Goal: Feedback & Contribution: Submit feedback/report problem

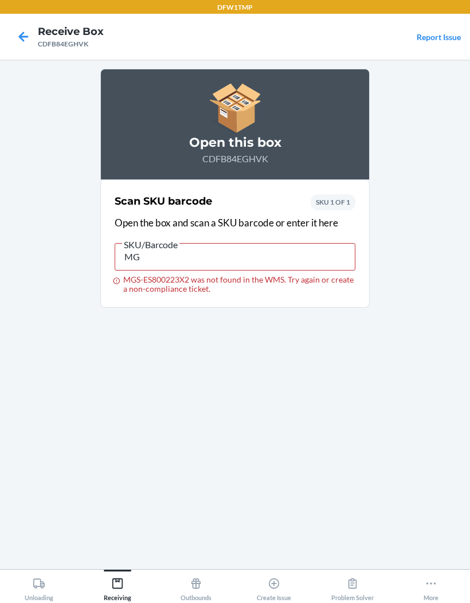
type input "M"
click at [309, 261] on input "075067" at bounding box center [235, 256] width 241 height 27
type input "0"
type input "MGS-ES800223X"
click at [21, 44] on icon at bounding box center [23, 36] width 19 height 19
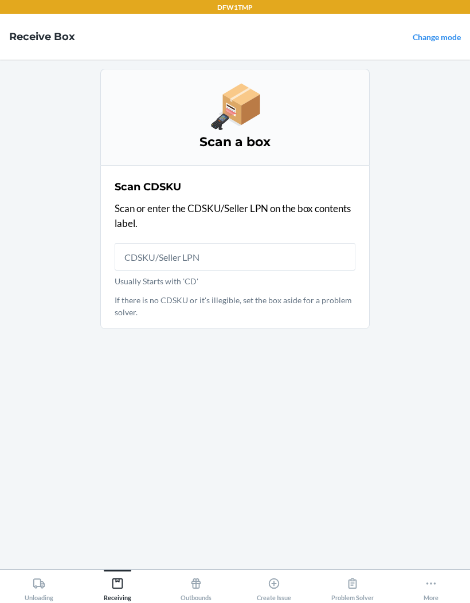
click at [99, 569] on main "Scan a box Scan CDSKU Scan or enter the CDSKU/Seller LPN on the box contents la…" at bounding box center [235, 314] width 470 height 509
click at [436, 34] on link "Change mode" at bounding box center [436, 37] width 48 height 10
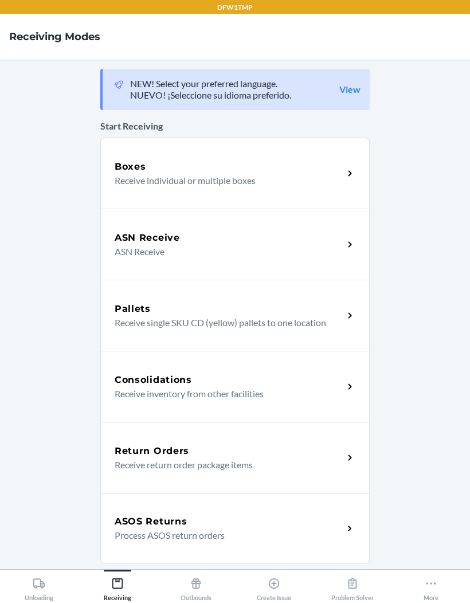
click at [140, 251] on p "ASN Receive" at bounding box center [224, 252] width 219 height 14
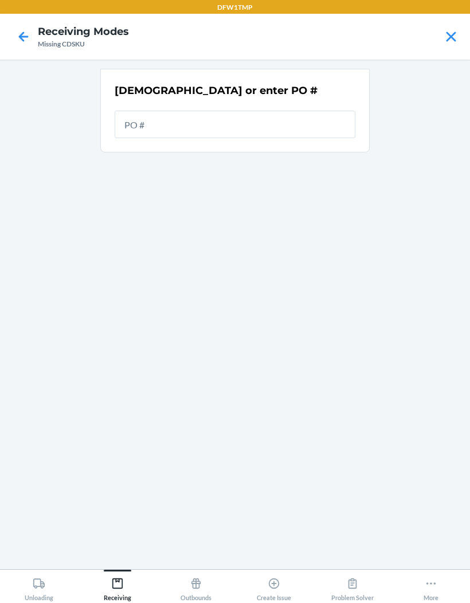
click at [150, 120] on input "text" at bounding box center [235, 124] width 241 height 27
click at [155, 83] on h2 "Scan or enter PO #" at bounding box center [216, 90] width 203 height 15
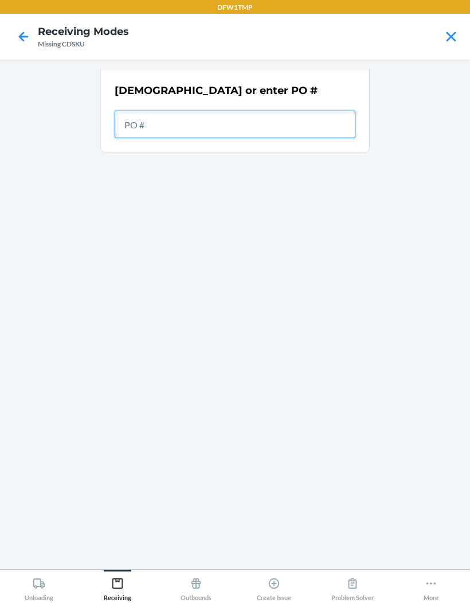
click at [145, 127] on input "text" at bounding box center [235, 124] width 241 height 27
type input "19782408478"
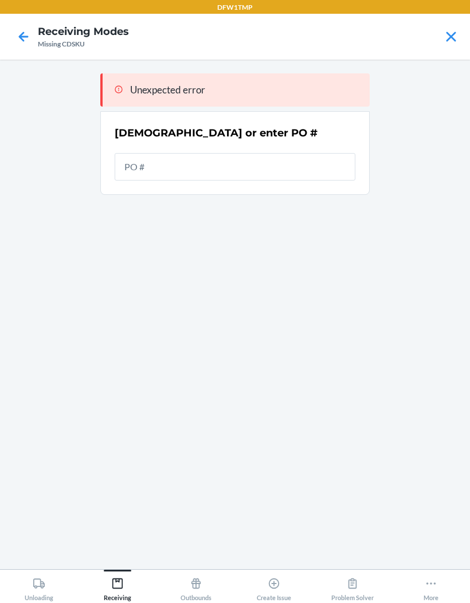
click at [37, 194] on main "Unexpected error Scan or enter PO #" at bounding box center [235, 314] width 470 height 509
click at [136, 157] on input "text" at bounding box center [235, 166] width 241 height 27
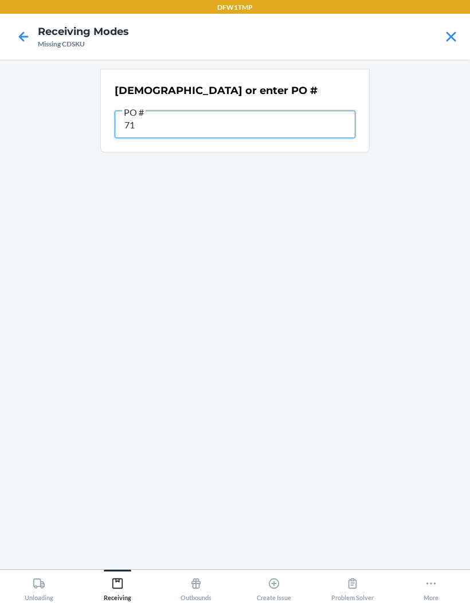
type input "7"
click at [135, 133] on input "text" at bounding box center [235, 124] width 241 height 27
type input "7113"
click at [136, 122] on input "9268677" at bounding box center [235, 124] width 241 height 27
click at [139, 117] on input "9268677" at bounding box center [235, 124] width 241 height 27
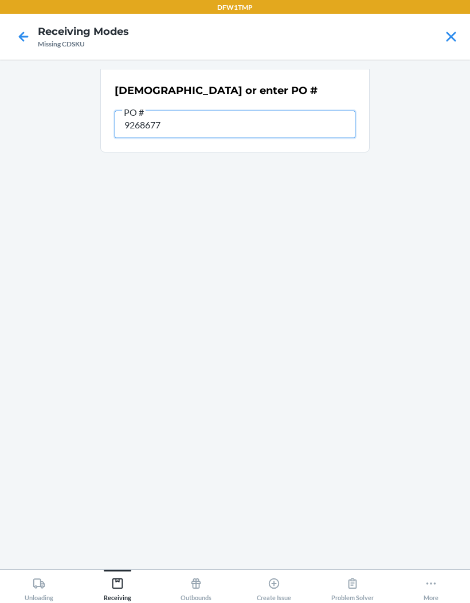
click at [141, 121] on input "9268677" at bounding box center [235, 124] width 241 height 27
type input "9928677"
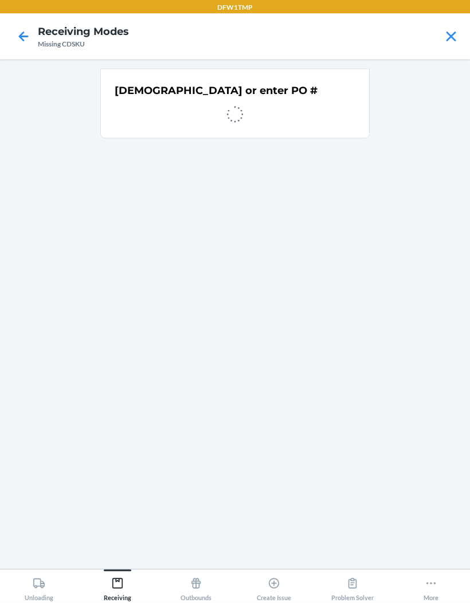
scroll to position [1, 0]
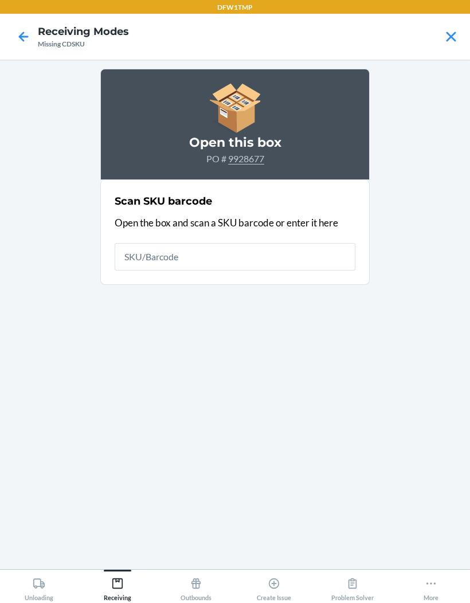
click at [124, 262] on input "text" at bounding box center [235, 256] width 241 height 27
type input "197824277401"
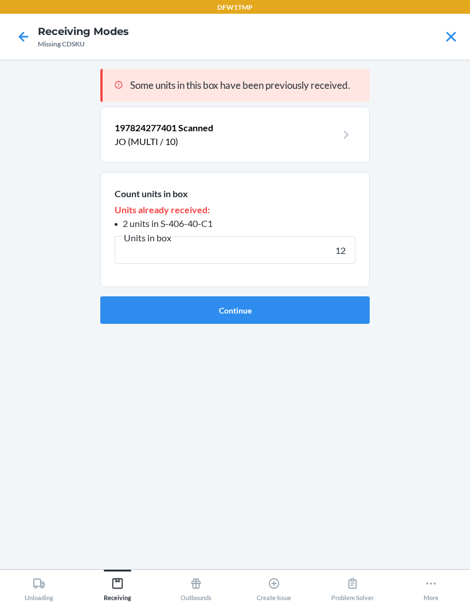
type input "12"
click at [308, 309] on button "Continue" at bounding box center [234, 309] width 269 height 27
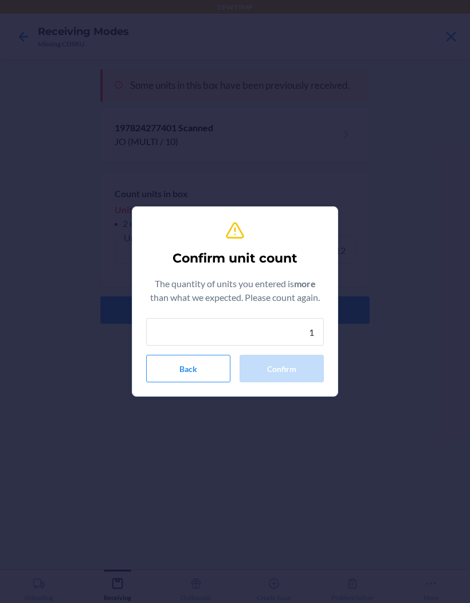
type input "12"
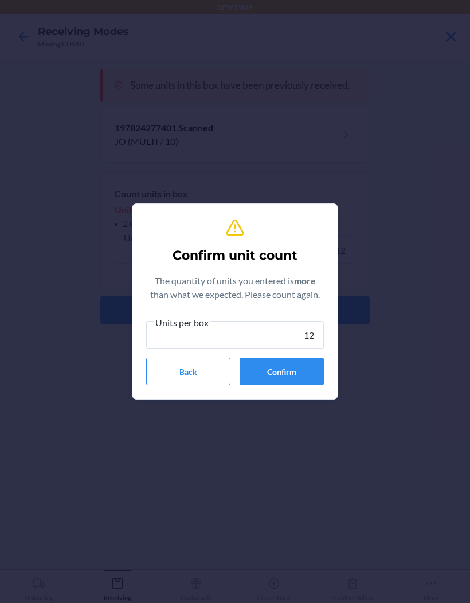
click at [282, 366] on button "Confirm" at bounding box center [281, 370] width 84 height 27
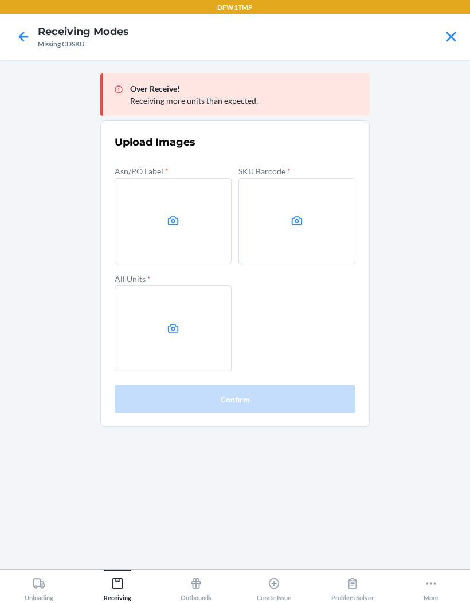
scroll to position [1, 0]
click at [154, 231] on label at bounding box center [173, 221] width 117 height 86
click at [0, 0] on input "file" at bounding box center [0, 0] width 0 height 0
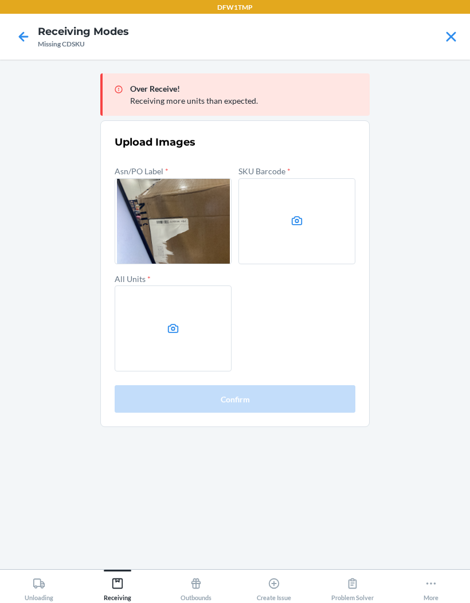
click at [289, 225] on label at bounding box center [296, 221] width 117 height 86
click at [0, 0] on input "file" at bounding box center [0, 0] width 0 height 0
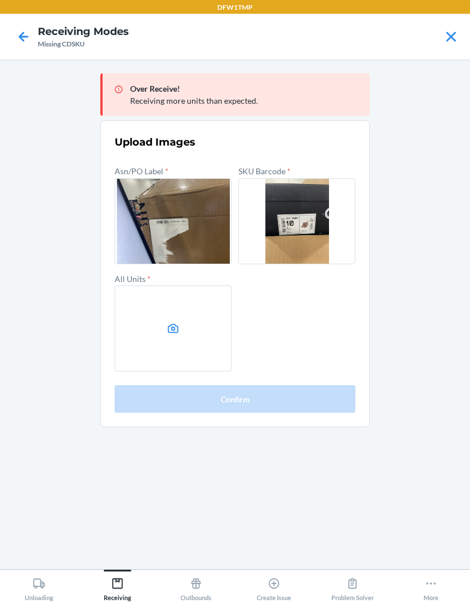
click at [168, 342] on label at bounding box center [173, 328] width 117 height 86
click at [0, 0] on input "file" at bounding box center [0, 0] width 0 height 0
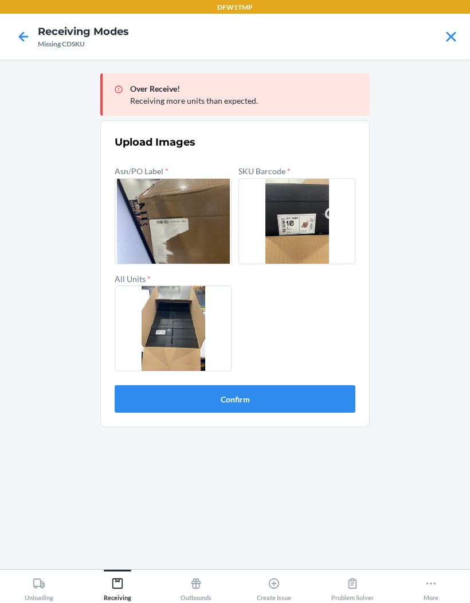
click at [314, 201] on label at bounding box center [296, 221] width 117 height 86
click at [0, 0] on input "file" at bounding box center [0, 0] width 0 height 0
click at [270, 400] on button "Confirm" at bounding box center [235, 398] width 241 height 27
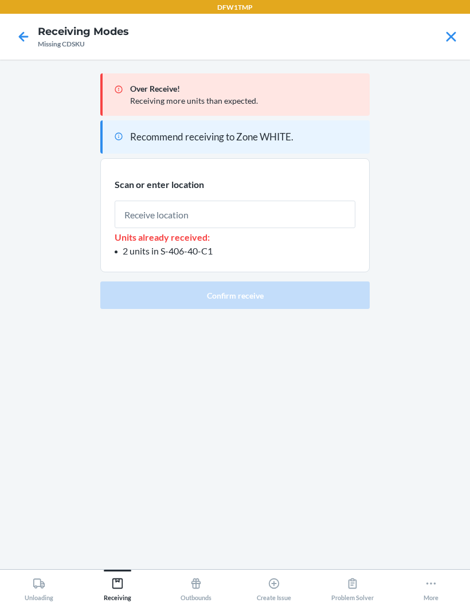
click at [253, 219] on input "text" at bounding box center [235, 213] width 241 height 27
click at [230, 207] on input "text" at bounding box center [235, 213] width 241 height 27
click at [147, 210] on input "text" at bounding box center [235, 213] width 241 height 27
click at [170, 205] on input "text" at bounding box center [235, 213] width 241 height 27
click at [178, 207] on input "text" at bounding box center [235, 213] width 241 height 27
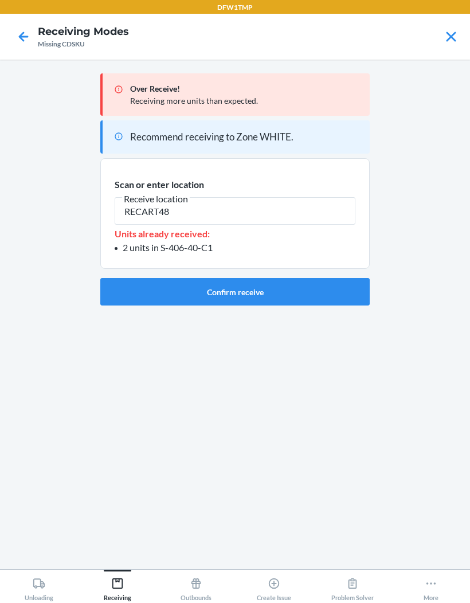
type input "RECART48"
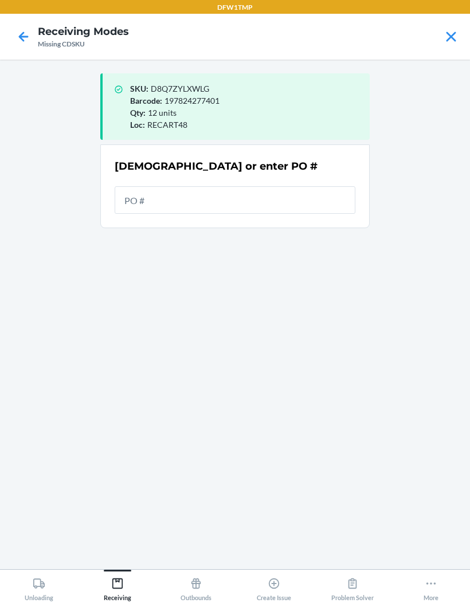
click at [458, 33] on icon at bounding box center [450, 36] width 19 height 19
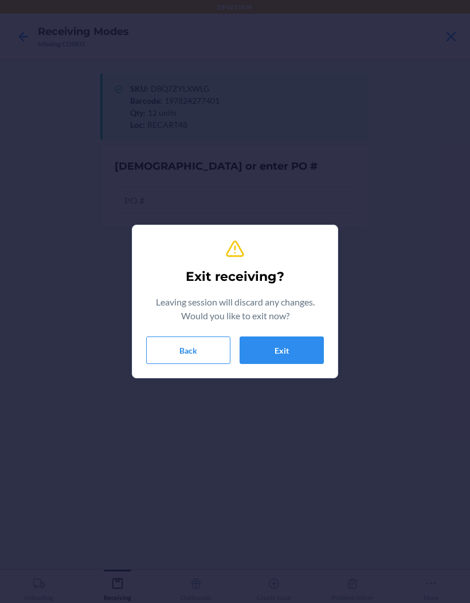
click at [300, 344] on button "Exit" at bounding box center [281, 349] width 84 height 27
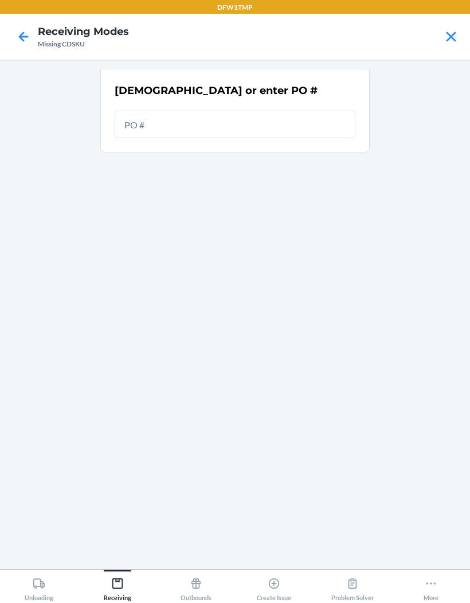
scroll to position [1, 0]
click at [26, 32] on icon at bounding box center [23, 36] width 19 height 19
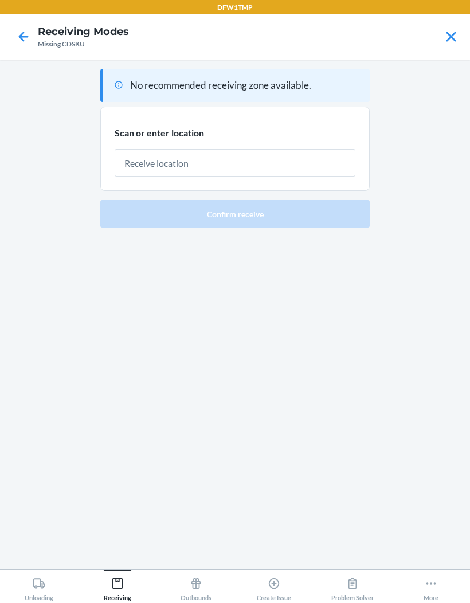
click at [449, 36] on icon at bounding box center [450, 36] width 19 height 19
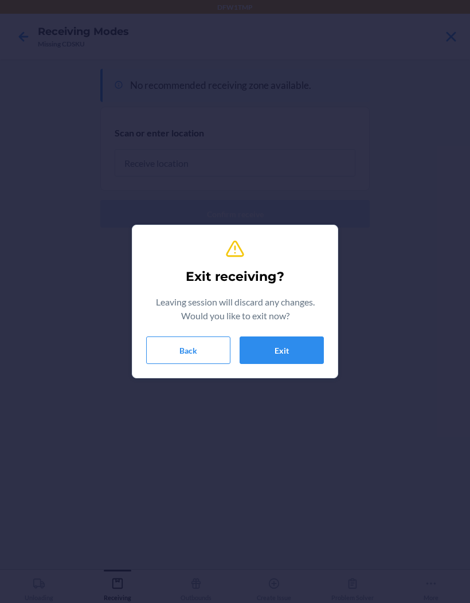
click at [320, 347] on button "Exit" at bounding box center [281, 349] width 84 height 27
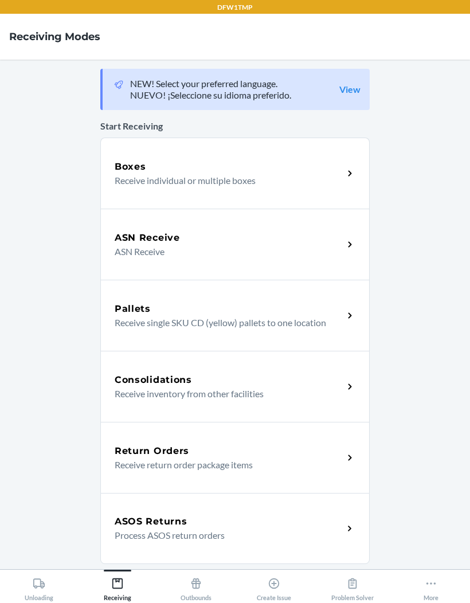
click at [355, 242] on icon at bounding box center [349, 244] width 13 height 13
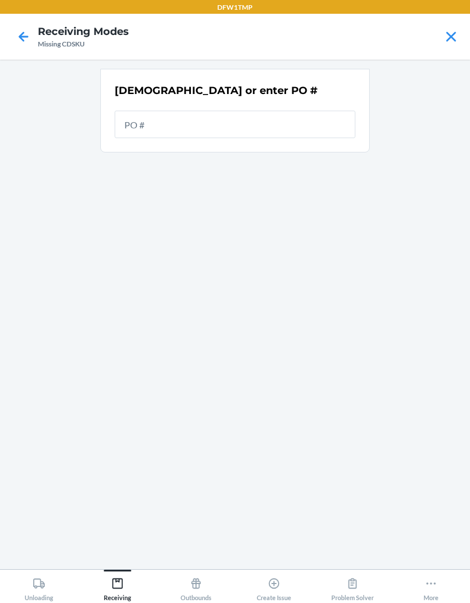
click at [451, 35] on icon at bounding box center [451, 37] width 10 height 10
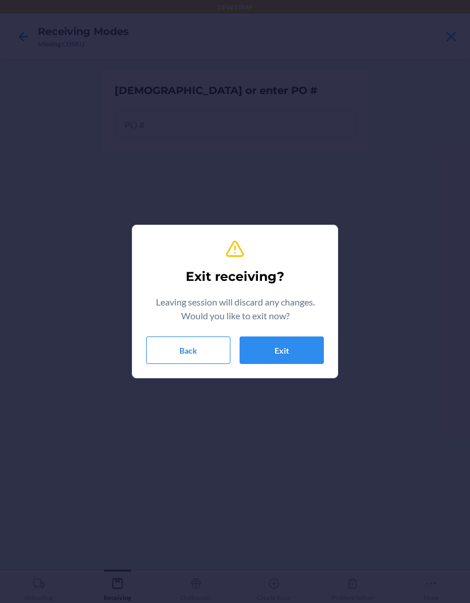
click at [313, 353] on button "Exit" at bounding box center [281, 349] width 84 height 27
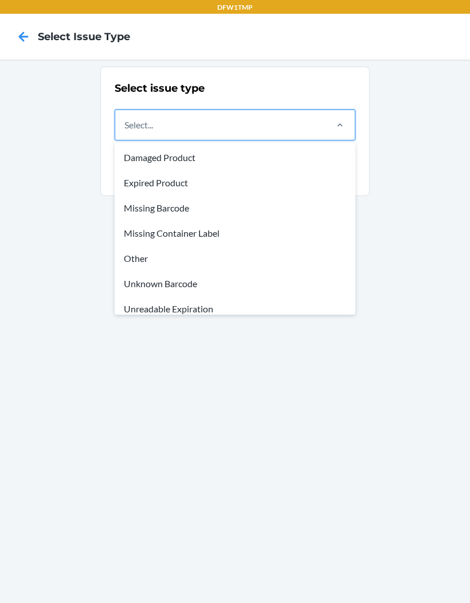
click at [187, 281] on div "Unknown Barcode" at bounding box center [235, 283] width 236 height 25
click at [125, 132] on input "option Unknown Barcode focused, 6 of 8. 8 results available. Use Up and Down to…" at bounding box center [124, 125] width 1 height 14
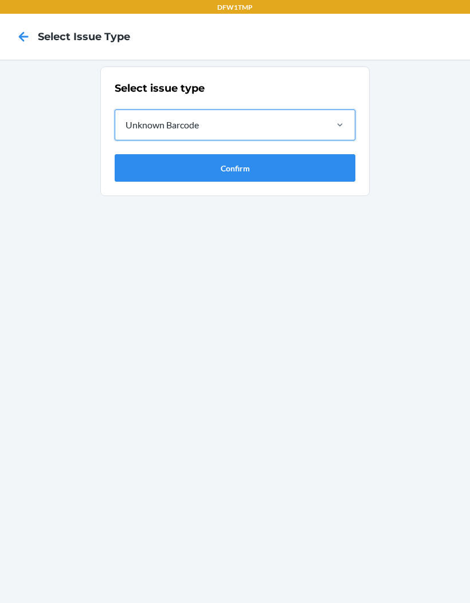
click at [332, 125] on div at bounding box center [340, 124] width 30 height 11
click at [125, 125] on input "option Unknown Barcode, selected. 0 results available. Select is focused ,type …" at bounding box center [124, 125] width 1 height 14
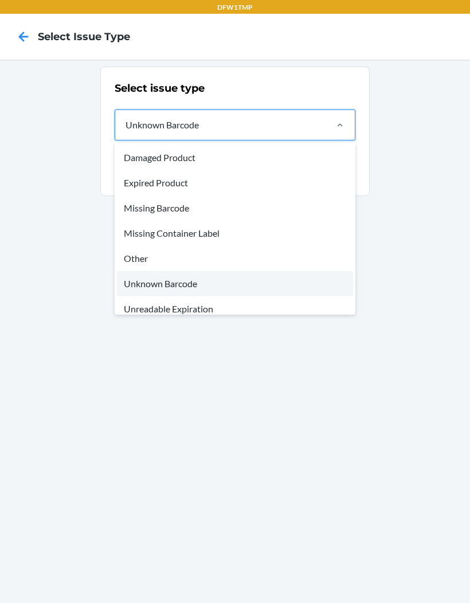
click at [211, 231] on div "Missing Container Label" at bounding box center [235, 233] width 236 height 25
click at [125, 132] on input "option Unknown Barcode, selected. option Missing Container Label focused, 4 of …" at bounding box center [124, 125] width 1 height 14
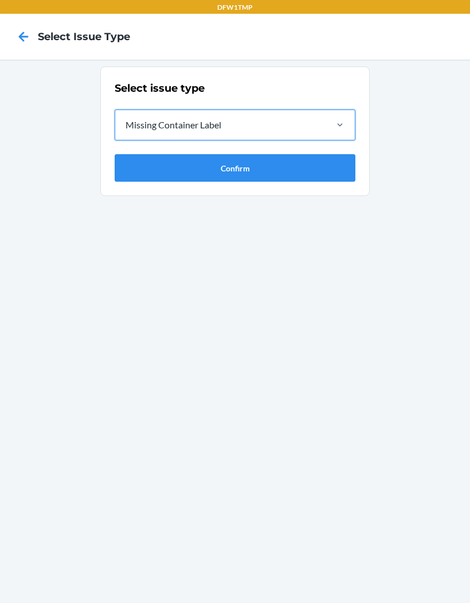
click at [332, 169] on button "Confirm" at bounding box center [235, 167] width 241 height 27
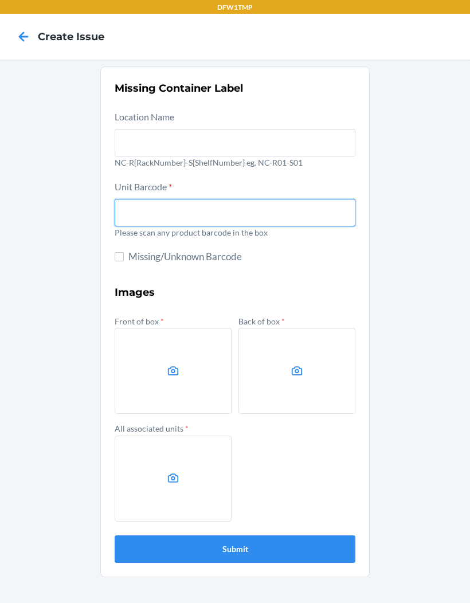
click at [322, 200] on input "text" at bounding box center [235, 212] width 241 height 27
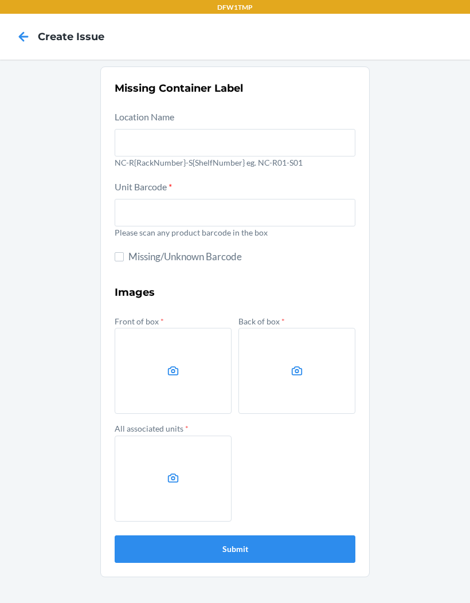
click at [123, 253] on input "Missing/Unknown Barcode" at bounding box center [119, 256] width 9 height 9
checkbox input "true"
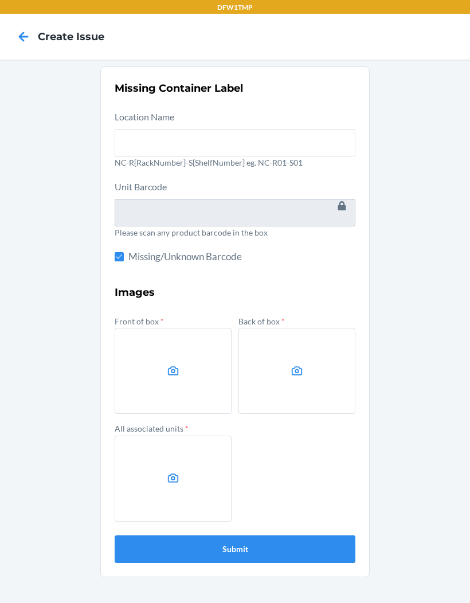
click at [176, 382] on label at bounding box center [173, 371] width 117 height 86
click at [0, 0] on input "file" at bounding box center [0, 0] width 0 height 0
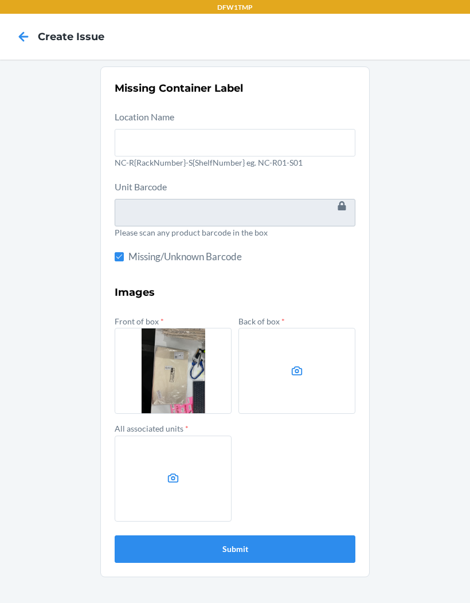
click at [328, 389] on label at bounding box center [296, 371] width 117 height 86
click at [0, 0] on input "file" at bounding box center [0, 0] width 0 height 0
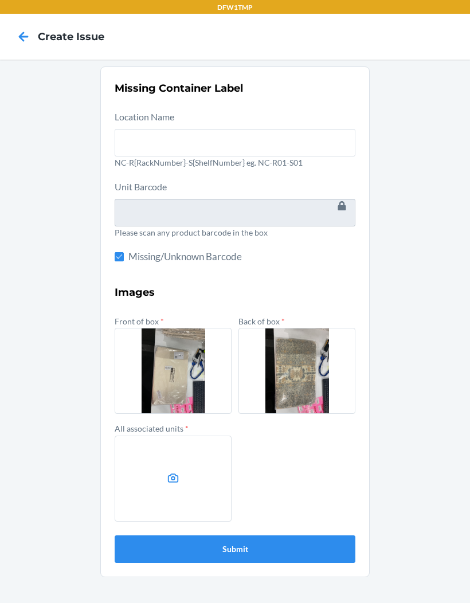
click at [182, 485] on label at bounding box center [173, 478] width 117 height 86
click at [0, 0] on input "file" at bounding box center [0, 0] width 0 height 0
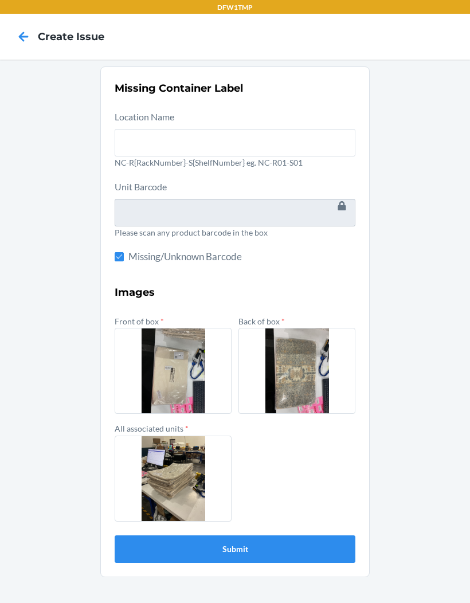
click at [321, 554] on button "Submit" at bounding box center [235, 548] width 241 height 27
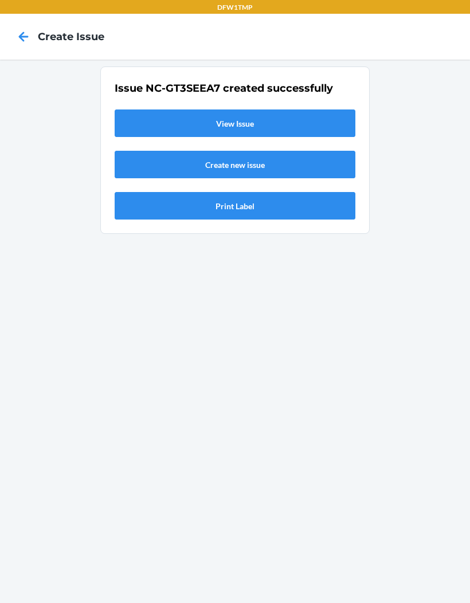
click at [294, 132] on link "View Issue" at bounding box center [235, 122] width 241 height 27
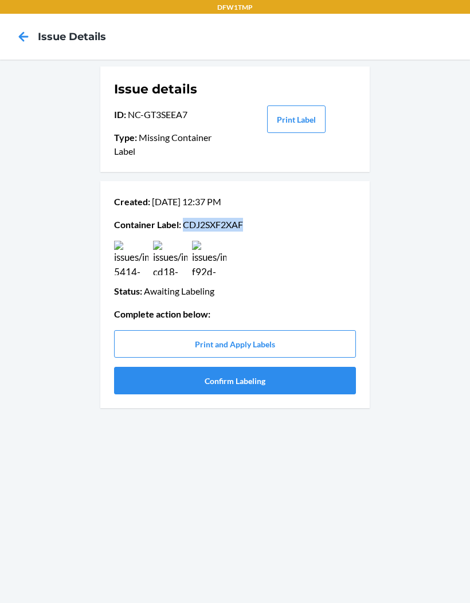
click at [310, 381] on button "Confirm Labeling" at bounding box center [235, 380] width 242 height 27
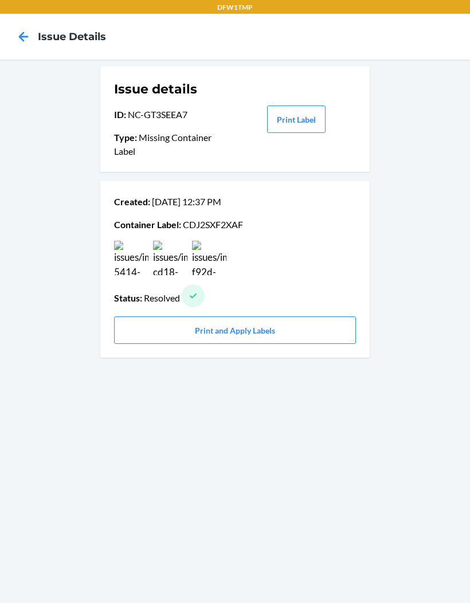
click at [21, 32] on icon at bounding box center [23, 36] width 19 height 19
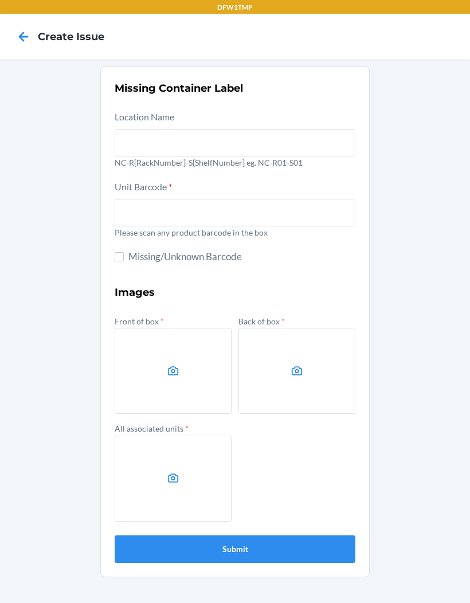
click at [18, 35] on icon at bounding box center [23, 36] width 19 height 19
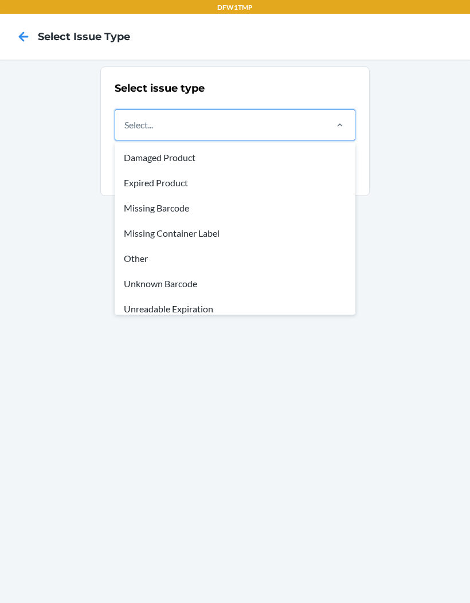
click at [141, 287] on div "Unknown Barcode" at bounding box center [235, 283] width 236 height 25
click at [125, 132] on input "option Damaged Product focused, 1 of 8. 8 results available. Use Up and Down to…" at bounding box center [124, 125] width 1 height 14
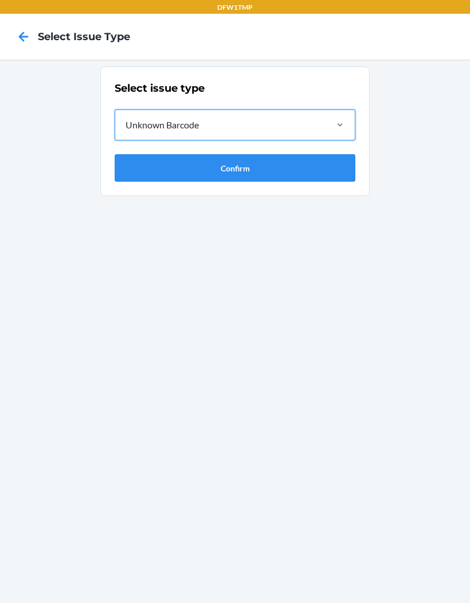
click at [143, 179] on button "Confirm" at bounding box center [235, 167] width 241 height 27
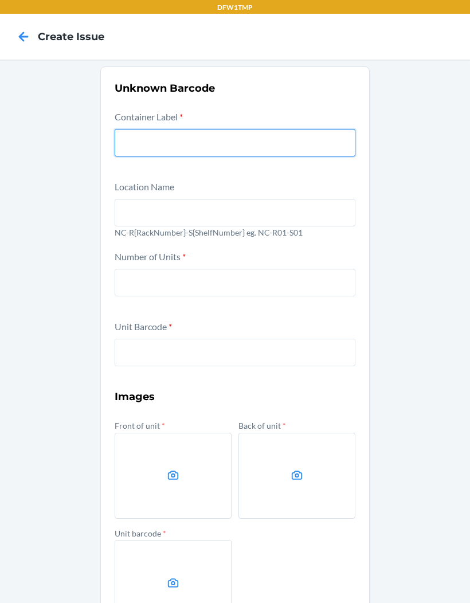
click at [136, 140] on input "text" at bounding box center [235, 142] width 241 height 27
paste input "CDJ2SXF2XAF"
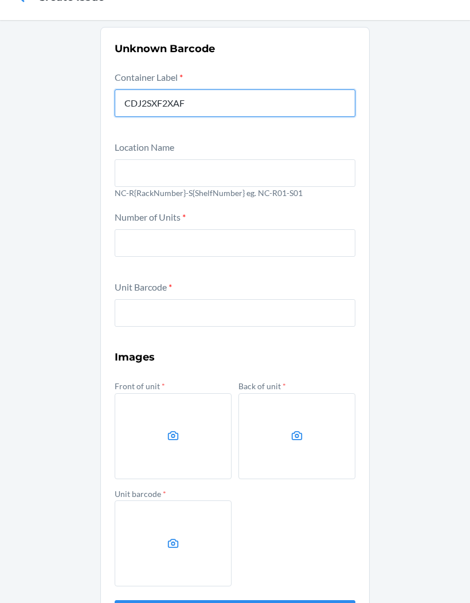
scroll to position [38, 0]
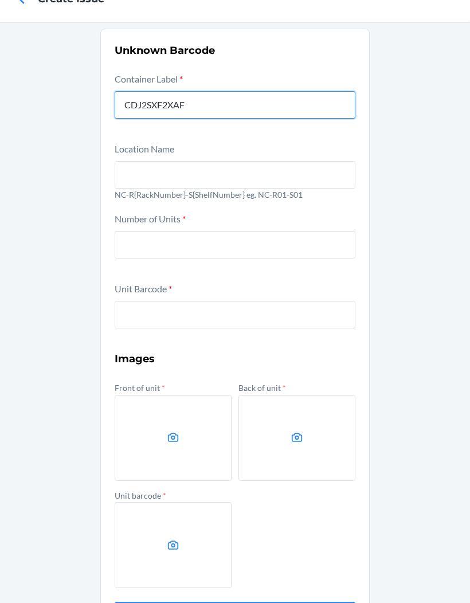
type input "CDJ2SXF2XAF"
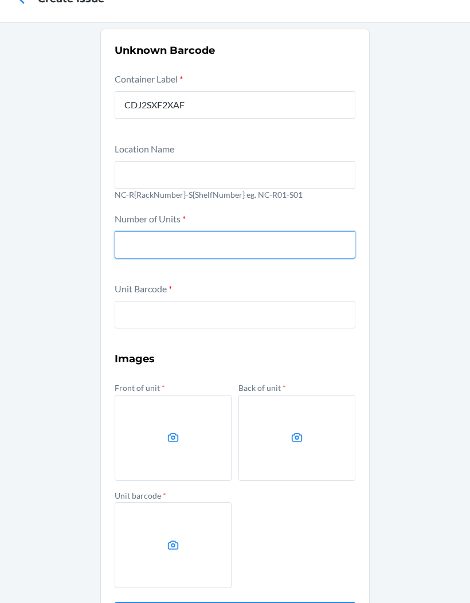
click at [139, 235] on input "number" at bounding box center [235, 244] width 241 height 27
type input "19"
click at [294, 340] on div "Unit Barcode *" at bounding box center [235, 312] width 241 height 63
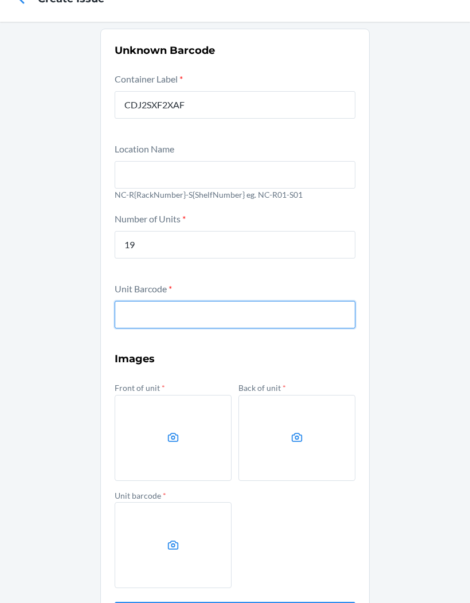
click at [249, 317] on input "text" at bounding box center [235, 314] width 241 height 27
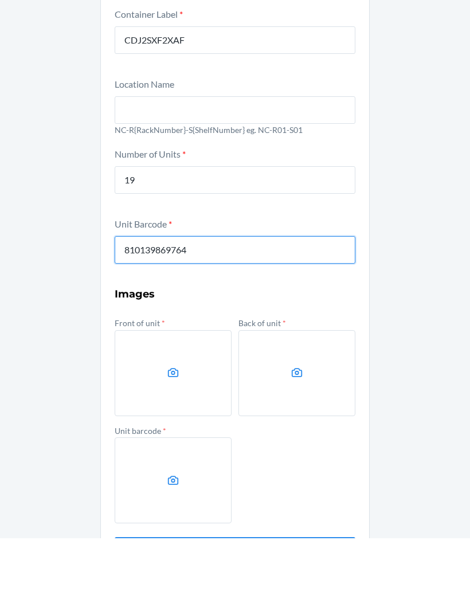
click at [235, 601] on button "Submit" at bounding box center [235, 614] width 241 height 27
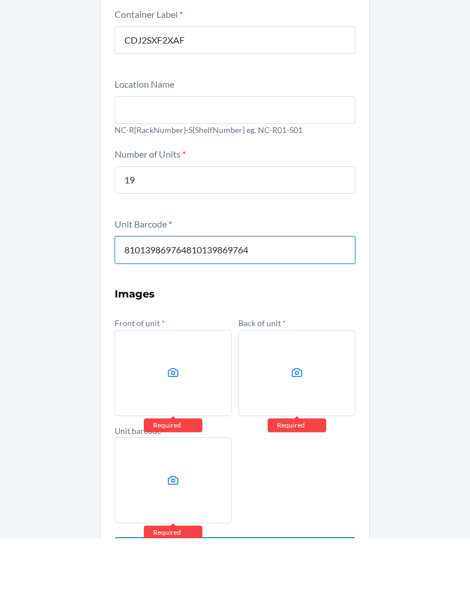
click at [235, 601] on button "Submit" at bounding box center [235, 614] width 241 height 27
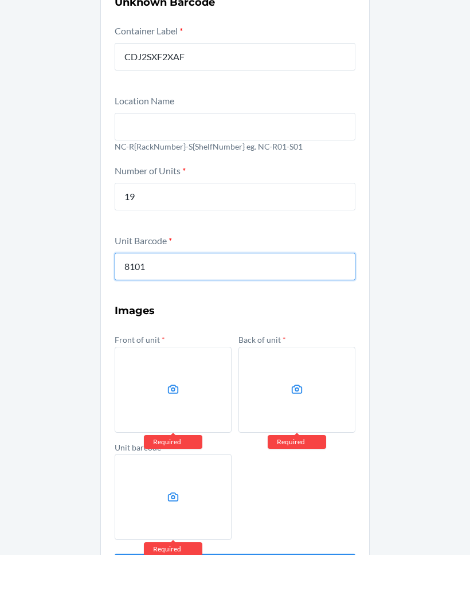
type input "810"
type input "810139869764"
click at [235, 601] on button "Submit" at bounding box center [235, 614] width 241 height 27
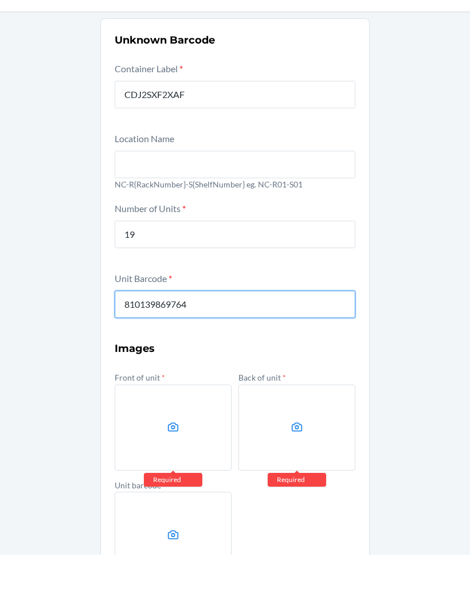
scroll to position [0, 0]
click at [130, 199] on input "text" at bounding box center [235, 212] width 241 height 27
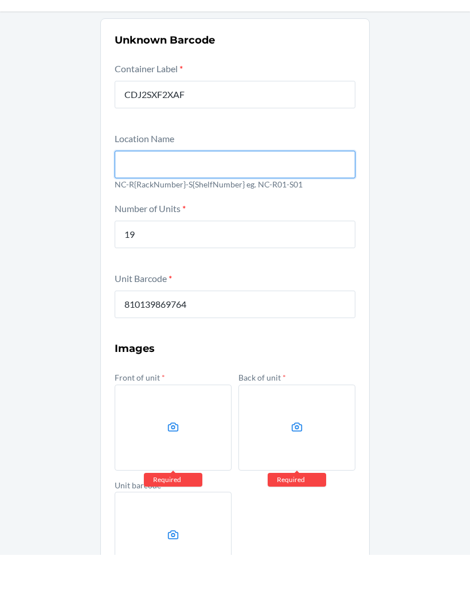
click at [130, 199] on input "text" at bounding box center [235, 212] width 241 height 27
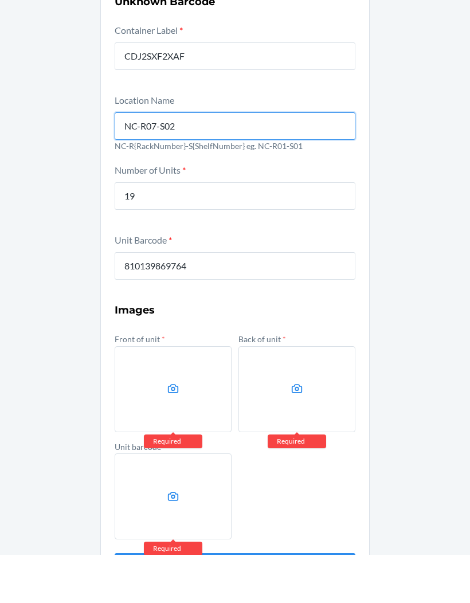
scroll to position [38, 0]
type input "NC-R07-S02"
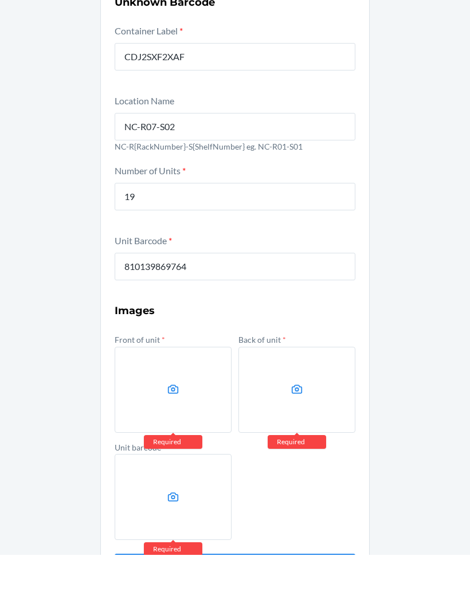
click at [429, 322] on div "Unknown Barcode Container Label * CDJ2SXF2XAF Location Name NC-R07-S02 NC-R{Rac…" at bounding box center [235, 336] width 470 height 628
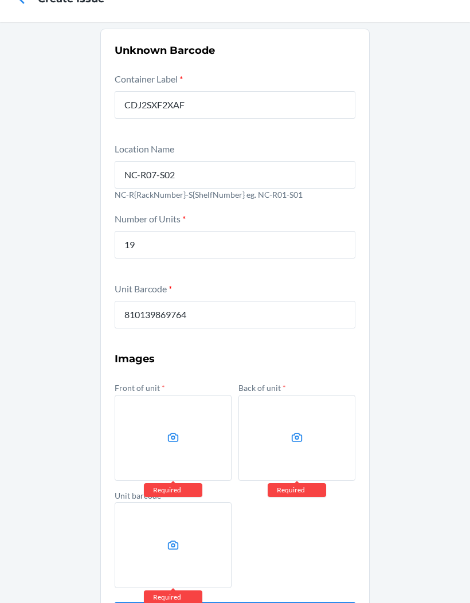
click at [178, 418] on label at bounding box center [173, 438] width 117 height 86
click at [0, 0] on input "file" at bounding box center [0, 0] width 0 height 0
click at [174, 425] on label at bounding box center [173, 438] width 117 height 86
click at [0, 0] on input "file" at bounding box center [0, 0] width 0 height 0
click at [191, 401] on label at bounding box center [173, 438] width 117 height 86
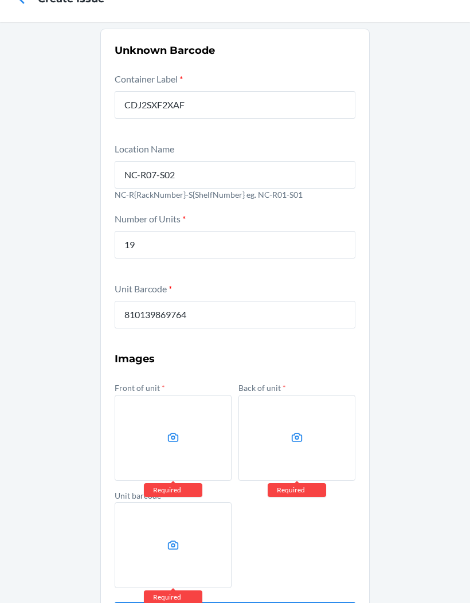
click at [0, 0] on input "file" at bounding box center [0, 0] width 0 height 0
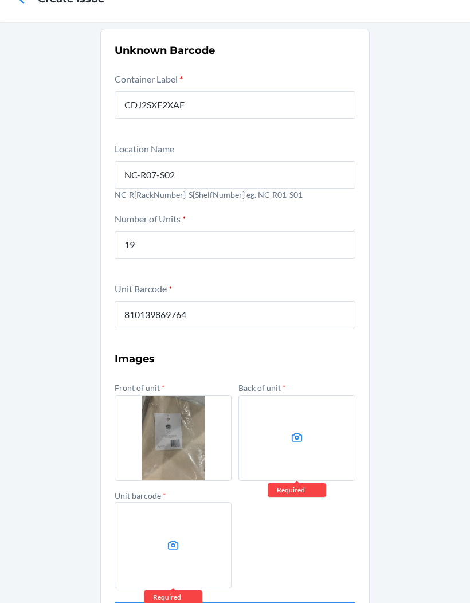
click at [320, 406] on label at bounding box center [296, 438] width 117 height 86
click at [0, 0] on input "file" at bounding box center [0, 0] width 0 height 0
click at [327, 490] on div "Front of unit * Back of unit * Required Unit barcode * Required" at bounding box center [235, 484] width 241 height 208
click at [321, 395] on label at bounding box center [296, 438] width 117 height 86
click at [0, 0] on input "file" at bounding box center [0, 0] width 0 height 0
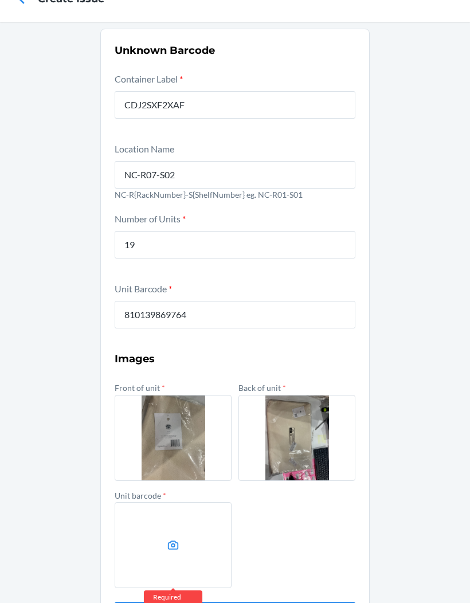
click at [187, 400] on label at bounding box center [173, 438] width 117 height 86
click at [0, 0] on input "file" at bounding box center [0, 0] width 0 height 0
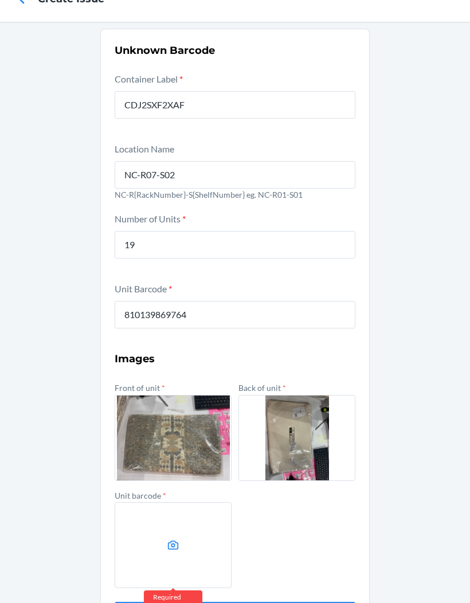
click at [170, 540] on icon at bounding box center [173, 544] width 11 height 9
click at [0, 0] on input "file" at bounding box center [0, 0] width 0 height 0
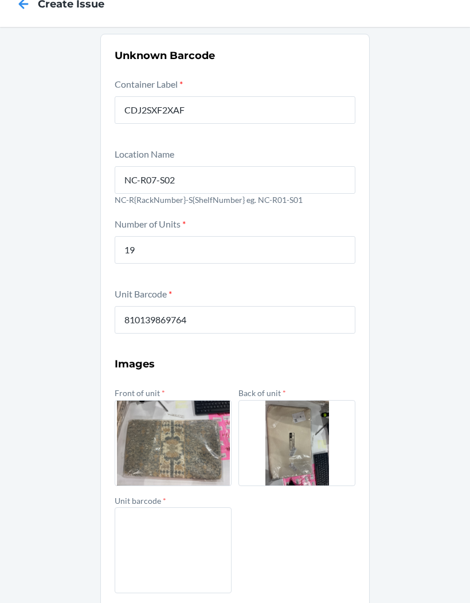
scroll to position [37, 0]
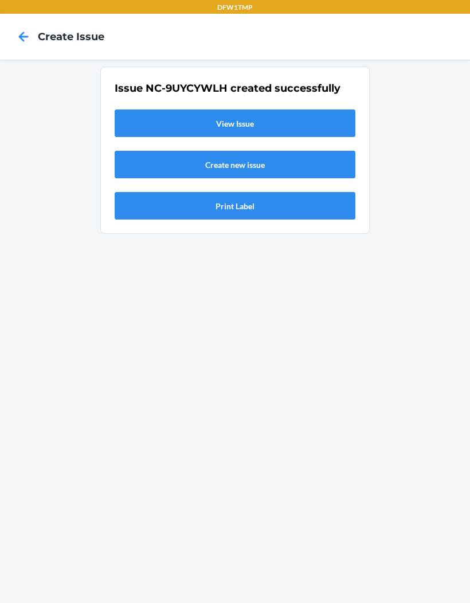
click at [131, 109] on link "View Issue" at bounding box center [235, 122] width 241 height 27
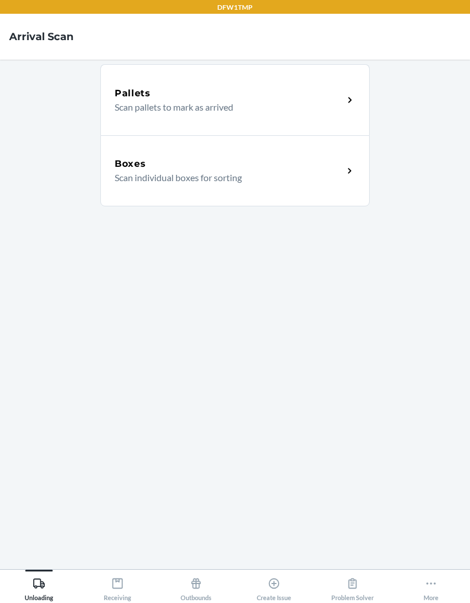
scroll to position [47, 0]
click at [272, 584] on icon at bounding box center [274, 583] width 13 height 13
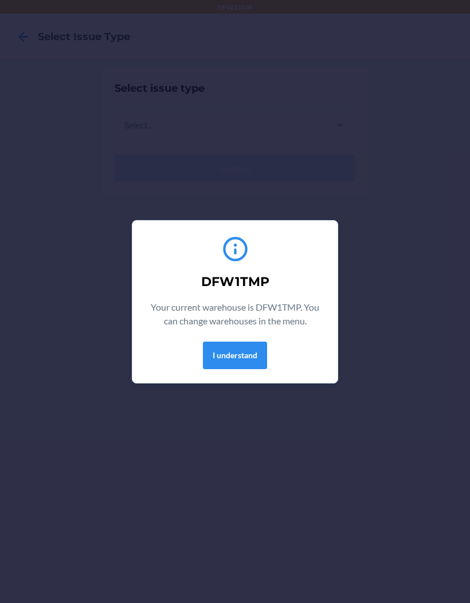
click at [243, 348] on button "I understand" at bounding box center [235, 354] width 64 height 27
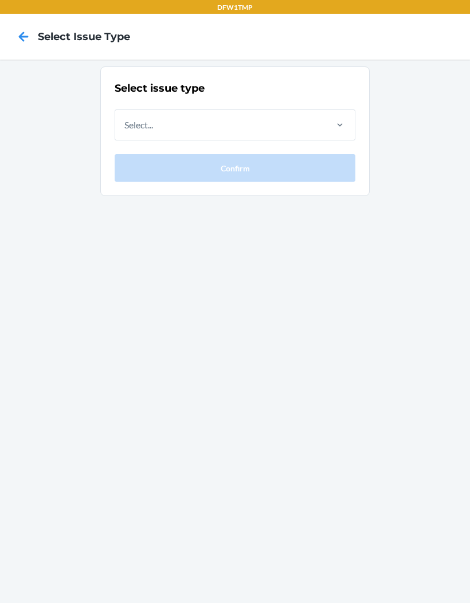
click at [26, 37] on icon at bounding box center [24, 37] width 10 height 10
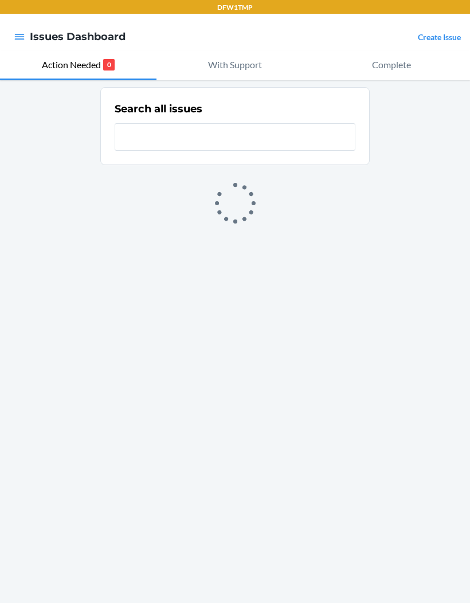
click at [211, 60] on p "With Support" at bounding box center [235, 65] width 54 height 14
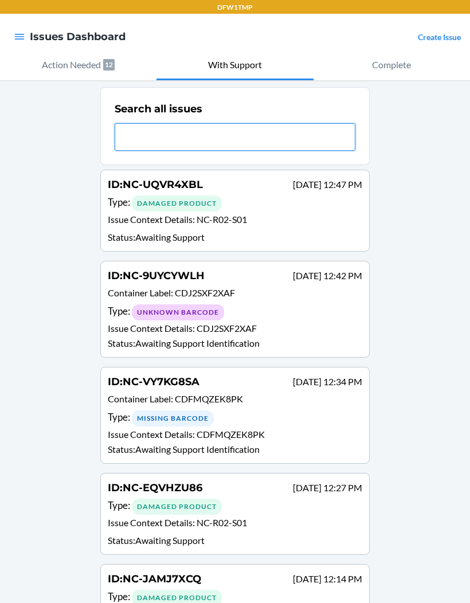
click at [132, 141] on input "text" at bounding box center [235, 136] width 241 height 27
type input "A"
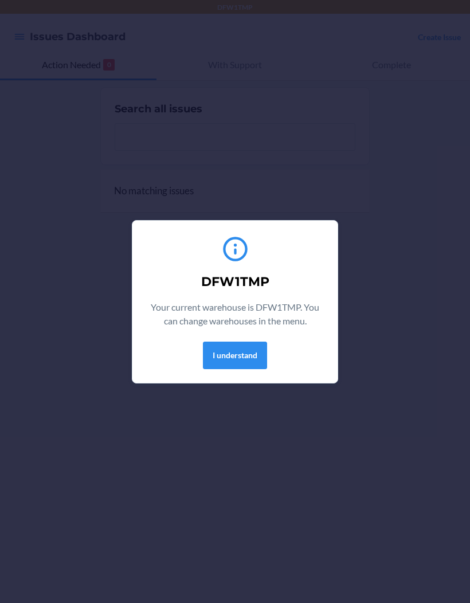
click at [225, 363] on button "I understand" at bounding box center [235, 354] width 64 height 27
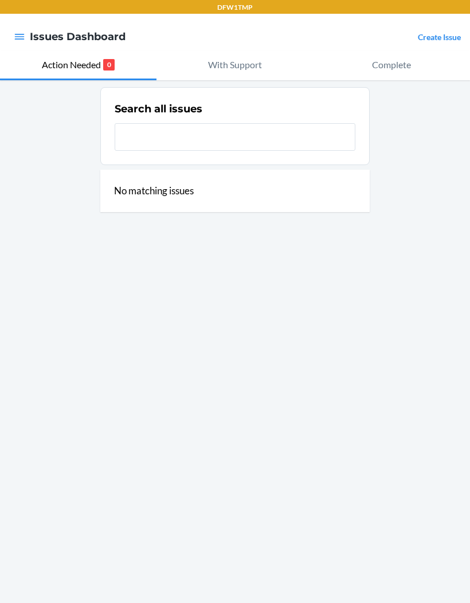
click at [207, 74] on button "With Support" at bounding box center [234, 65] width 156 height 30
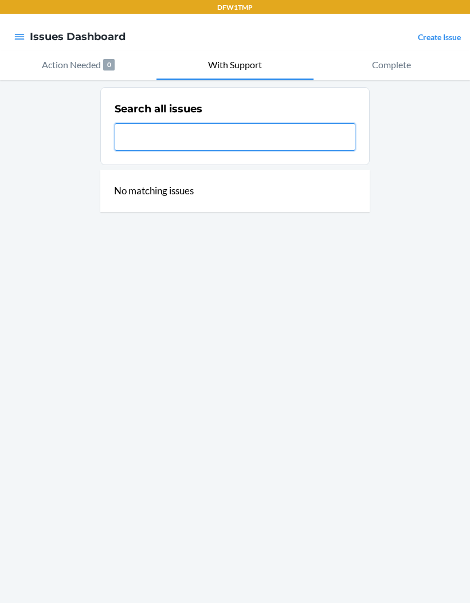
click at [139, 142] on input "text" at bounding box center [235, 136] width 241 height 27
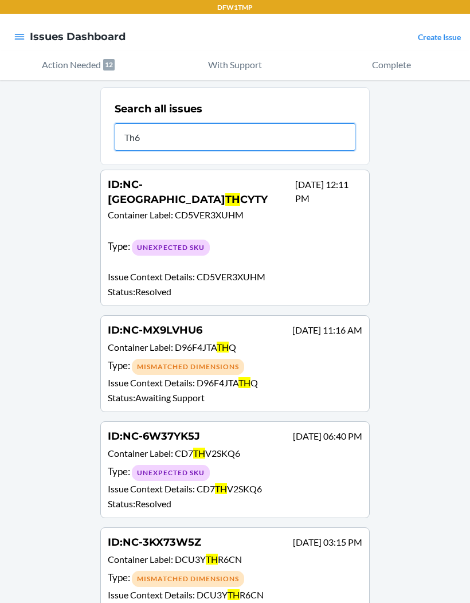
type input "Th6g"
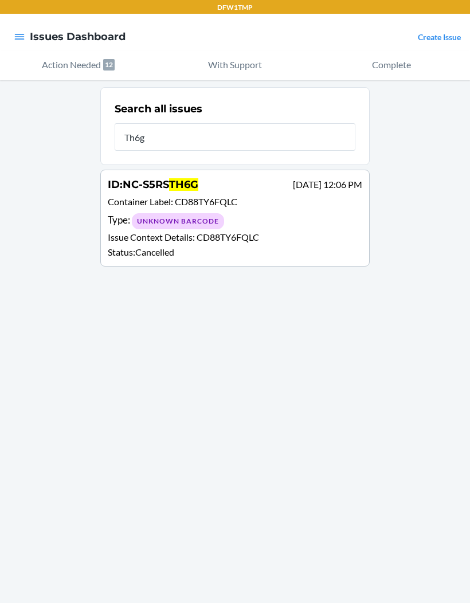
click at [135, 209] on p "Container Label : CD88TY6FQLC" at bounding box center [235, 203] width 254 height 17
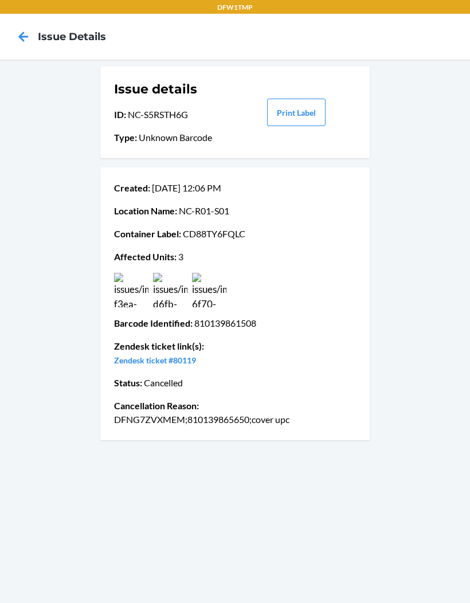
click at [15, 37] on icon at bounding box center [23, 36] width 19 height 19
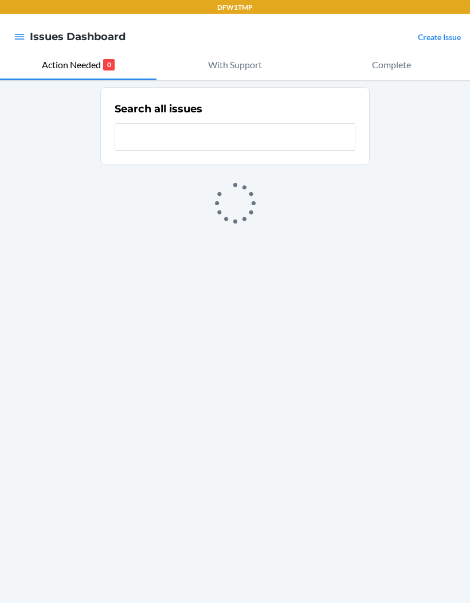
click at [233, 65] on p "With Support" at bounding box center [235, 65] width 54 height 14
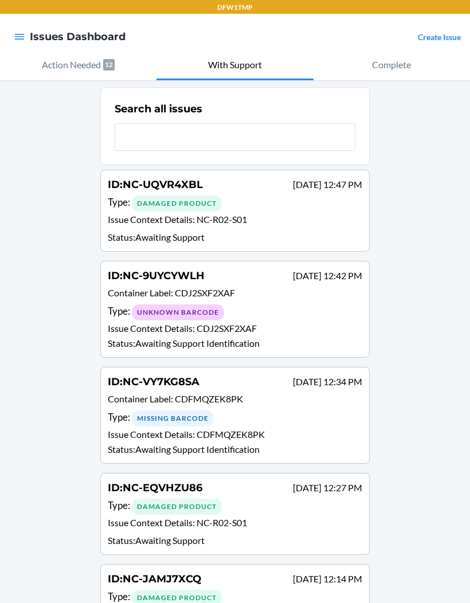
click at [170, 602] on p "Issue Context Details : NC-R02-S01" at bounding box center [235, 615] width 254 height 17
click at [143, 139] on input "text" at bounding box center [235, 136] width 241 height 27
click at [176, 134] on input "text" at bounding box center [235, 136] width 241 height 27
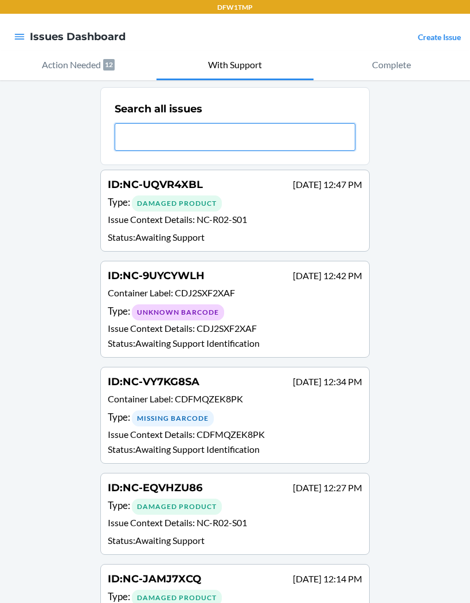
click at [155, 144] on input "text" at bounding box center [235, 136] width 241 height 27
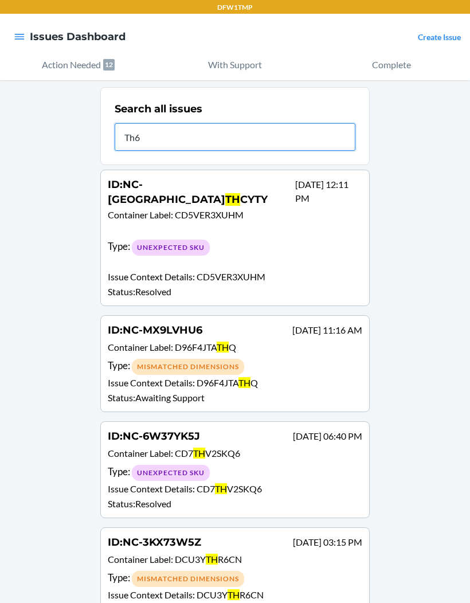
type input "Th6g"
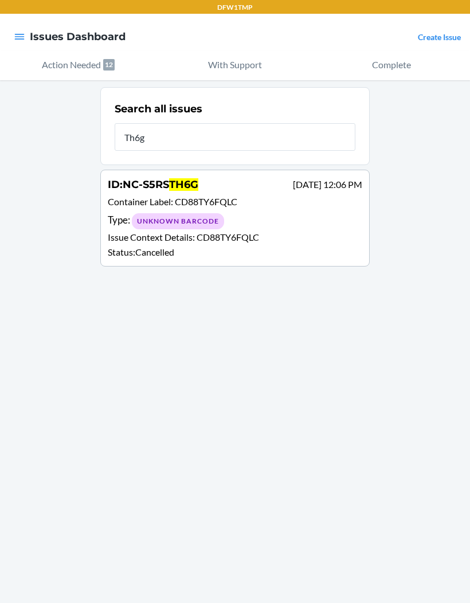
click at [227, 226] on div "Type : Unknown Barcode" at bounding box center [235, 221] width 254 height 17
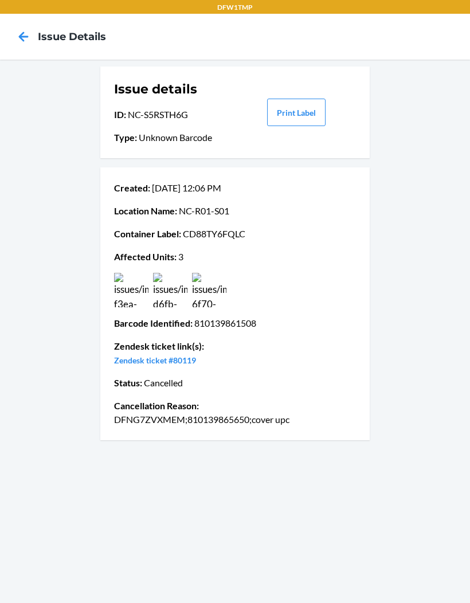
click at [217, 450] on div "Issue details ID : NC-S5RSTH6G Type : Unknown Barcode Print Label Created : Sep…" at bounding box center [235, 331] width 470 height 543
click at [176, 486] on div "Issue details ID : NC-S5RSTH6G Type : Unknown Barcode Print Label Created : Sep…" at bounding box center [235, 331] width 470 height 543
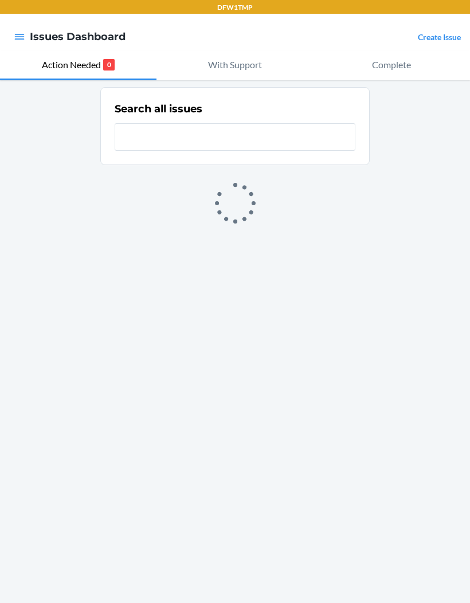
click at [217, 62] on p "With Support" at bounding box center [235, 65] width 54 height 14
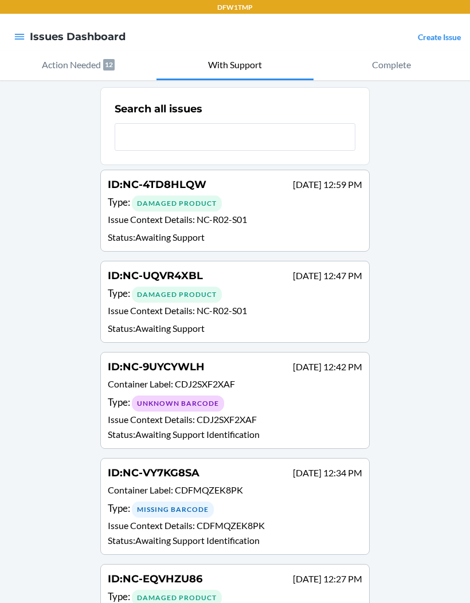
click at [44, 57] on button "Action Needed 12" at bounding box center [78, 65] width 156 height 30
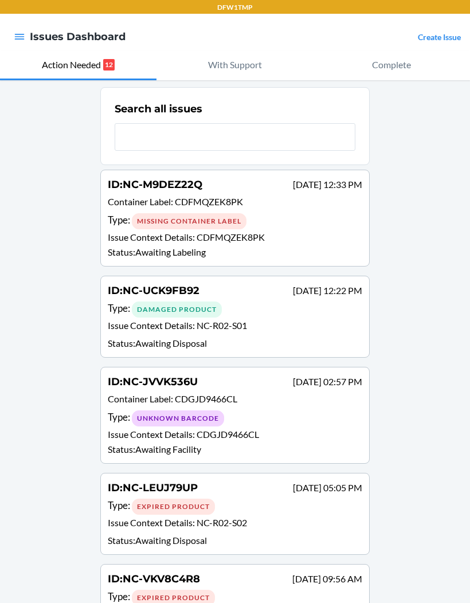
click at [221, 67] on p "With Support" at bounding box center [235, 65] width 54 height 14
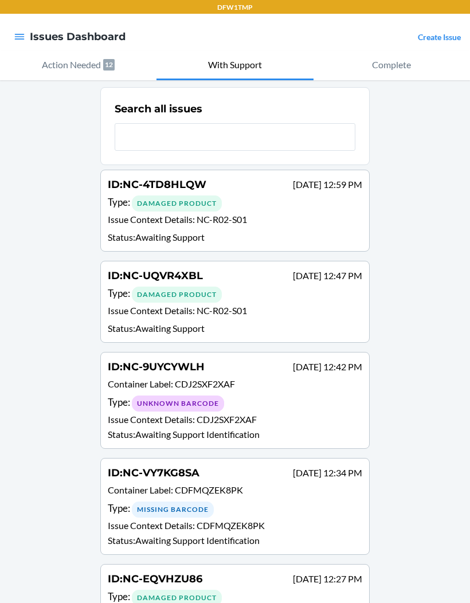
click at [436, 39] on link "Create Issue" at bounding box center [439, 37] width 43 height 10
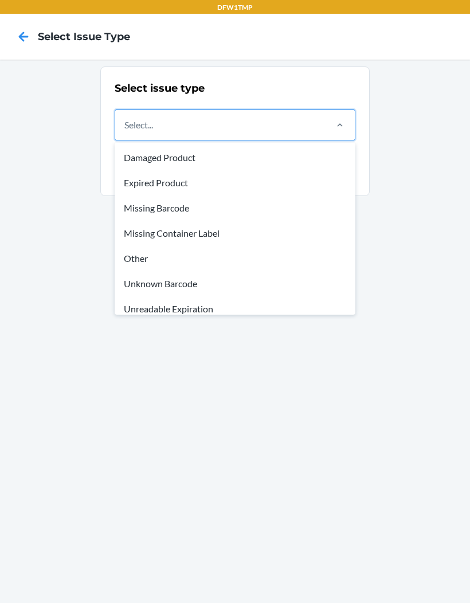
click at [139, 235] on div "Missing Container Label" at bounding box center [235, 233] width 236 height 25
click at [125, 132] on input "option Missing Container Label focused, 4 of 8. 8 results available. Use Up and…" at bounding box center [124, 125] width 1 height 14
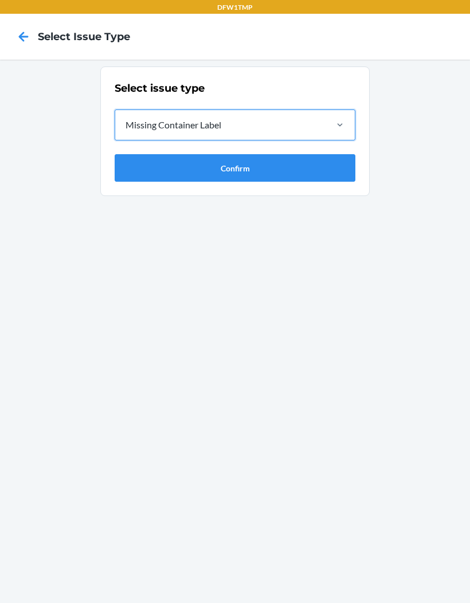
click at [135, 169] on button "Confirm" at bounding box center [235, 167] width 241 height 27
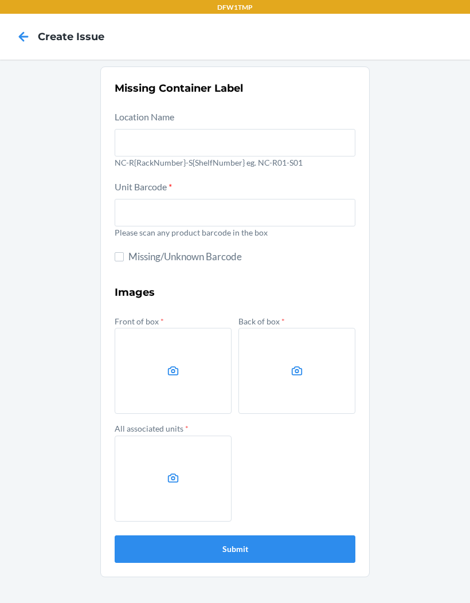
click at [122, 257] on input "Missing/Unknown Barcode" at bounding box center [119, 256] width 9 height 9
checkbox input "true"
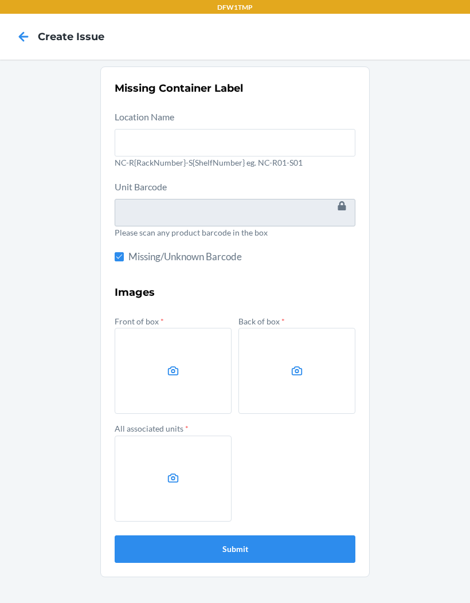
click at [158, 365] on label at bounding box center [173, 371] width 117 height 86
click at [0, 0] on input "file" at bounding box center [0, 0] width 0 height 0
click at [171, 376] on icon at bounding box center [173, 370] width 13 height 13
click at [0, 0] on input "file" at bounding box center [0, 0] width 0 height 0
click at [319, 374] on label at bounding box center [296, 371] width 117 height 86
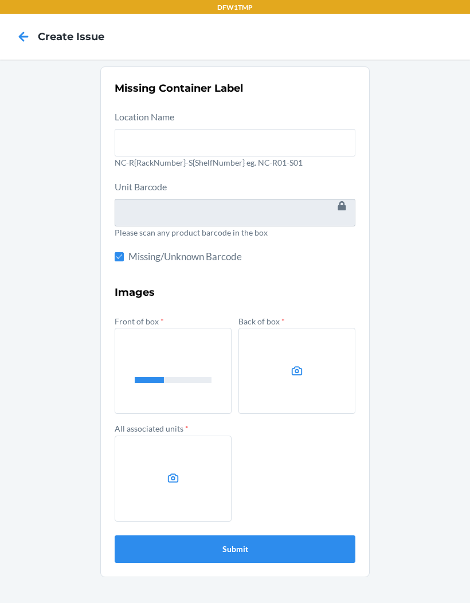
click at [0, 0] on input "file" at bounding box center [0, 0] width 0 height 0
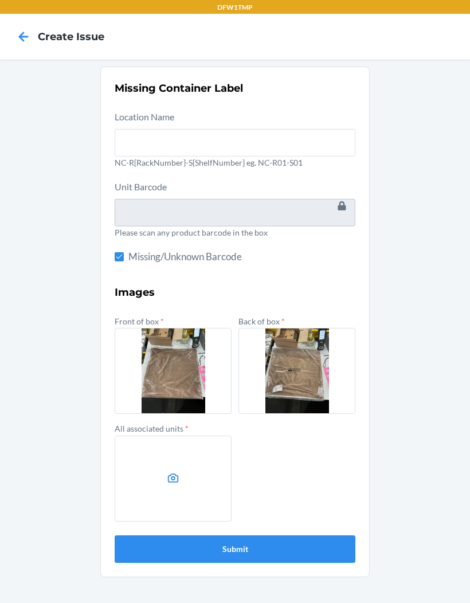
click at [206, 466] on label at bounding box center [173, 478] width 117 height 86
click at [0, 0] on input "file" at bounding box center [0, 0] width 0 height 0
click at [190, 476] on label at bounding box center [173, 478] width 117 height 86
click at [0, 0] on input "file" at bounding box center [0, 0] width 0 height 0
click at [180, 497] on label at bounding box center [173, 478] width 117 height 86
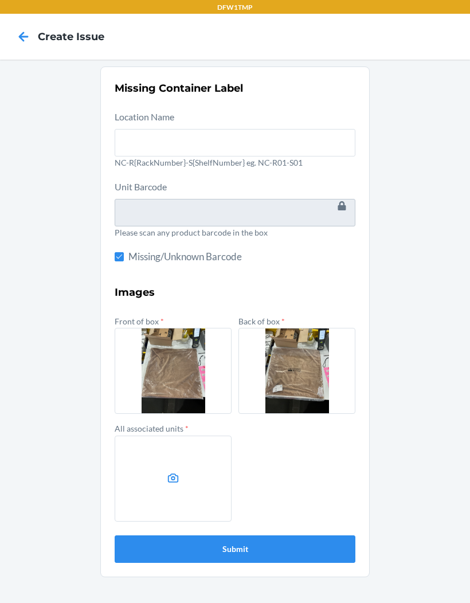
click at [0, 0] on input "file" at bounding box center [0, 0] width 0 height 0
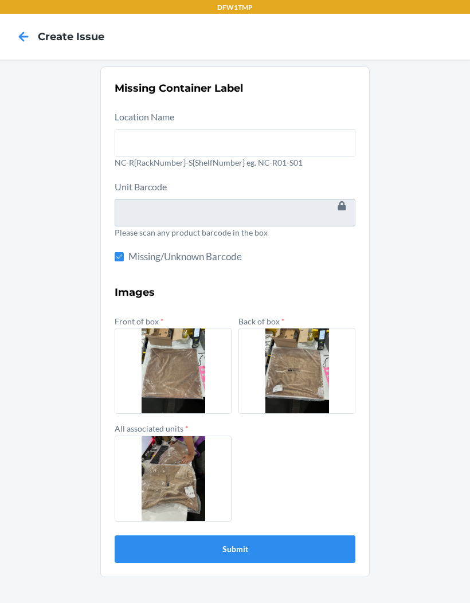
click at [172, 489] on label at bounding box center [173, 478] width 117 height 86
click at [0, 0] on input "file" at bounding box center [0, 0] width 0 height 0
click at [170, 489] on label at bounding box center [173, 478] width 117 height 86
click at [0, 0] on input "file" at bounding box center [0, 0] width 0 height 0
click at [300, 546] on button "Submit" at bounding box center [235, 548] width 241 height 27
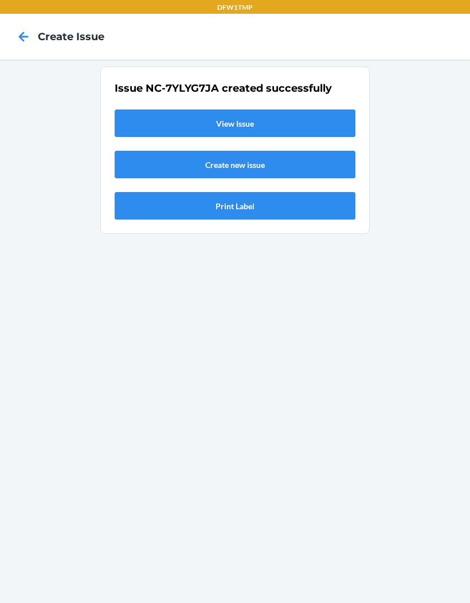
click at [292, 131] on link "View Issue" at bounding box center [235, 122] width 241 height 27
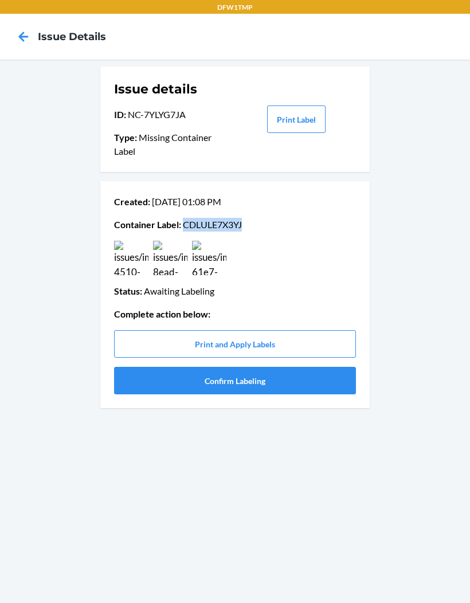
click at [219, 218] on p "Container Label : CDLULE7X3YJ" at bounding box center [235, 225] width 242 height 14
click at [332, 376] on button "Confirm Labeling" at bounding box center [235, 380] width 242 height 27
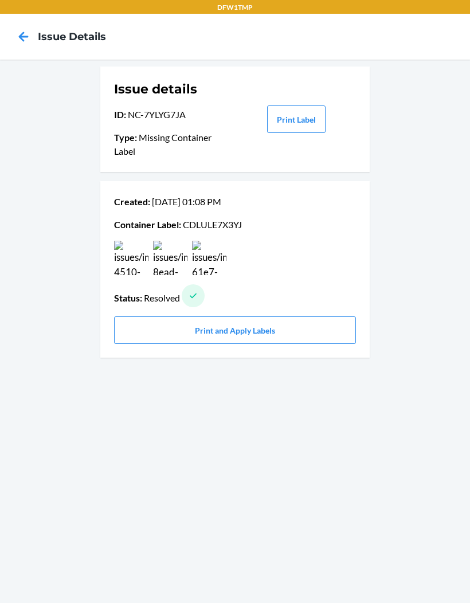
click at [206, 245] on img at bounding box center [209, 258] width 34 height 34
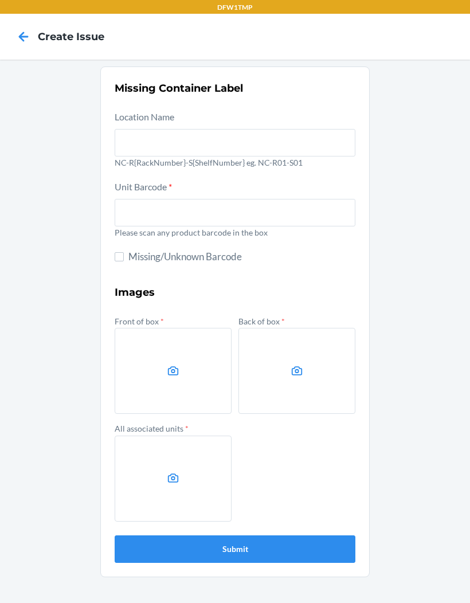
click at [17, 38] on icon at bounding box center [23, 36] width 19 height 19
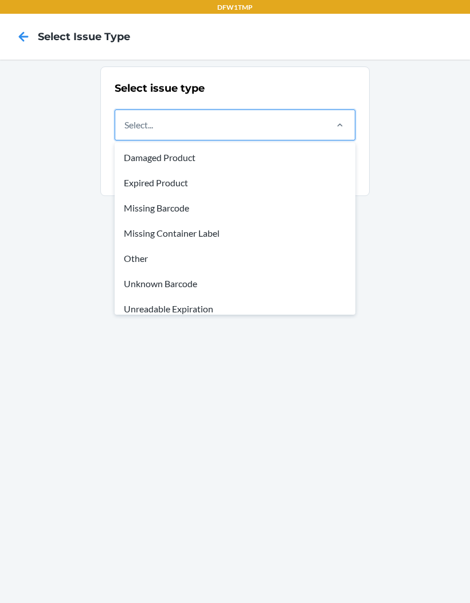
click at [136, 282] on div "Unknown Barcode" at bounding box center [235, 283] width 236 height 25
click at [125, 132] on input "option Unknown Barcode focused, 6 of 8. 8 results available. Use Up and Down to…" at bounding box center [124, 125] width 1 height 14
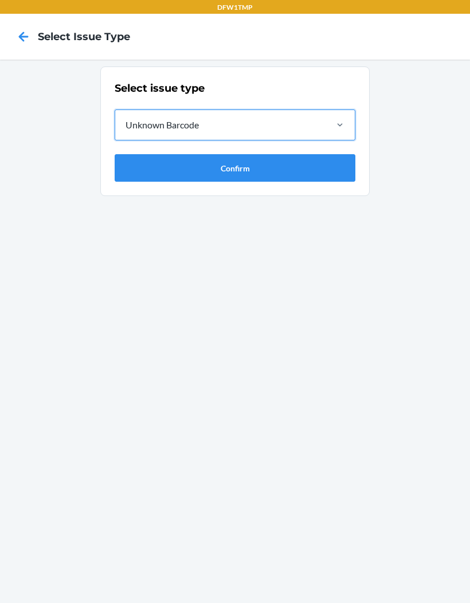
click at [125, 179] on button "Confirm" at bounding box center [235, 167] width 241 height 27
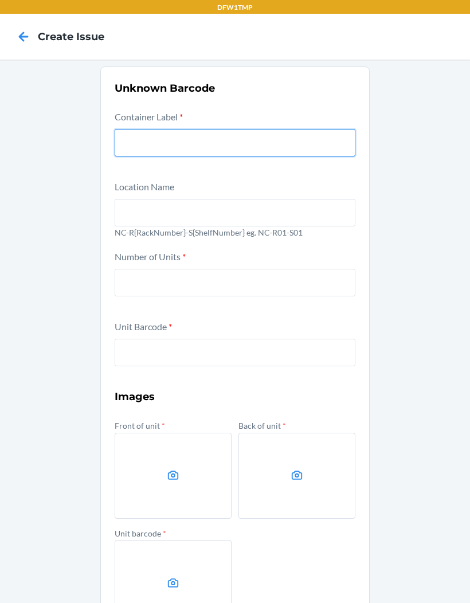
click at [121, 139] on input "text" at bounding box center [235, 142] width 241 height 27
paste input "CDLULE7X3YJ"
type input "CDLULE7X3YJ"
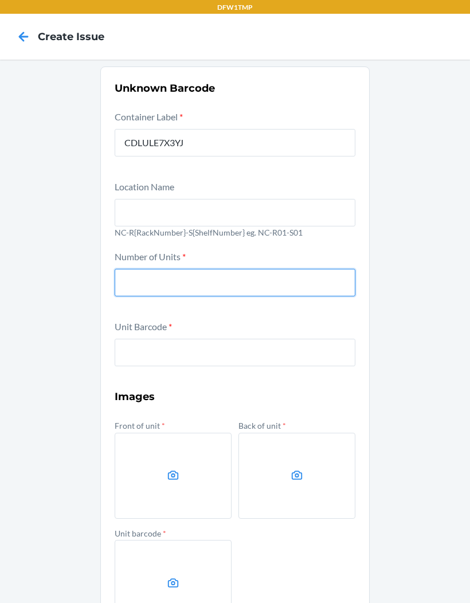
click at [129, 278] on input "number" at bounding box center [235, 282] width 241 height 27
type input "4"
click at [285, 350] on input "text" at bounding box center [235, 352] width 241 height 27
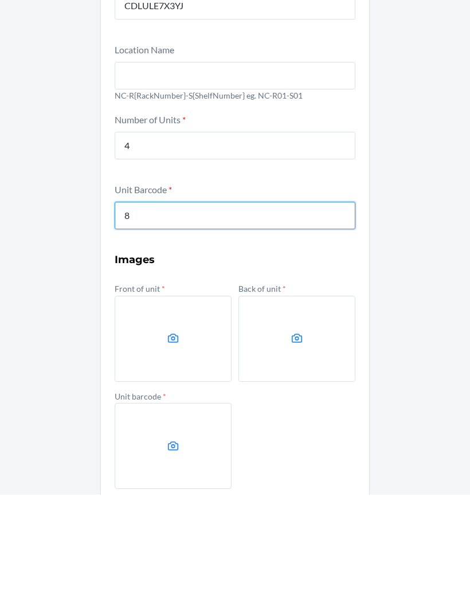
scroll to position [35, 0]
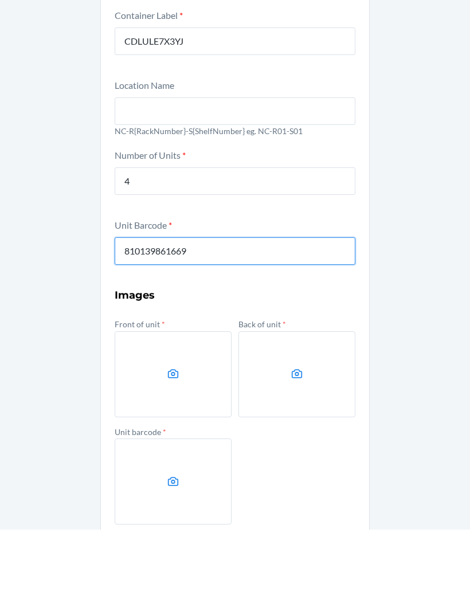
type input "810139861669"
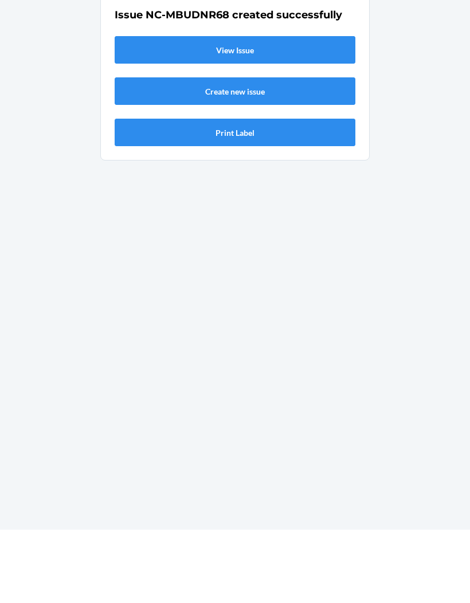
scroll to position [47, 0]
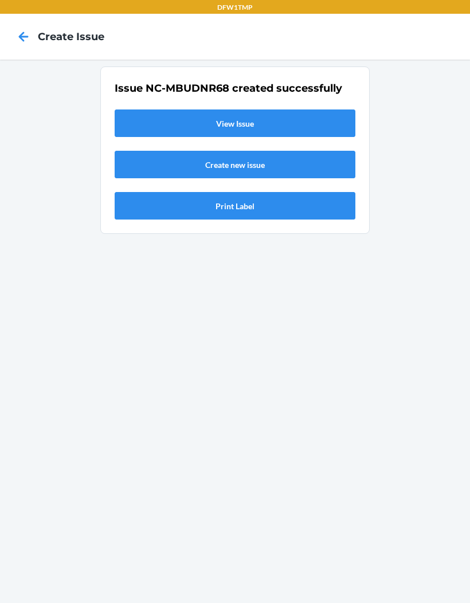
click at [210, 109] on link "View Issue" at bounding box center [235, 122] width 241 height 27
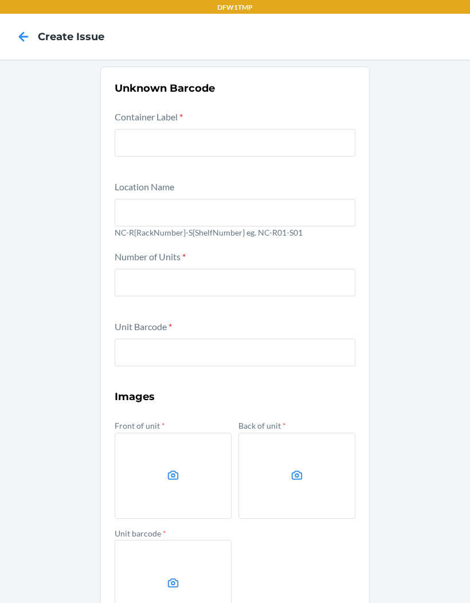
click at [268, 140] on input "text" at bounding box center [235, 142] width 241 height 27
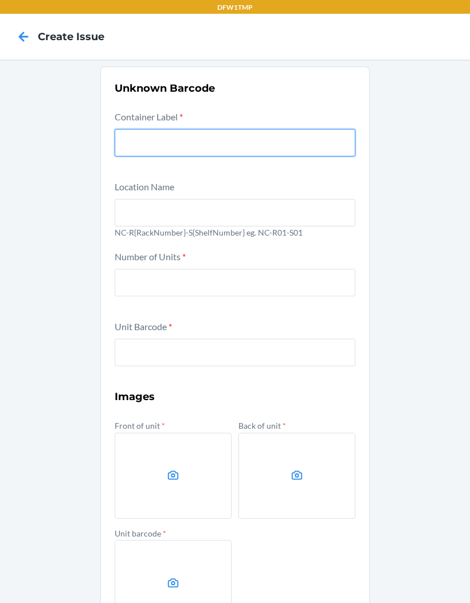
click at [232, 145] on input "text" at bounding box center [235, 142] width 241 height 27
paste input "CDLULE7X3YJ"
type input "CDLULE7X3YJ"
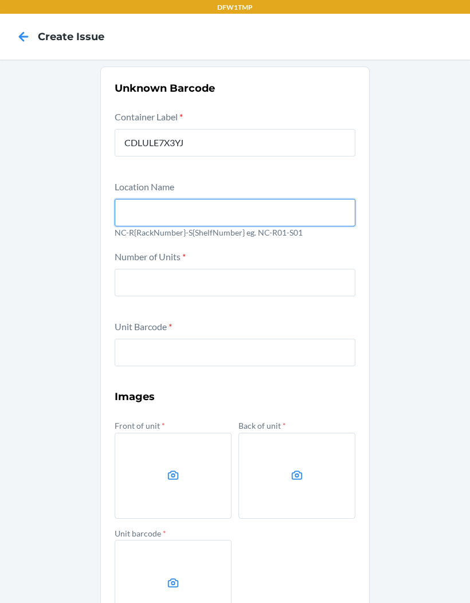
click at [212, 213] on input "text" at bounding box center [235, 212] width 241 height 27
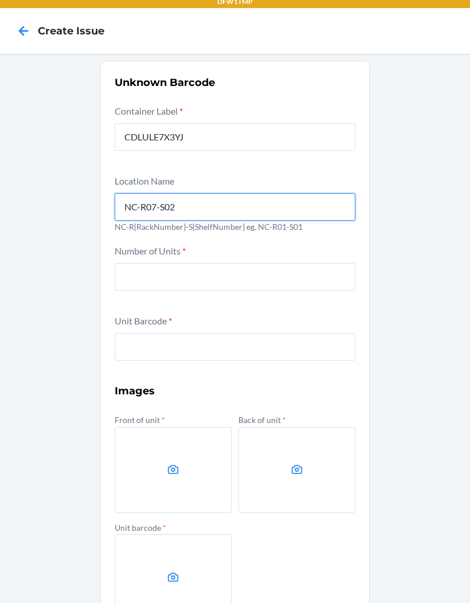
type input "NC-R07-S02"
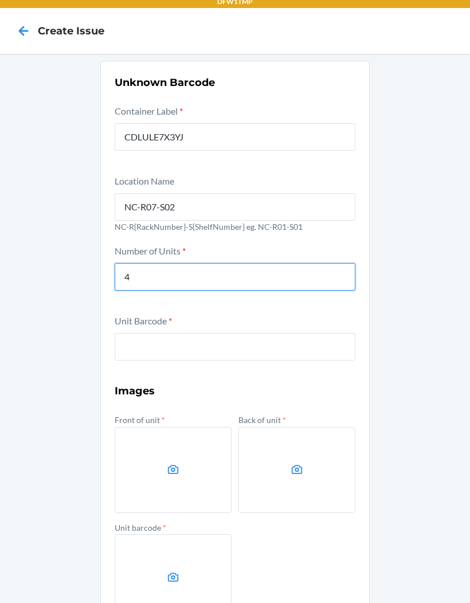
type input "4"
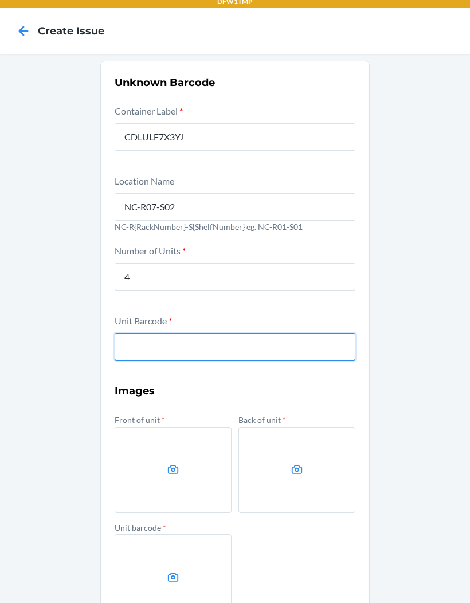
click at [245, 337] on input "text" at bounding box center [235, 346] width 241 height 27
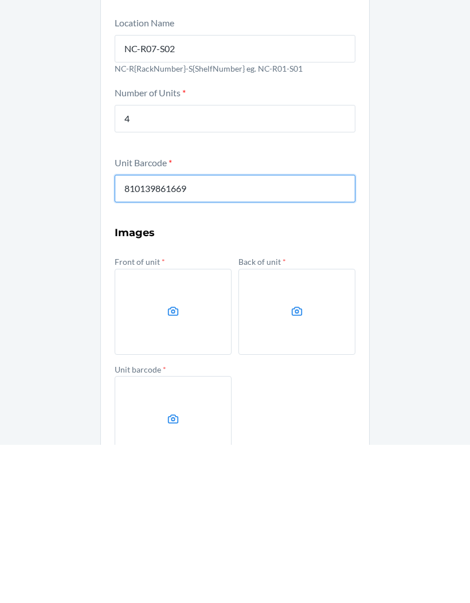
type input "810139861669"
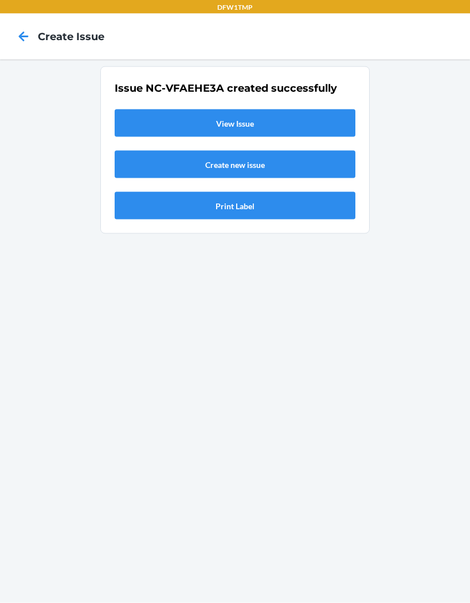
scroll to position [28, 0]
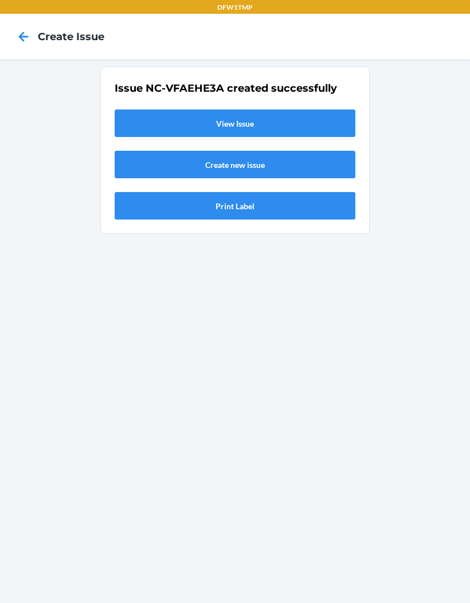
click at [24, 27] on icon at bounding box center [23, 36] width 19 height 19
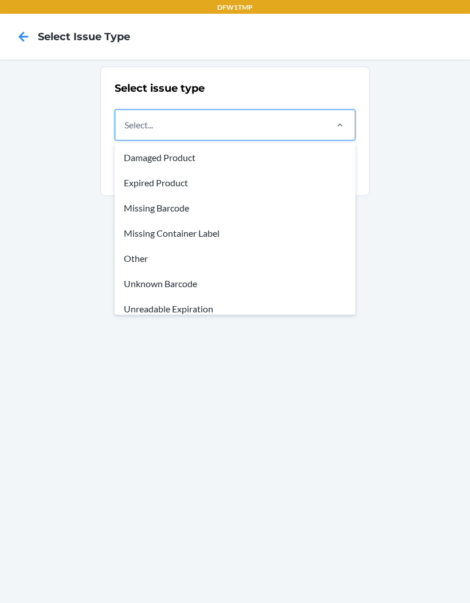
click at [185, 285] on div "Unknown Barcode" at bounding box center [235, 283] width 236 height 25
click at [125, 132] on input "option Unknown Barcode focused, 6 of 8. 8 results available. Use Up and Down to…" at bounding box center [124, 125] width 1 height 14
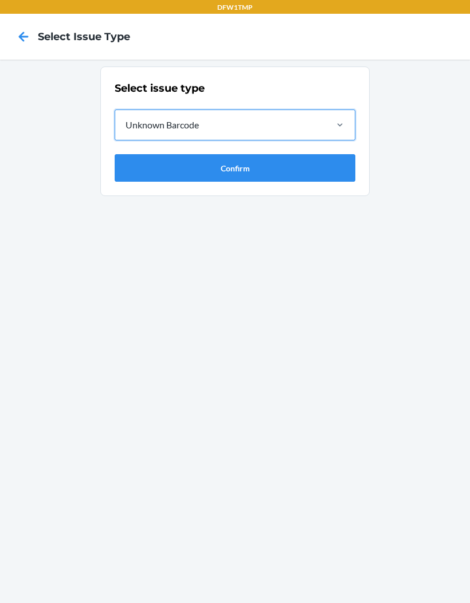
click at [285, 161] on button "Confirm" at bounding box center [235, 167] width 241 height 27
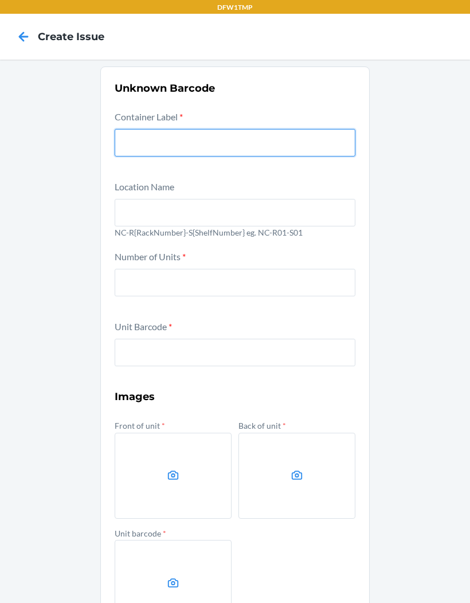
click at [208, 144] on input "text" at bounding box center [235, 142] width 241 height 27
click at [134, 139] on input "text" at bounding box center [235, 142] width 241 height 27
paste input "CDLULE7X3YJ"
type input "CDLULE7X3YJ"
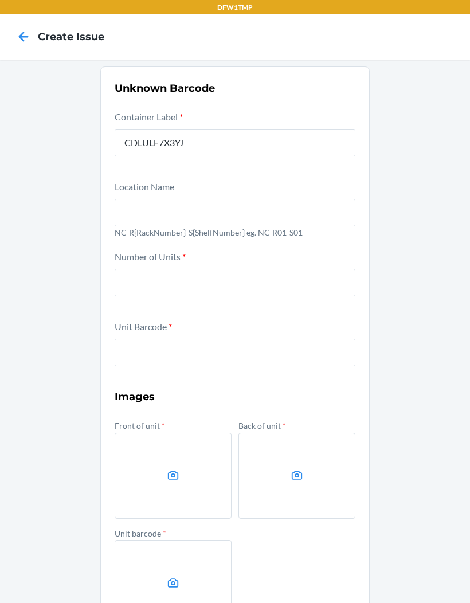
click at [20, 33] on icon at bounding box center [23, 36] width 19 height 19
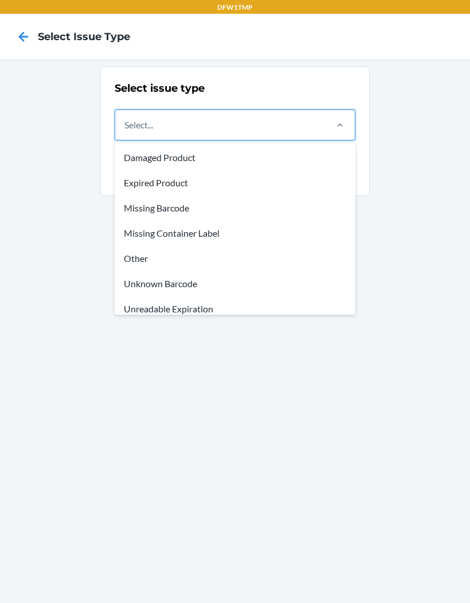
click at [124, 237] on div "Missing Container Label" at bounding box center [235, 233] width 236 height 25
click at [124, 132] on input "option Damaged Product focused, 1 of 8. 8 results available. Use Up and Down to…" at bounding box center [124, 125] width 1 height 14
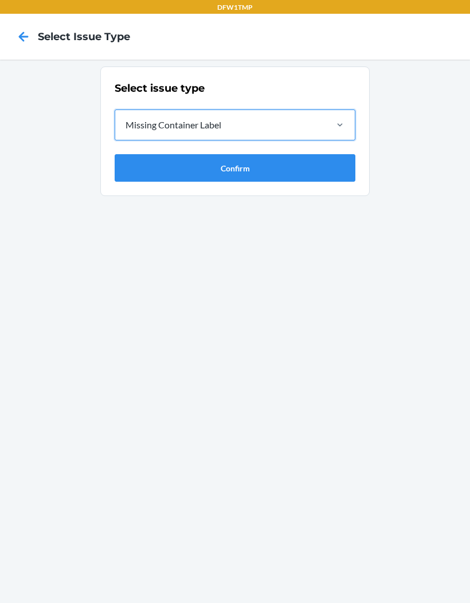
click at [130, 170] on button "Confirm" at bounding box center [235, 167] width 241 height 27
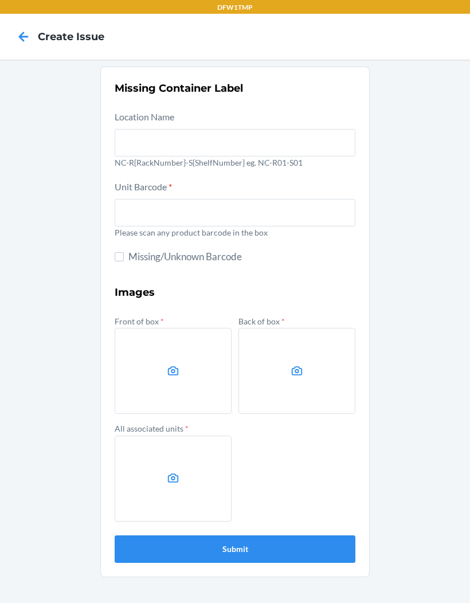
click at [116, 259] on input "Missing/Unknown Barcode" at bounding box center [119, 256] width 9 height 9
checkbox input "true"
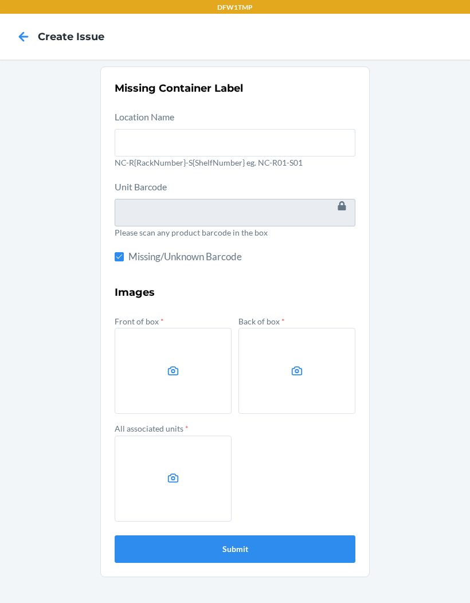
click at [139, 359] on label at bounding box center [173, 371] width 117 height 86
click at [0, 0] on input "file" at bounding box center [0, 0] width 0 height 0
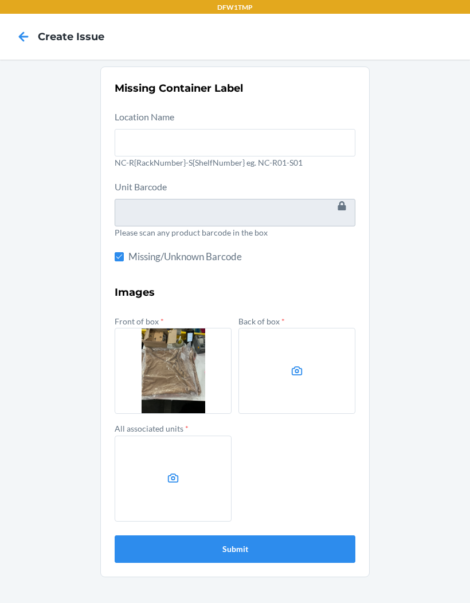
click at [285, 367] on label at bounding box center [296, 371] width 117 height 86
click at [0, 0] on input "file" at bounding box center [0, 0] width 0 height 0
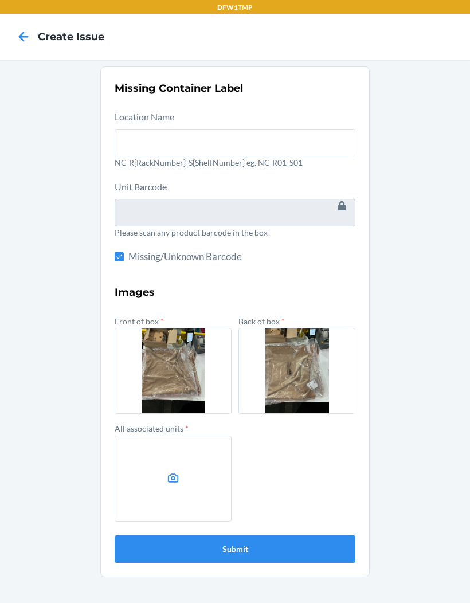
click at [169, 477] on icon at bounding box center [173, 477] width 13 height 13
click at [0, 0] on input "file" at bounding box center [0, 0] width 0 height 0
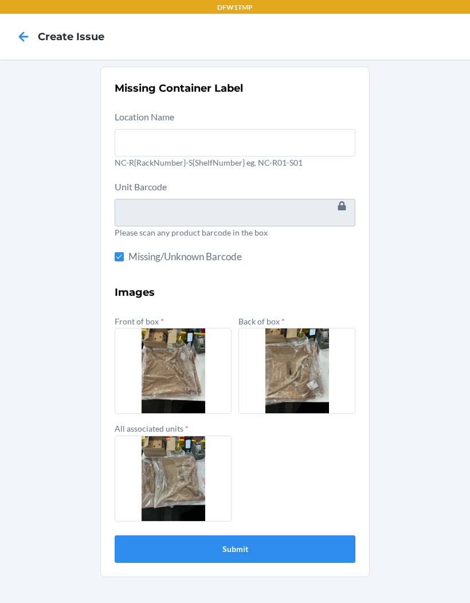
click at [327, 554] on button "Submit" at bounding box center [235, 548] width 241 height 27
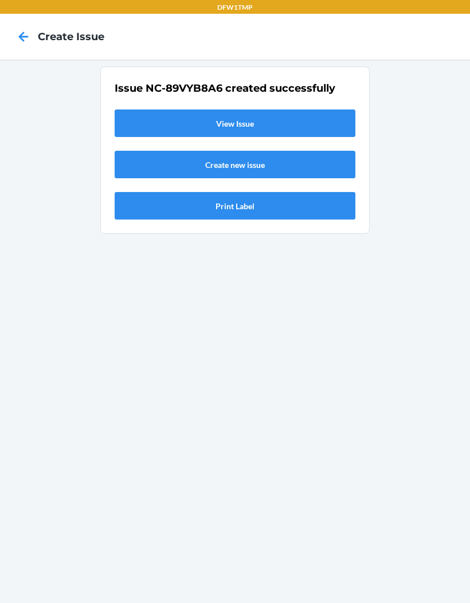
click at [309, 127] on link "View Issue" at bounding box center [235, 122] width 241 height 27
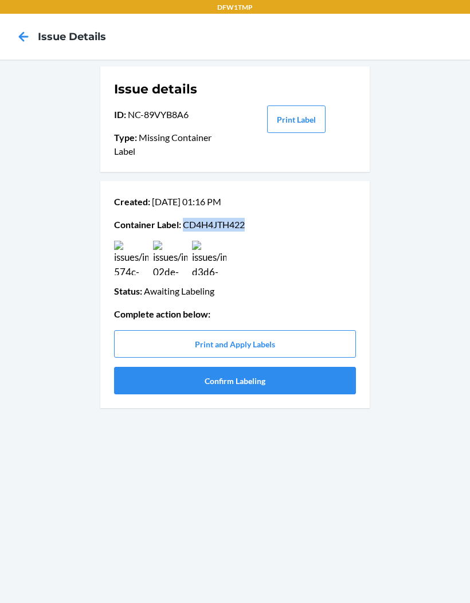
click at [328, 381] on button "Confirm Labeling" at bounding box center [235, 380] width 242 height 27
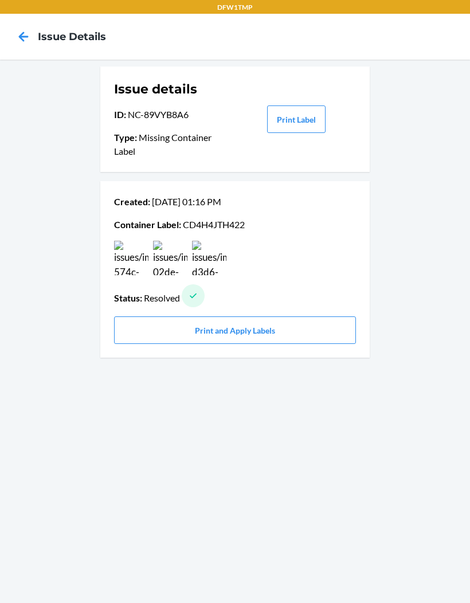
click at [22, 31] on icon at bounding box center [23, 36] width 19 height 19
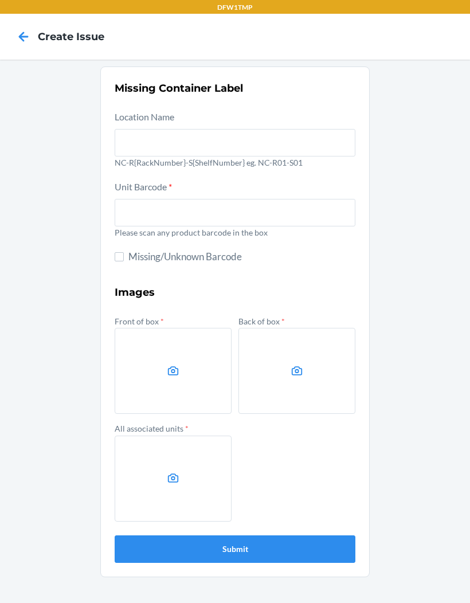
click at [22, 34] on icon at bounding box center [24, 37] width 10 height 10
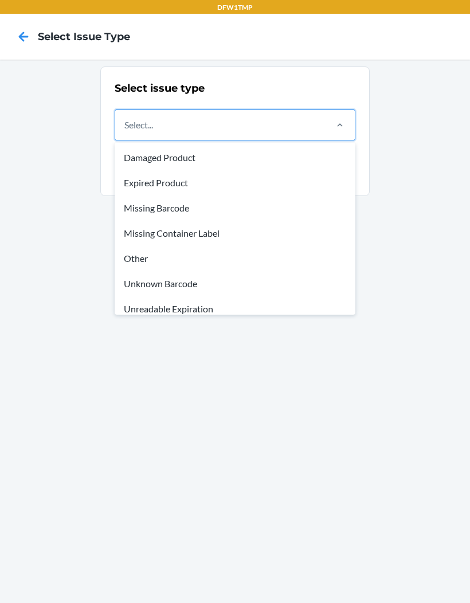
click at [130, 284] on div "Unknown Barcode" at bounding box center [235, 283] width 236 height 25
click at [125, 132] on input "option Unknown Barcode focused, 6 of 8. 8 results available. Use Up and Down to…" at bounding box center [124, 125] width 1 height 14
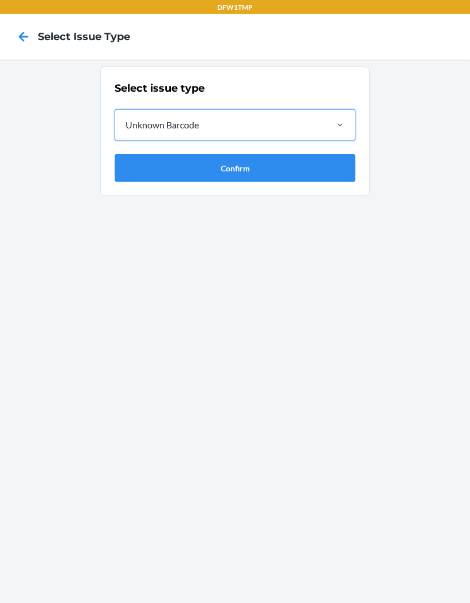
click at [125, 176] on button "Confirm" at bounding box center [235, 167] width 241 height 27
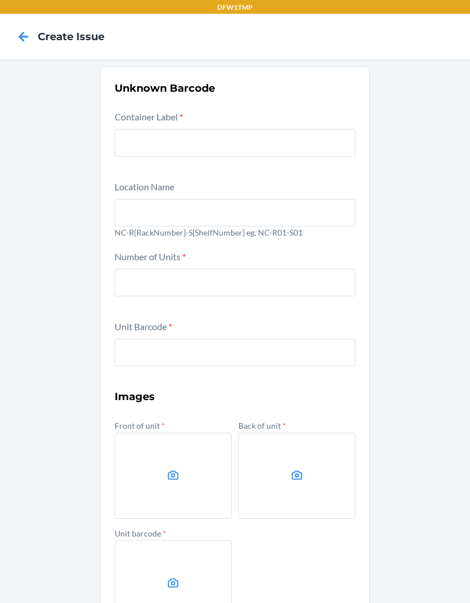
click at [120, 151] on input "text" at bounding box center [235, 142] width 241 height 27
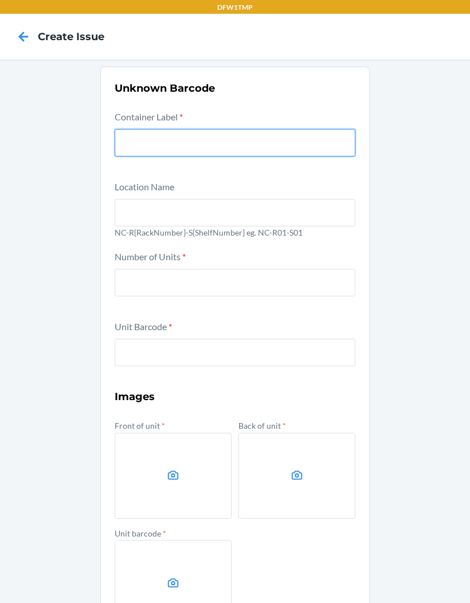
paste input "CD4H4JTH422"
type input "CD4H4JTH422"
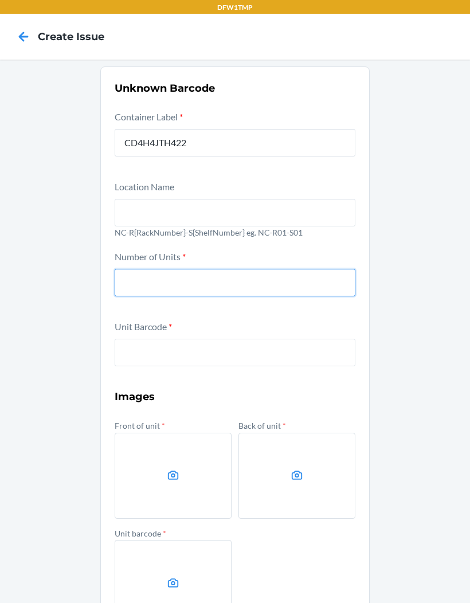
click at [129, 273] on input "number" at bounding box center [235, 282] width 241 height 27
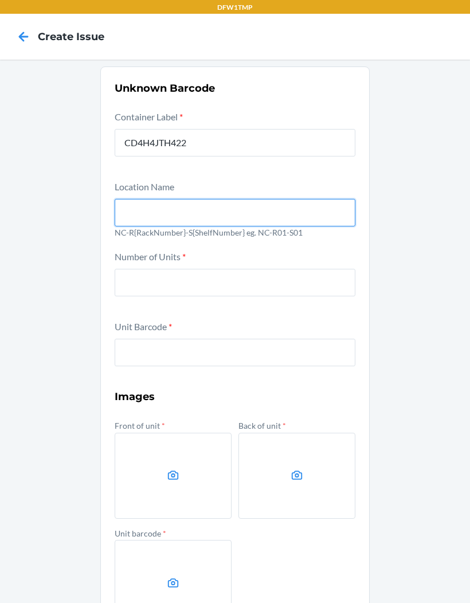
click at [257, 199] on input "text" at bounding box center [235, 212] width 241 height 27
type input "NC-R07-S02"
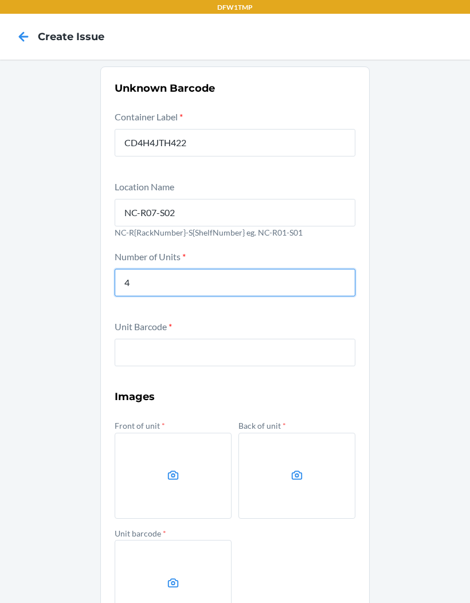
type input "4"
click at [300, 359] on input "text" at bounding box center [235, 352] width 241 height 27
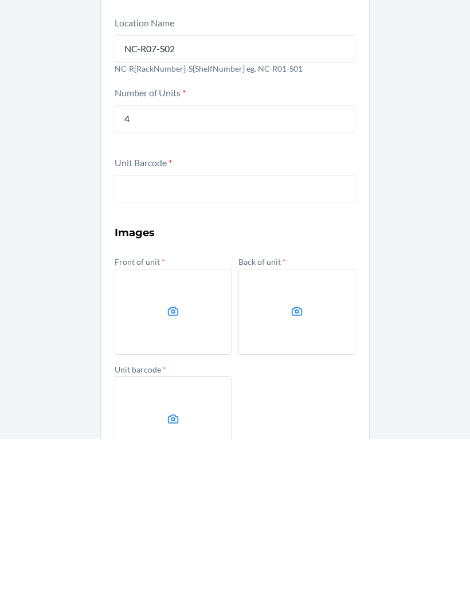
click at [194, 432] on label at bounding box center [173, 475] width 117 height 86
click at [0, 0] on input "file" at bounding box center [0, 0] width 0 height 0
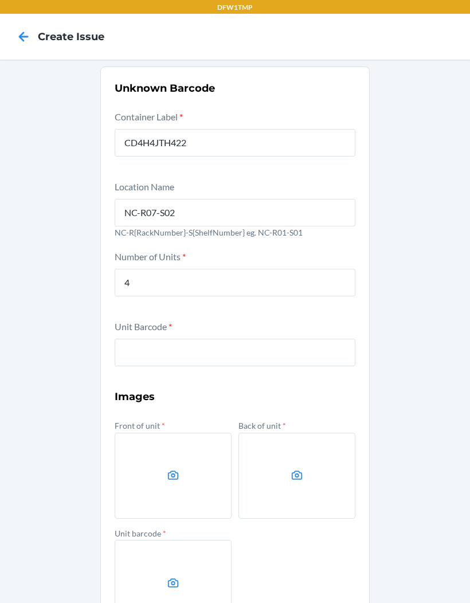
click at [156, 432] on label at bounding box center [173, 475] width 117 height 86
click at [0, 0] on input "file" at bounding box center [0, 0] width 0 height 0
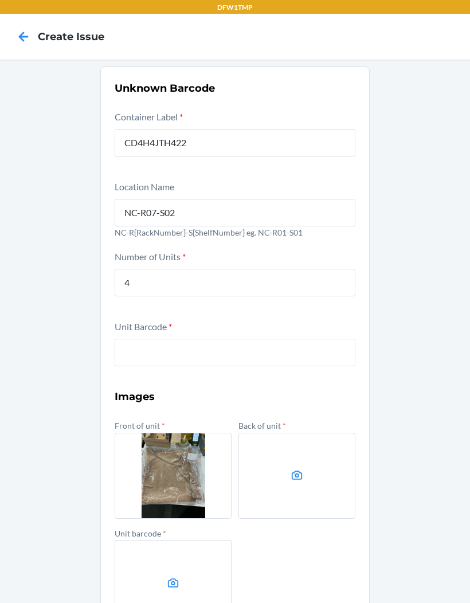
click at [293, 469] on icon at bounding box center [296, 475] width 13 height 13
click at [0, 0] on input "file" at bounding box center [0, 0] width 0 height 0
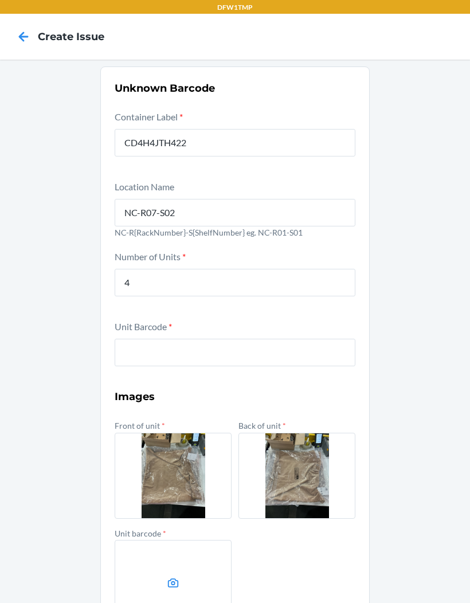
click at [174, 540] on label at bounding box center [173, 583] width 117 height 86
click at [0, 0] on input "file" at bounding box center [0, 0] width 0 height 0
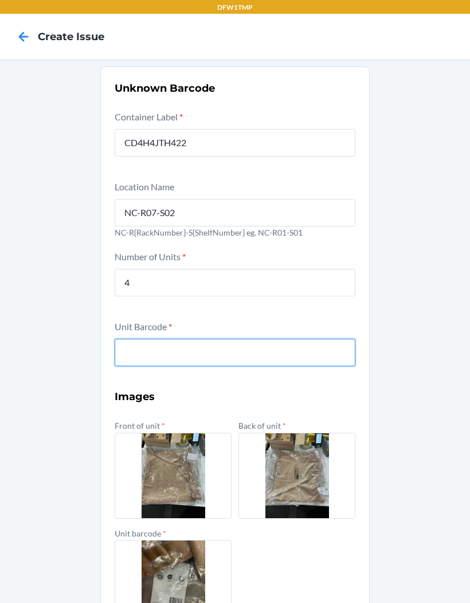
click at [301, 339] on input "text" at bounding box center [235, 352] width 241 height 27
type input "810139861669"
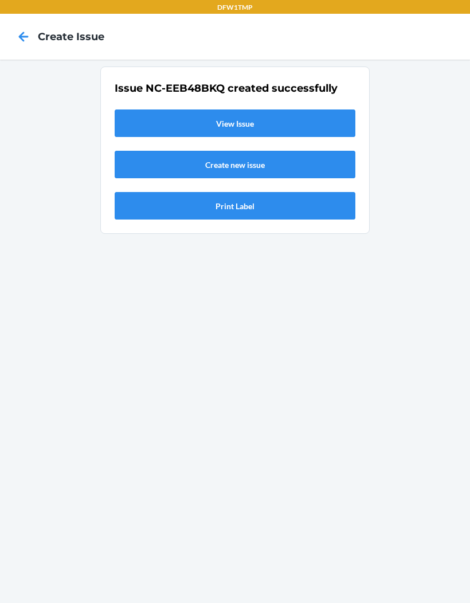
click at [321, 109] on link "View Issue" at bounding box center [235, 122] width 241 height 27
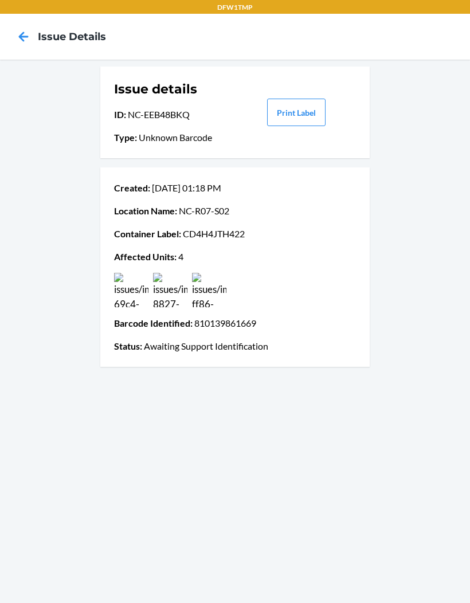
click at [16, 35] on icon at bounding box center [23, 36] width 19 height 19
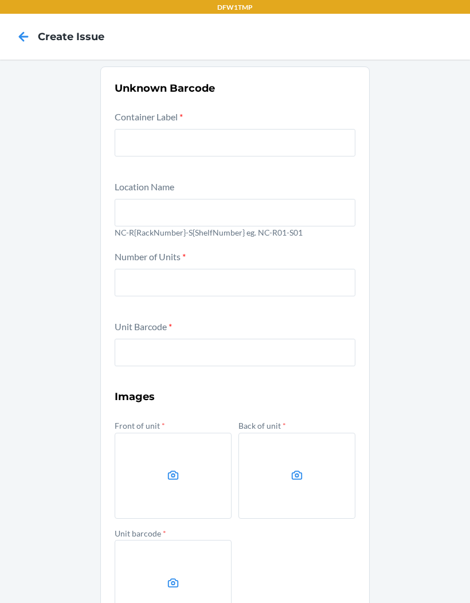
click at [17, 39] on icon at bounding box center [23, 36] width 19 height 19
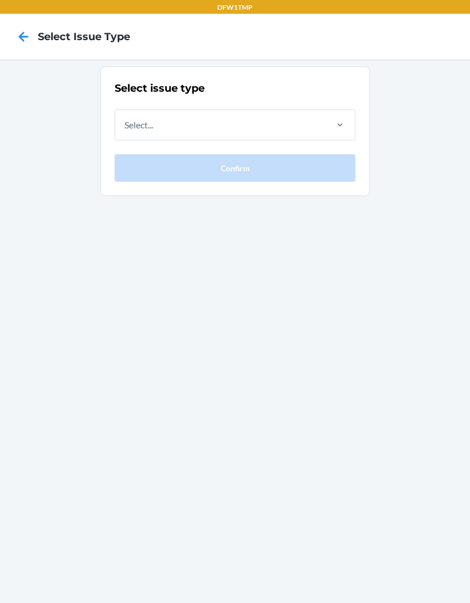
click at [33, 36] on icon at bounding box center [23, 36] width 19 height 19
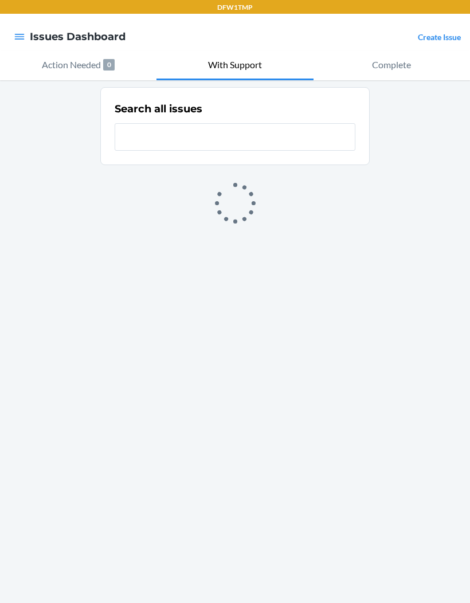
click at [445, 36] on link "Create Issue" at bounding box center [439, 37] width 43 height 10
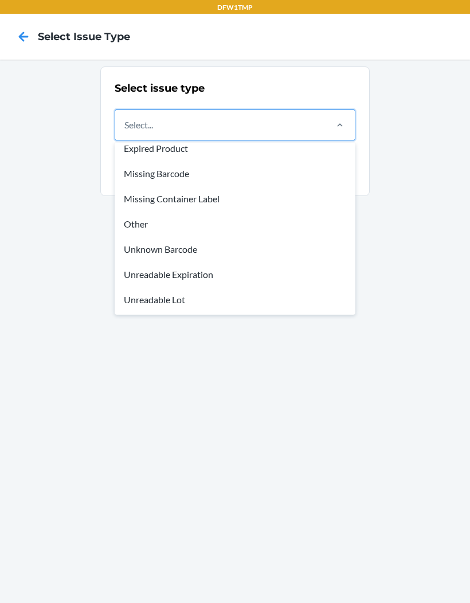
scroll to position [34, 0]
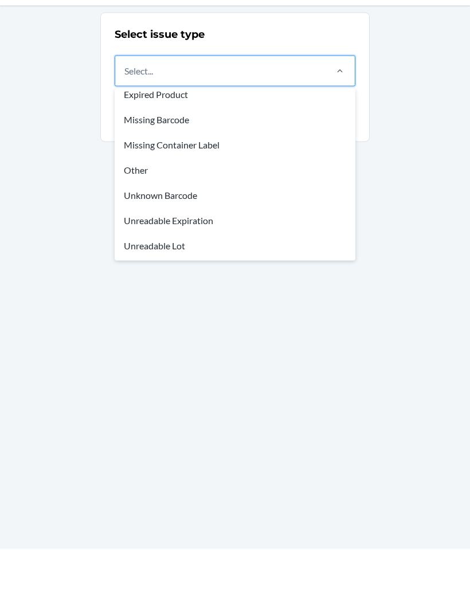
click at [139, 211] on div "Other" at bounding box center [235, 223] width 236 height 25
click at [125, 132] on input "option Other focused, 5 of 8. 8 results available. Use Up and Down to choose op…" at bounding box center [124, 125] width 1 height 14
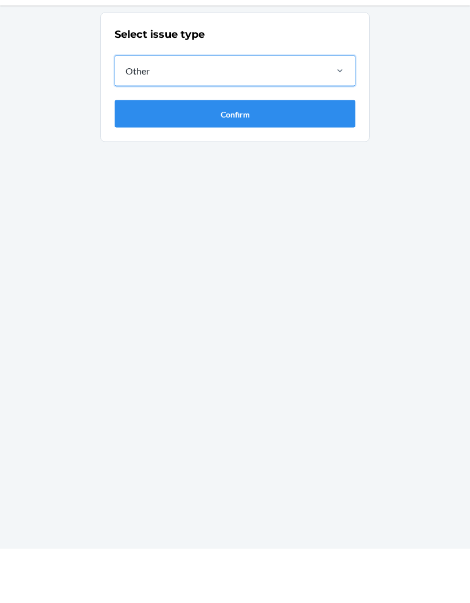
click at [145, 154] on button "Confirm" at bounding box center [235, 167] width 241 height 27
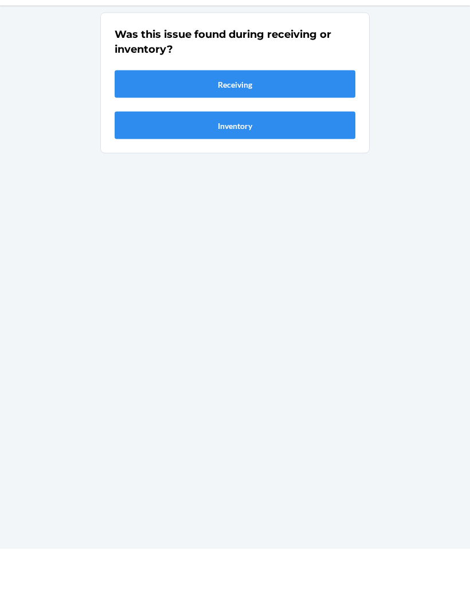
scroll to position [47, 0]
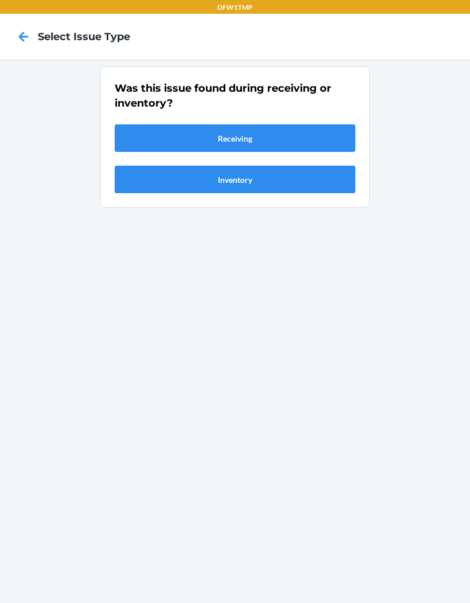
click at [156, 124] on button "Receiving" at bounding box center [235, 137] width 241 height 27
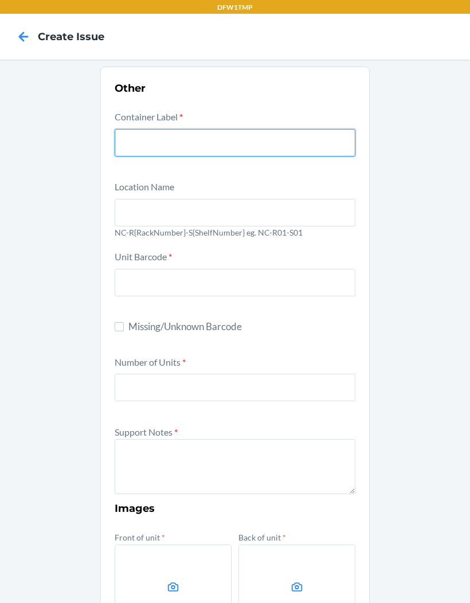
click at [132, 129] on input "text" at bounding box center [235, 142] width 241 height 27
type input "CDGKMUUFLUZ"
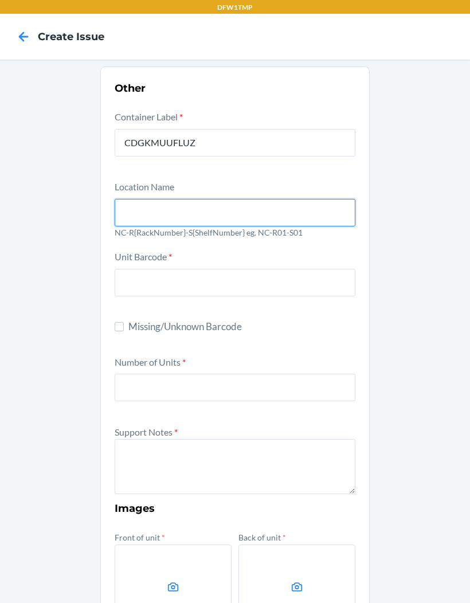
click at [133, 199] on input "text" at bounding box center [235, 212] width 241 height 27
type input "NC-R06-S01"
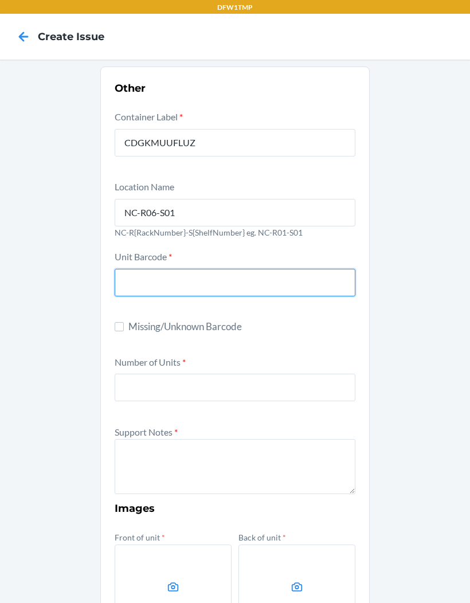
click at [134, 269] on input "text" at bounding box center [235, 282] width 241 height 27
type input "MGS-K700432X2"
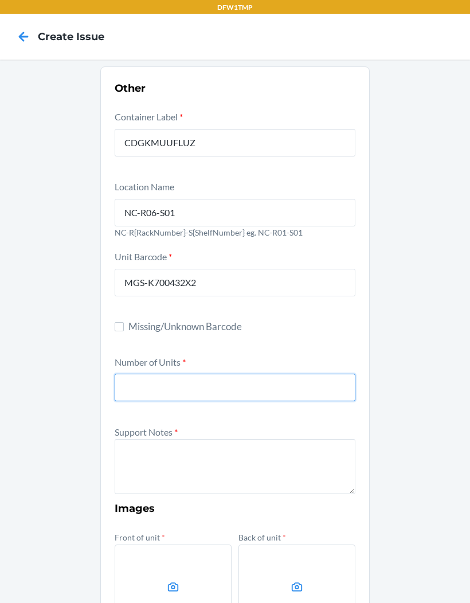
click at [141, 373] on input "number" at bounding box center [235, 386] width 241 height 27
click at [45, 451] on div "Other Container Label * CDGKMUUFLUZ Location Name NC-R06-S01 NC-R{RackNumber}-S…" at bounding box center [235, 430] width 470 height 740
click at [149, 373] on input "number" at bounding box center [235, 386] width 241 height 27
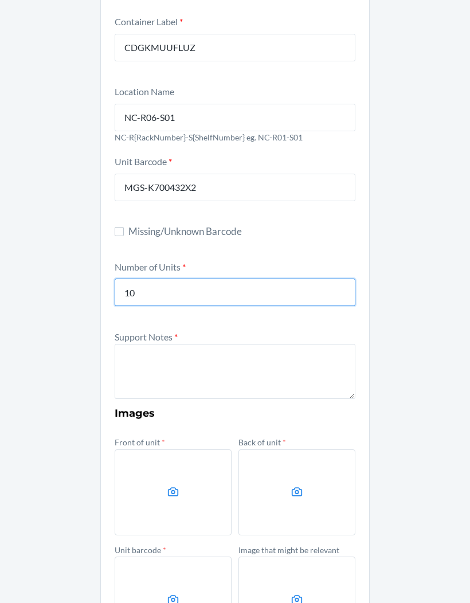
scroll to position [101, 0]
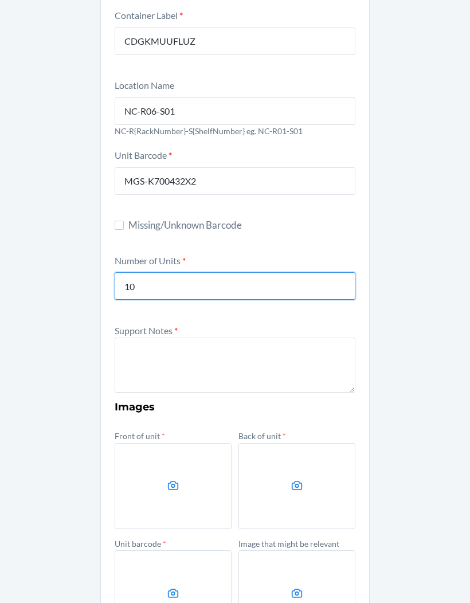
type input "10"
click at [68, 301] on div "Other Container Label * CDGKMUUFLUZ Location Name NC-R06-S01 NC-R{RackNumber}-S…" at bounding box center [235, 328] width 470 height 740
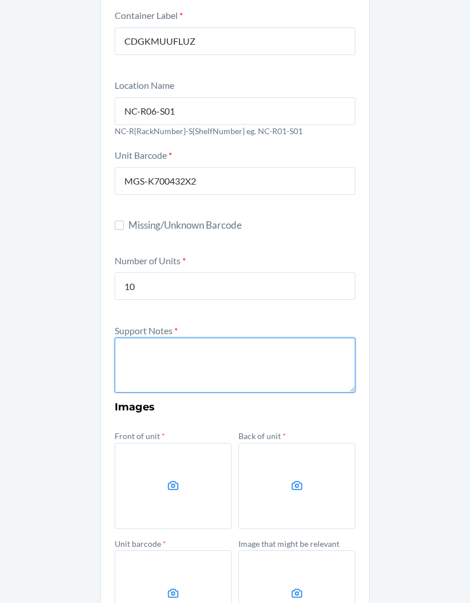
click at [145, 337] on textarea at bounding box center [235, 364] width 241 height 55
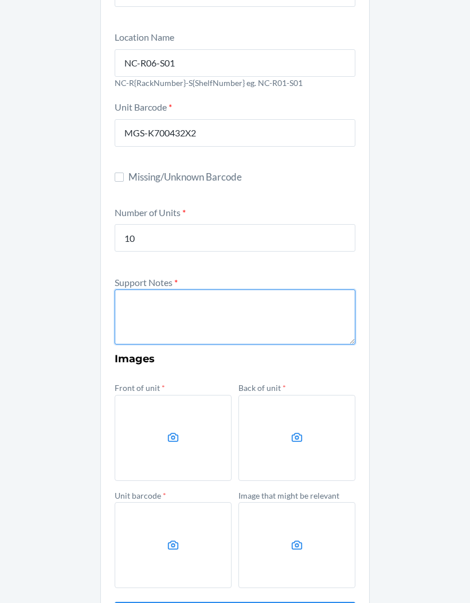
scroll to position [149, 0]
click at [130, 290] on textarea at bounding box center [235, 317] width 241 height 55
click at [268, 290] on textarea "Unable to clarify if bo" at bounding box center [235, 317] width 241 height 55
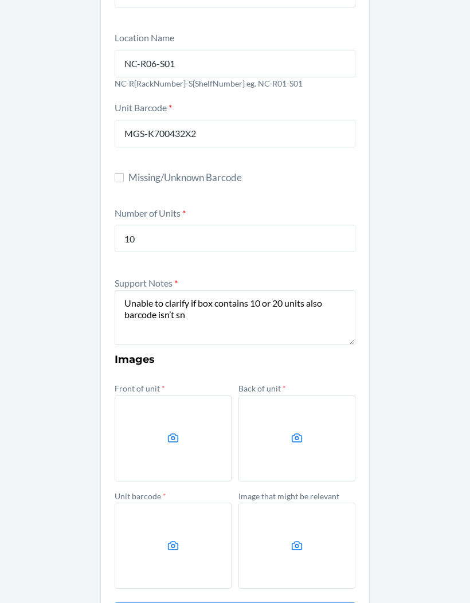
click at [257, 502] on label at bounding box center [296, 545] width 117 height 86
click at [0, 0] on input "file" at bounding box center [0, 0] width 0 height 0
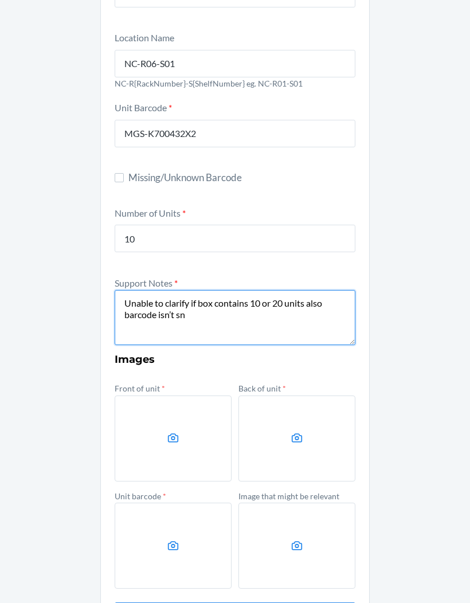
click at [223, 290] on textarea "Unable to clarify if box contains 10 or 20 units also barcode isn’t sn" at bounding box center [235, 317] width 241 height 55
type textarea "Unable to clarify if box contains 10 or 20 units also barcode isn’t synced"
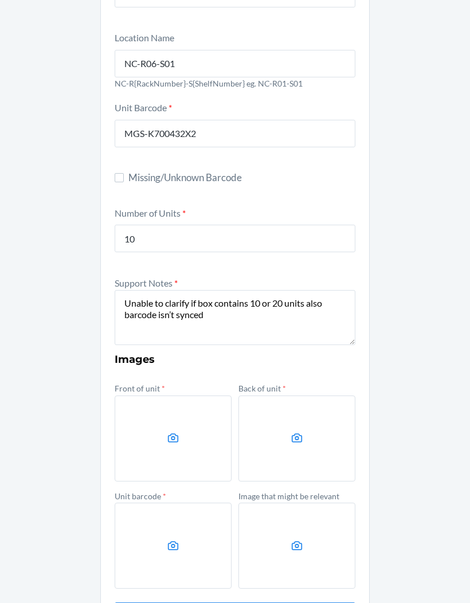
click at [419, 324] on div "Other Container Label * CDGKMUUFLUZ Location Name NC-R06-S01 NC-R{RackNumber}-S…" at bounding box center [235, 281] width 470 height 740
click at [147, 395] on label at bounding box center [173, 438] width 117 height 86
click at [0, 0] on input "file" at bounding box center [0, 0] width 0 height 0
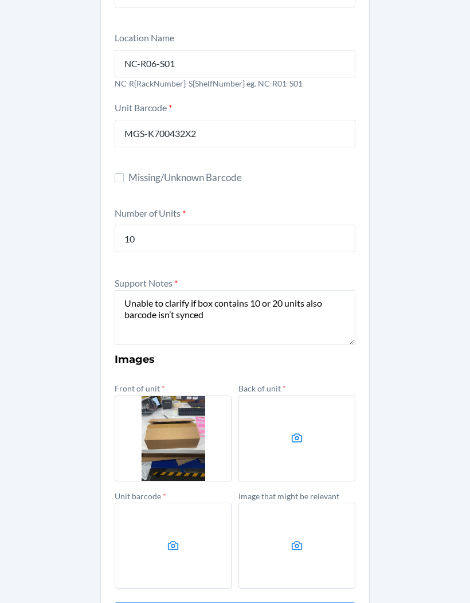
click at [329, 395] on label at bounding box center [296, 438] width 117 height 86
click at [0, 0] on input "file" at bounding box center [0, 0] width 0 height 0
click at [182, 395] on label at bounding box center [173, 438] width 117 height 86
click at [0, 0] on input "file" at bounding box center [0, 0] width 0 height 0
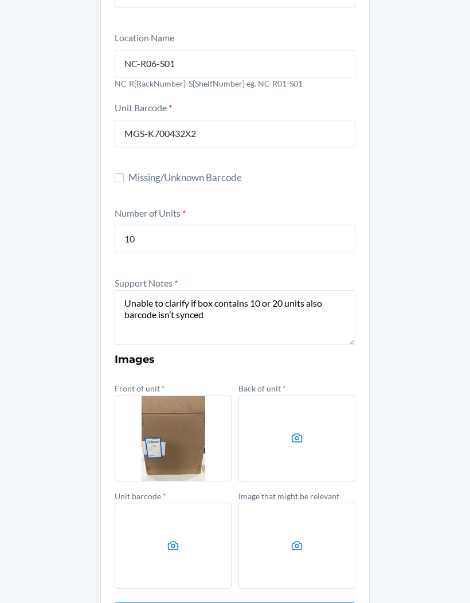
click at [129, 502] on label at bounding box center [173, 545] width 117 height 86
click at [0, 0] on input "file" at bounding box center [0, 0] width 0 height 0
click at [328, 395] on label at bounding box center [296, 438] width 117 height 86
click at [0, 0] on input "file" at bounding box center [0, 0] width 0 height 0
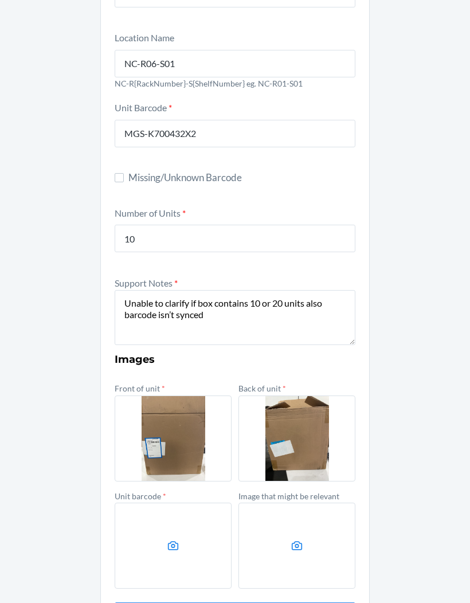
click at [147, 502] on label at bounding box center [173, 545] width 117 height 86
click at [0, 0] on input "file" at bounding box center [0, 0] width 0 height 0
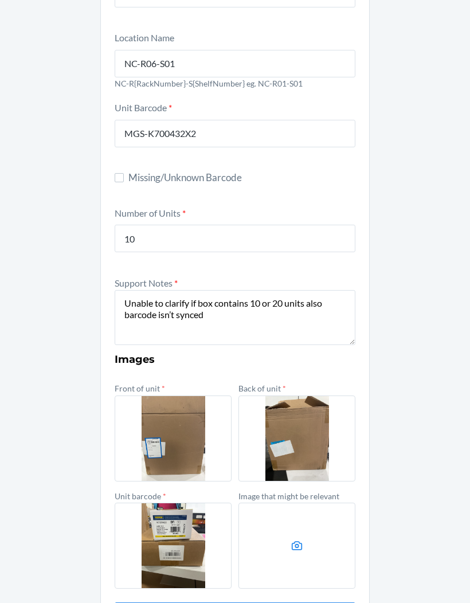
click at [308, 502] on label at bounding box center [296, 545] width 117 height 86
click at [0, 0] on input "file" at bounding box center [0, 0] width 0 height 0
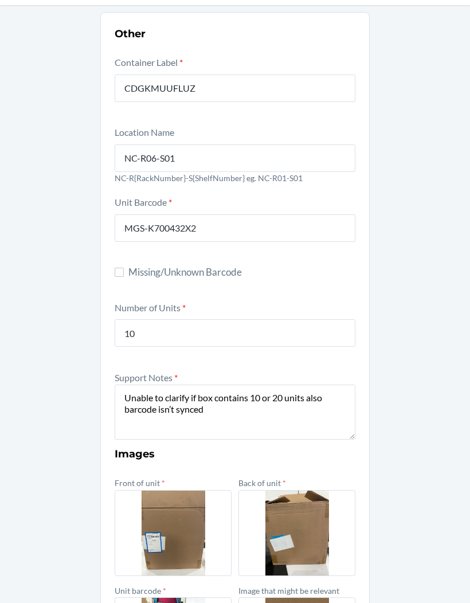
scroll to position [54, 0]
click at [120, 268] on input "Missing/Unknown Barcode" at bounding box center [119, 272] width 9 height 9
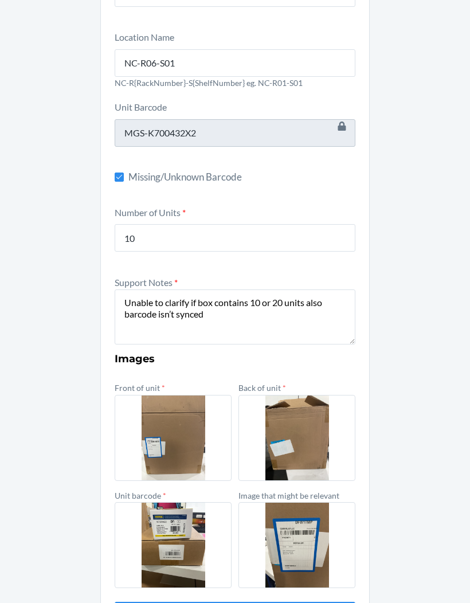
scroll to position [149, 0]
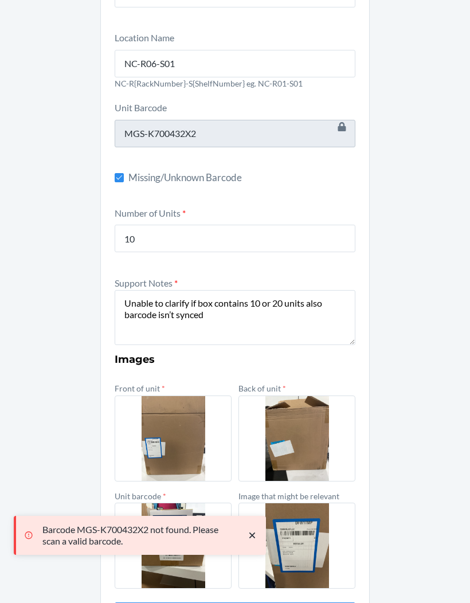
click at [26, 446] on div "Other Container Label * CDGKMUUFLUZ Location Name NC-R06-S01 NC-R{RackNumber}-S…" at bounding box center [235, 281] width 470 height 740
click at [112, 141] on section "Other Container Label * CDGKMUUFLUZ Location Name NC-R06-S01 NC-R{RackNumber}-S…" at bounding box center [234, 281] width 269 height 726
click at [121, 173] on input "Missing/Unknown Barcode" at bounding box center [119, 177] width 9 height 9
checkbox input "false"
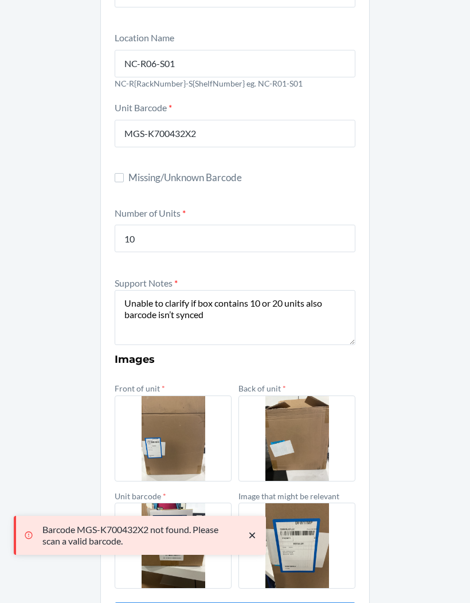
click at [196, 120] on input "MGS-K700432X2" at bounding box center [235, 133] width 241 height 27
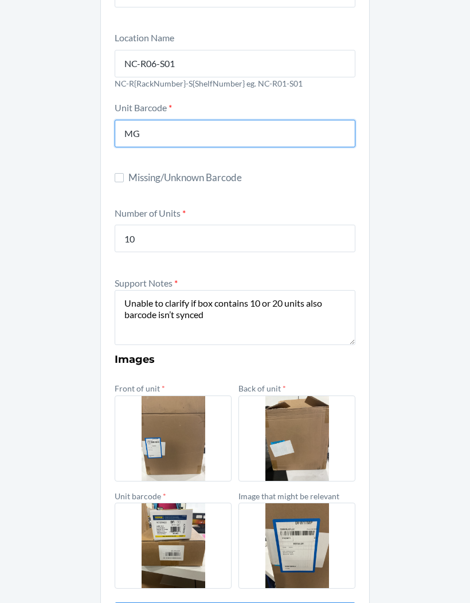
type input "M"
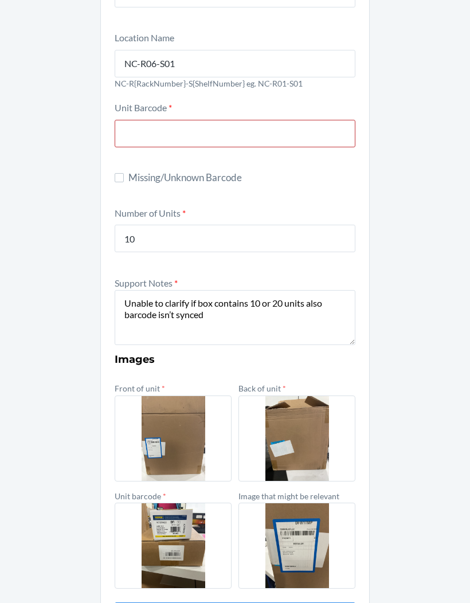
click at [46, 282] on div "Other Container Label * CDGKMUUFLUZ Location Name NC-R06-S01 NC-R{RackNumber}-S…" at bounding box center [235, 281] width 470 height 740
click at [126, 170] on label "Missing/Unknown Barcode" at bounding box center [235, 177] width 241 height 15
click at [124, 173] on input "Missing/Unknown Barcode" at bounding box center [119, 177] width 9 height 9
checkbox input "true"
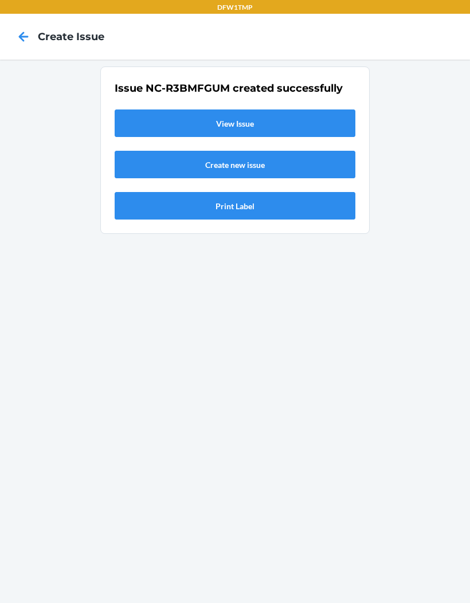
click at [141, 109] on link "View Issue" at bounding box center [235, 122] width 241 height 27
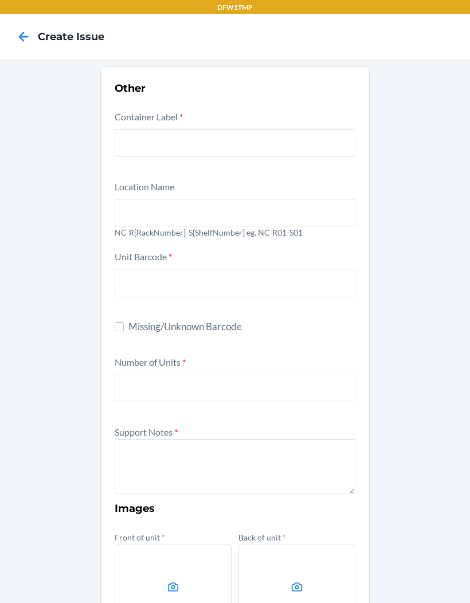
scroll to position [47, 0]
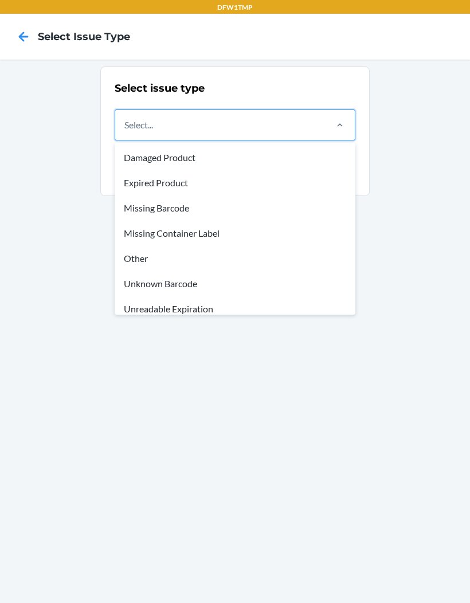
click at [133, 246] on div "Other" at bounding box center [235, 258] width 236 height 25
click at [125, 132] on input "option Damaged Product focused, 1 of 8. 8 results available. Use Up and Down to…" at bounding box center [124, 125] width 1 height 14
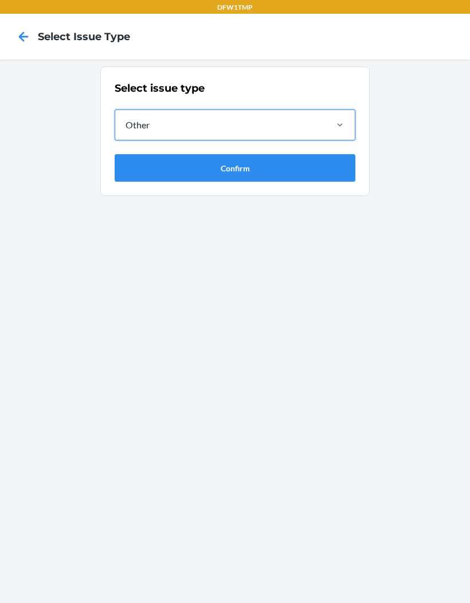
click at [121, 154] on button "Confirm" at bounding box center [235, 167] width 241 height 27
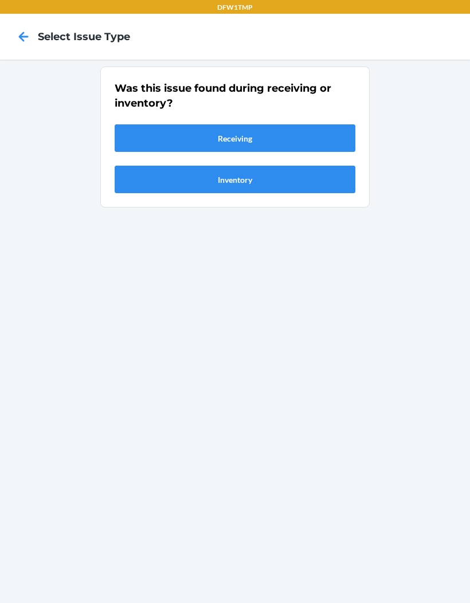
click at [139, 124] on button "Receiving" at bounding box center [235, 137] width 241 height 27
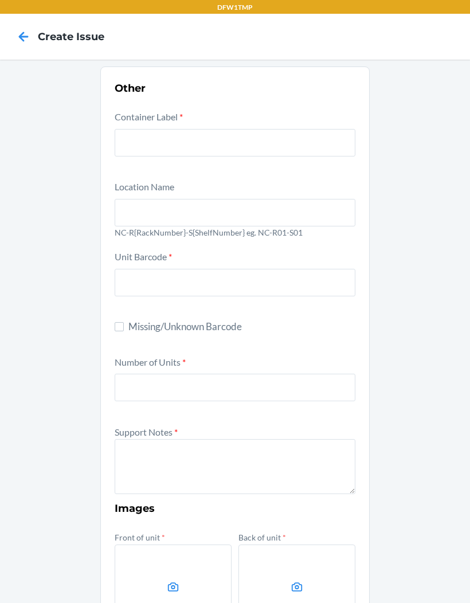
click at [126, 129] on input "text" at bounding box center [235, 142] width 241 height 27
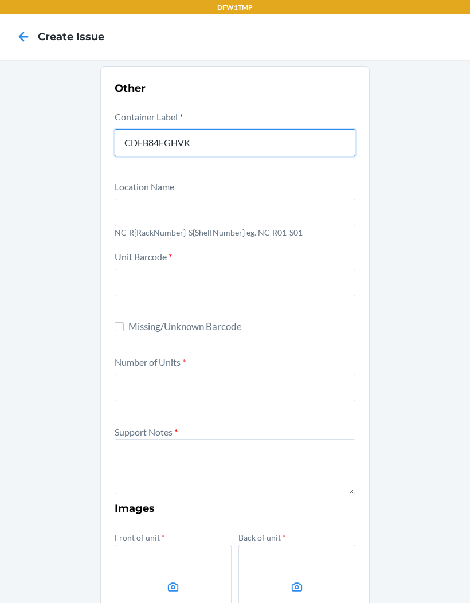
type input "CDFB84EGHVK"
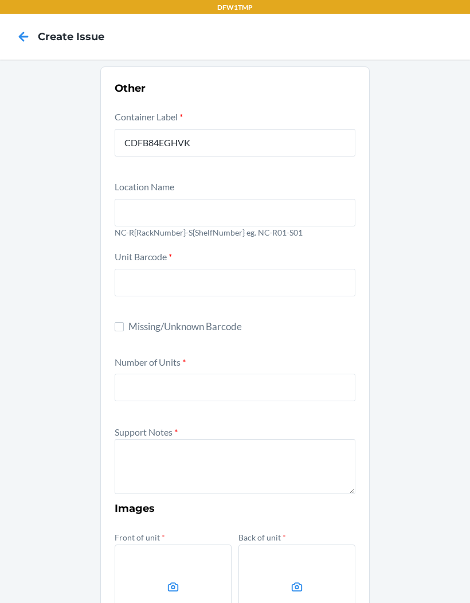
click at [25, 174] on div "Other Container Label * CDFB84EGHVK Location Name NC-R{RackNumber}-S{ShelfNumbe…" at bounding box center [235, 430] width 470 height 740
click at [144, 199] on input "text" at bounding box center [235, 212] width 241 height 27
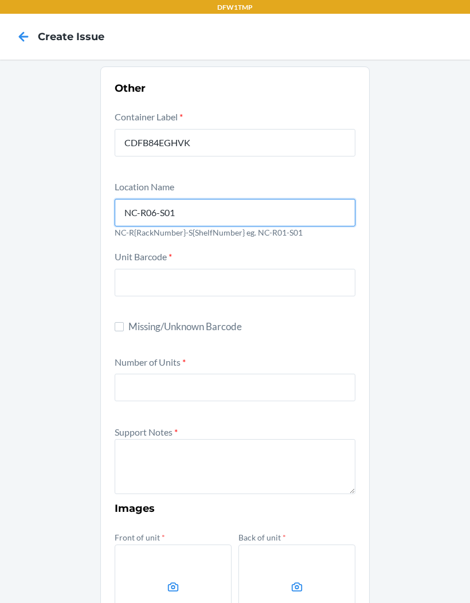
type input "NC-R06-S01"
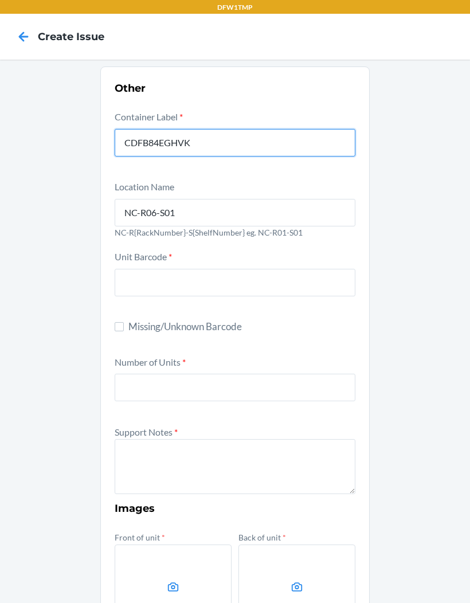
click at [211, 129] on input "CDFB84EGHVK" at bounding box center [235, 142] width 241 height 27
click at [196, 129] on input "CDFB84EGHVK" at bounding box center [235, 142] width 241 height 27
type input "C"
type input "CDFB84EGHVK"
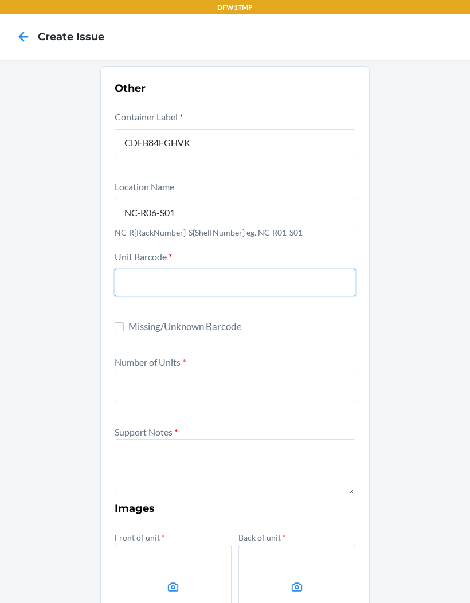
click at [210, 269] on input "text" at bounding box center [235, 282] width 241 height 27
type input "MGS-ES800223X2"
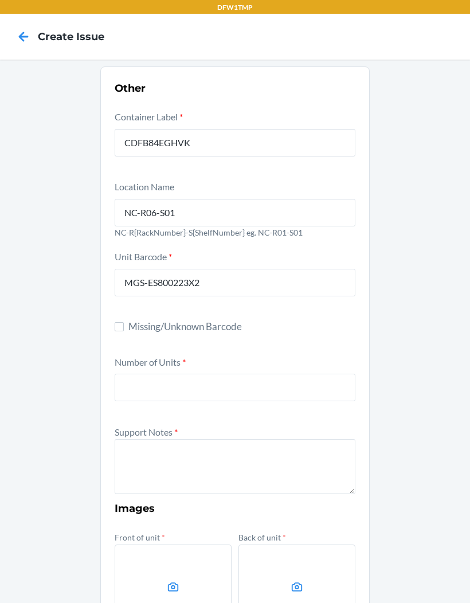
click at [313, 319] on span "Missing/Unknown Barcode" at bounding box center [241, 326] width 227 height 15
click at [124, 322] on input "Missing/Unknown Barcode" at bounding box center [119, 326] width 9 height 9
checkbox input "true"
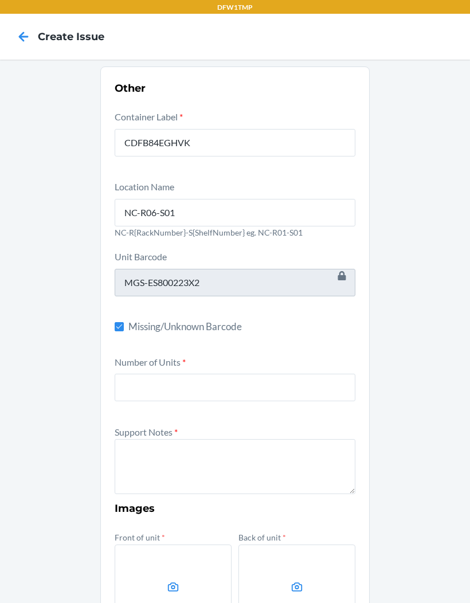
click at [242, 373] on input "number" at bounding box center [235, 386] width 241 height 27
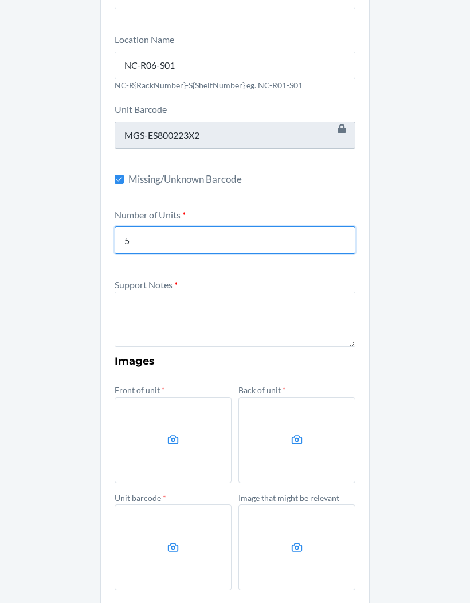
scroll to position [148, 0]
type input "5"
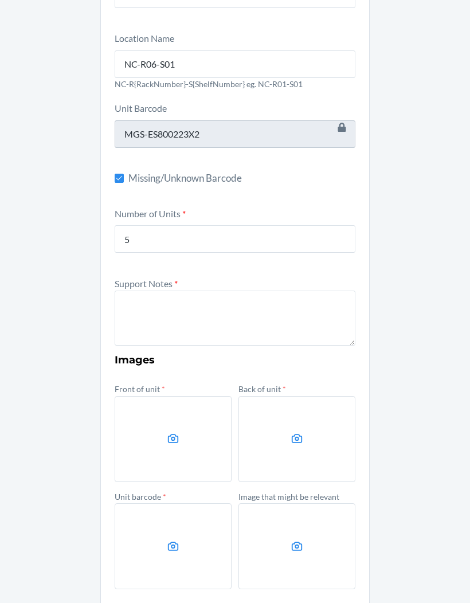
click at [257, 290] on textarea at bounding box center [235, 317] width 241 height 55
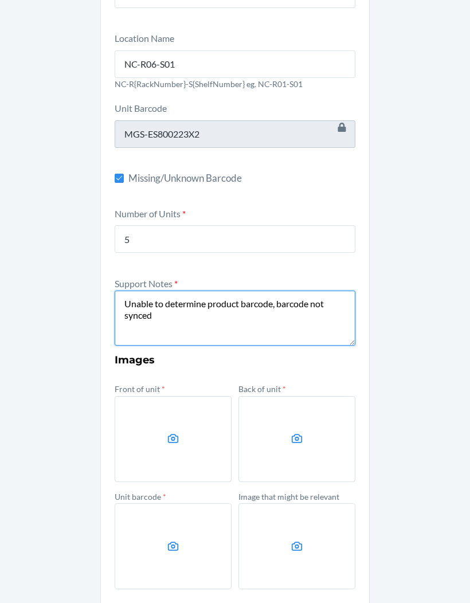
type textarea "Unable to determine product barcode, barcode not synced"
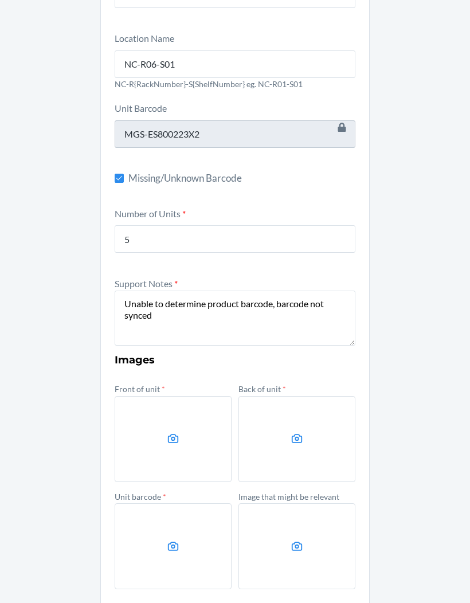
click at [27, 338] on div "Other Container Label * CDFB84EGHVK Location Name NC-R06-S01 NC-R{RackNumber}-S…" at bounding box center [235, 281] width 470 height 740
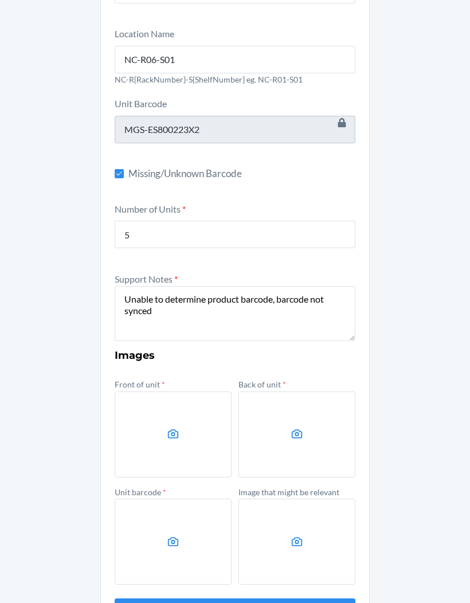
scroll to position [149, 0]
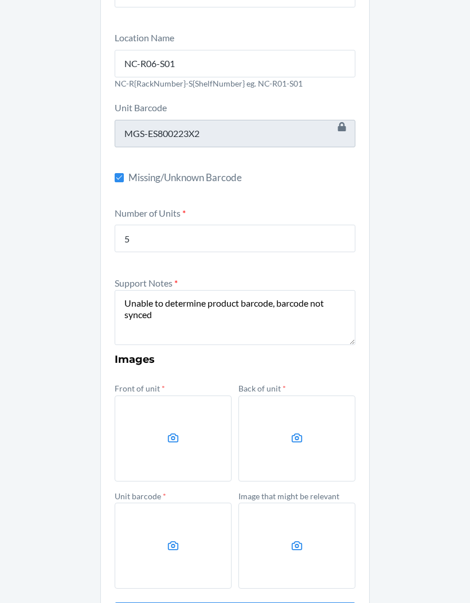
click at [163, 413] on label at bounding box center [173, 438] width 117 height 86
click at [0, 0] on input "file" at bounding box center [0, 0] width 0 height 0
click at [333, 399] on label at bounding box center [296, 438] width 117 height 86
click at [0, 0] on input "file" at bounding box center [0, 0] width 0 height 0
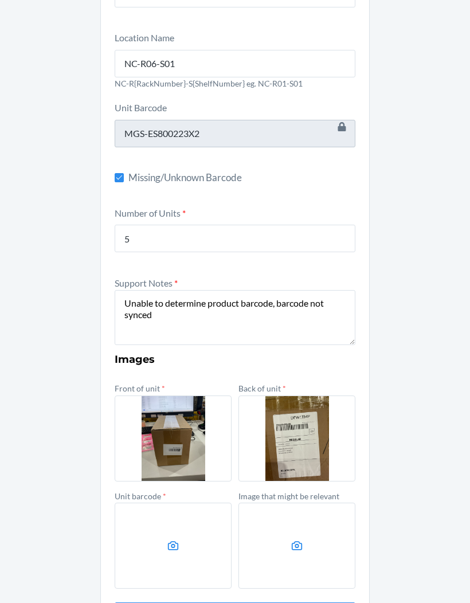
click at [150, 506] on label at bounding box center [173, 545] width 117 height 86
click at [0, 0] on input "file" at bounding box center [0, 0] width 0 height 0
click at [327, 502] on label at bounding box center [296, 545] width 117 height 86
click at [0, 0] on input "file" at bounding box center [0, 0] width 0 height 0
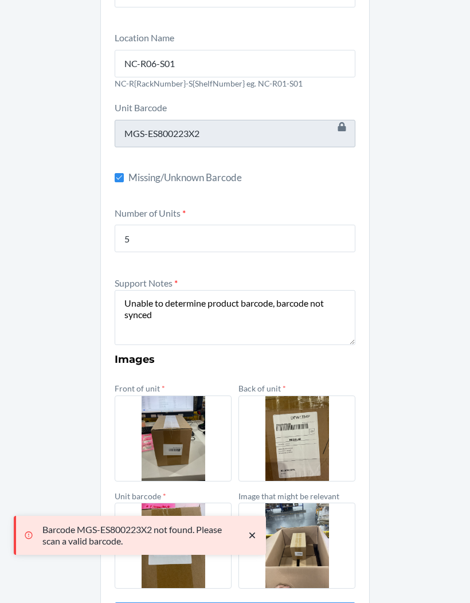
click at [123, 173] on input "Missing/Unknown Barcode" at bounding box center [119, 177] width 9 height 9
checkbox input "false"
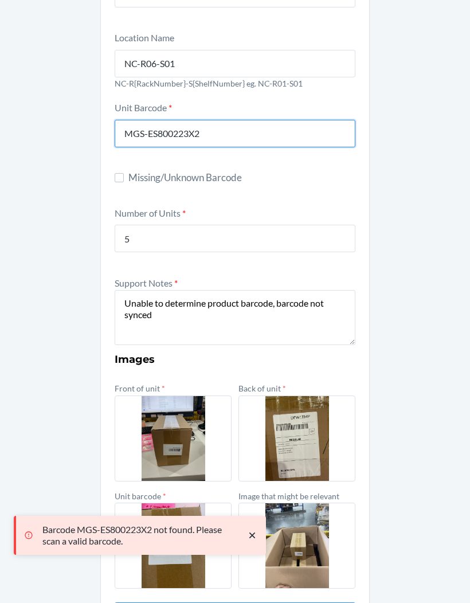
click at [211, 120] on input "MGS-ES800223X2" at bounding box center [235, 133] width 241 height 27
click at [206, 120] on input "MGS-ES800223X2" at bounding box center [235, 133] width 241 height 27
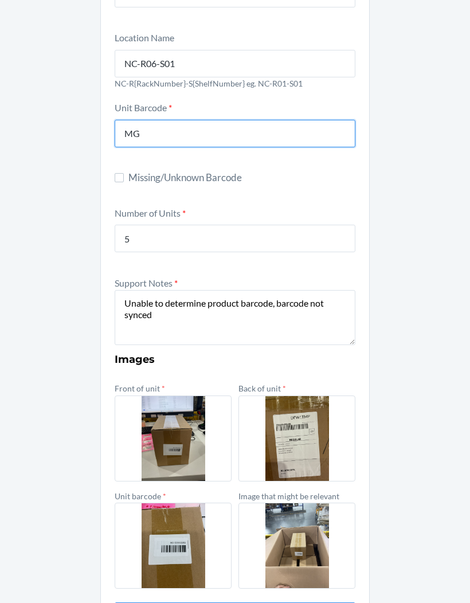
type input "M"
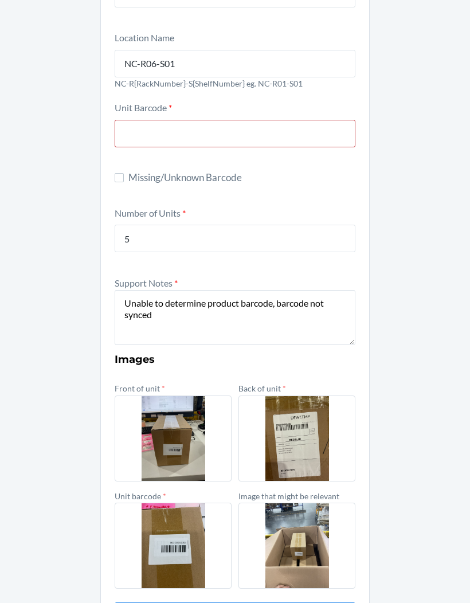
click at [117, 121] on form "Container Label * CDFB84EGHVK Location Name NC-R06-S01 NC-R{RackNumber}-S{Shelf…" at bounding box center [235, 294] width 241 height 669
click at [123, 173] on input "Missing/Unknown Barcode" at bounding box center [119, 177] width 9 height 9
checkbox input "true"
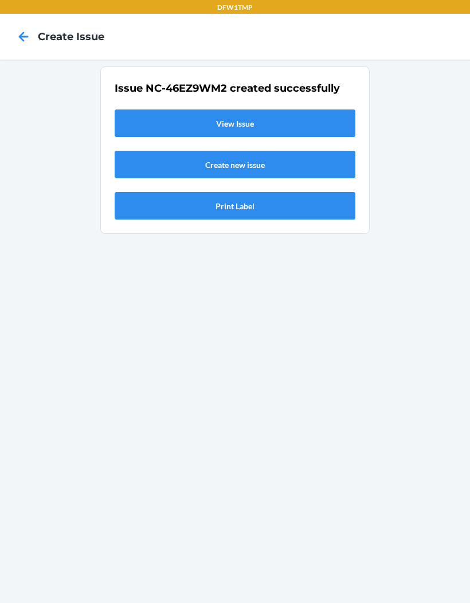
scroll to position [0, 0]
click at [139, 109] on link "View Issue" at bounding box center [235, 122] width 241 height 27
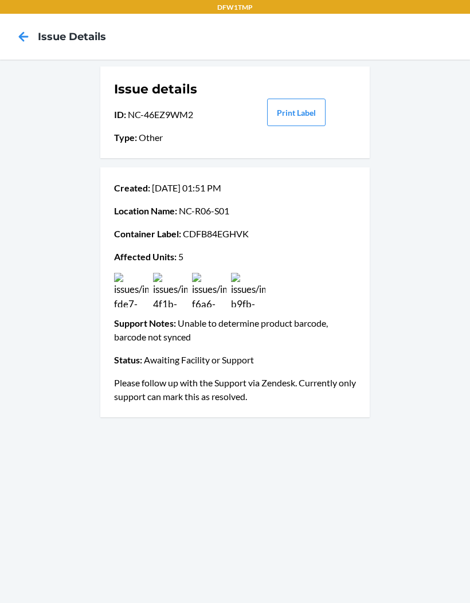
click at [18, 44] on icon at bounding box center [23, 36] width 19 height 19
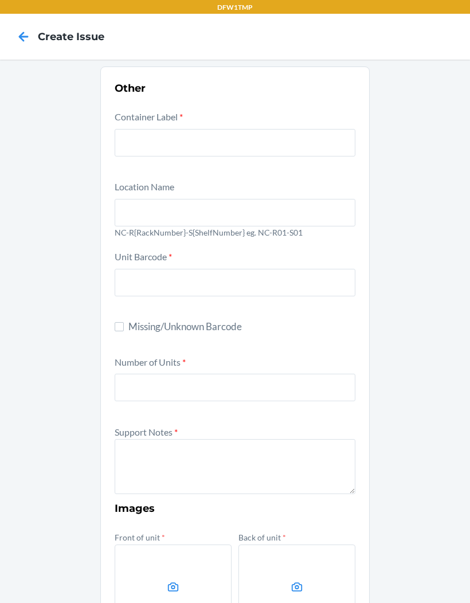
click at [19, 30] on icon at bounding box center [23, 36] width 19 height 19
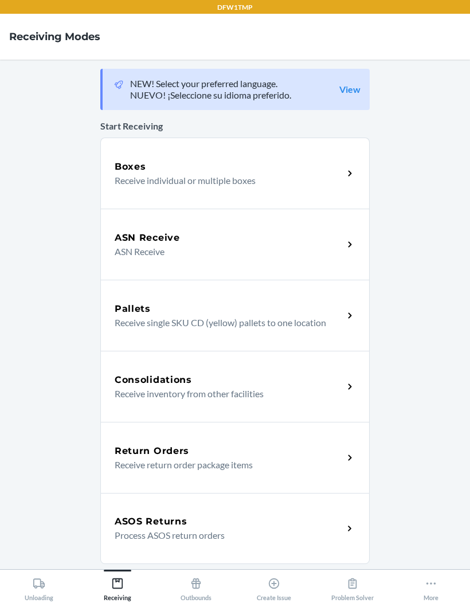
click at [145, 181] on p "Receive individual or multiple boxes" at bounding box center [224, 181] width 219 height 14
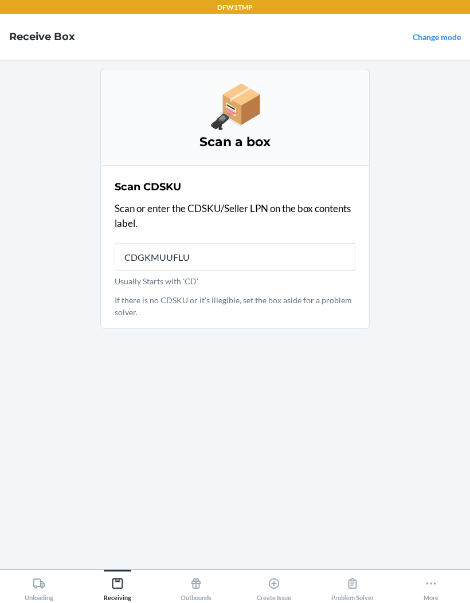
type input "CDGKMUUFLUZ"
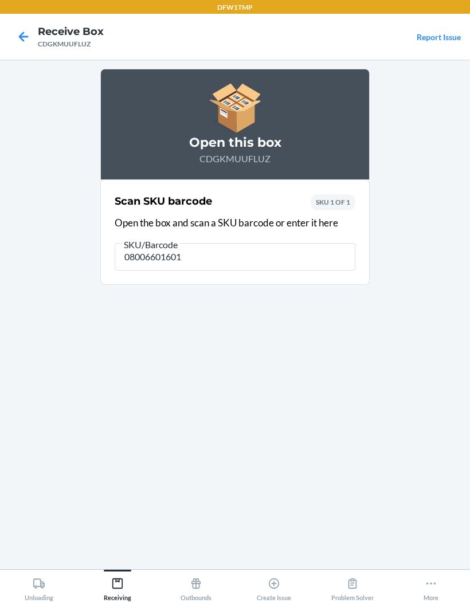
type input "080066016016"
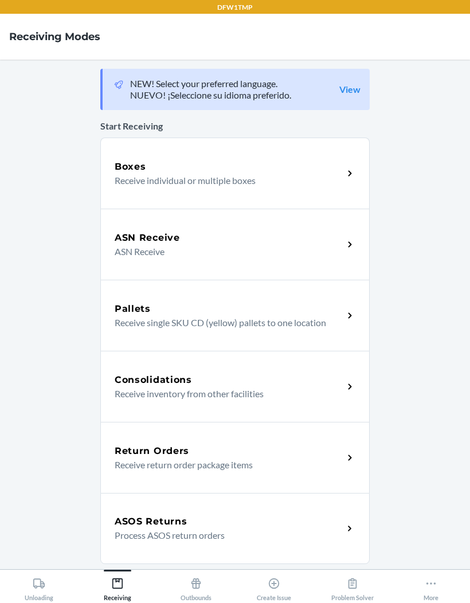
click at [139, 182] on p "Receive individual or multiple boxes" at bounding box center [224, 181] width 219 height 14
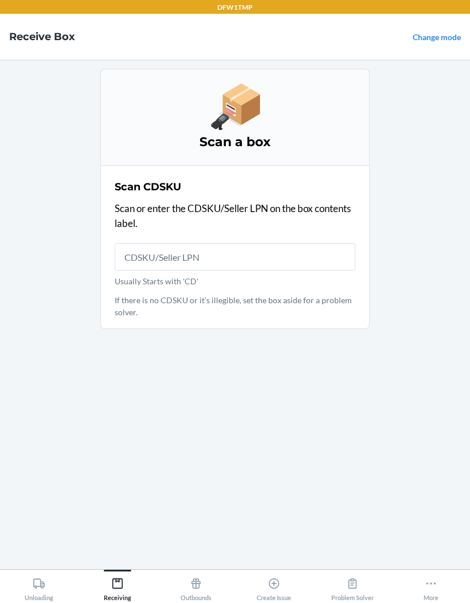
click at [139, 259] on input "Usually Starts with 'CD'" at bounding box center [235, 256] width 241 height 27
type input "CDMKXMEQAY4"
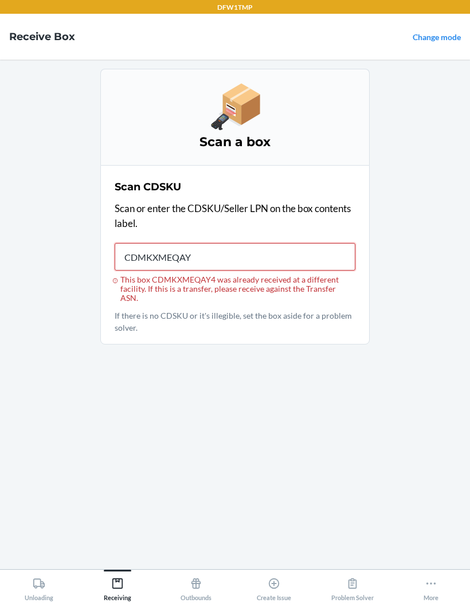
type input "CDMKXMEQAY4"
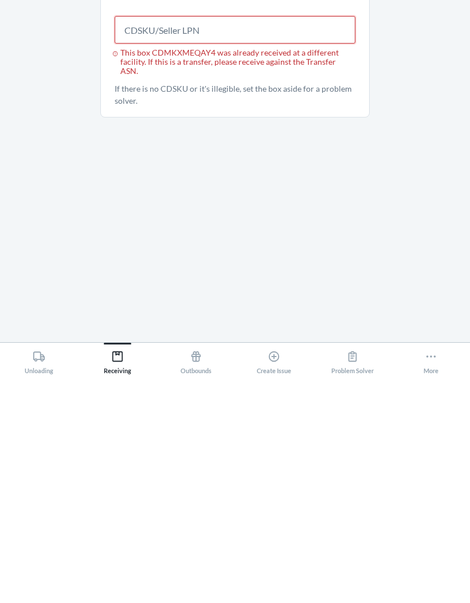
scroll to position [47, 0]
click at [272, 572] on div "Create Issue" at bounding box center [274, 586] width 34 height 29
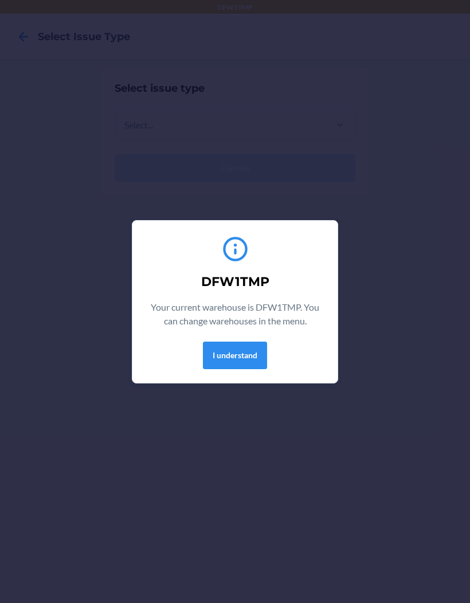
click at [227, 345] on button "I understand" at bounding box center [235, 354] width 64 height 27
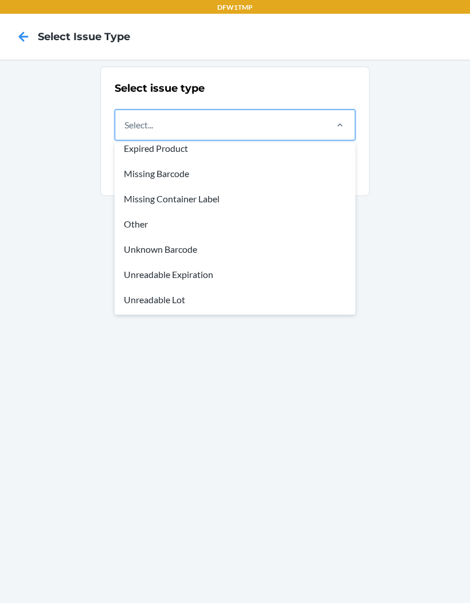
scroll to position [34, 0]
click at [331, 225] on div "Other" at bounding box center [235, 223] width 236 height 25
click at [125, 132] on input "option Damaged Product focused, 1 of 8. 8 results available. Use Up and Down to…" at bounding box center [124, 125] width 1 height 14
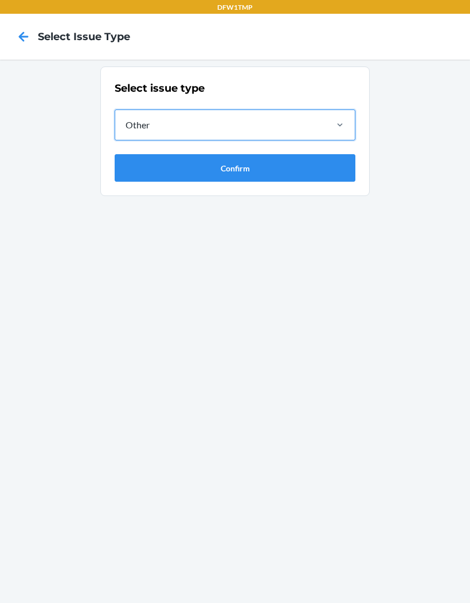
click at [17, 42] on icon at bounding box center [23, 36] width 19 height 19
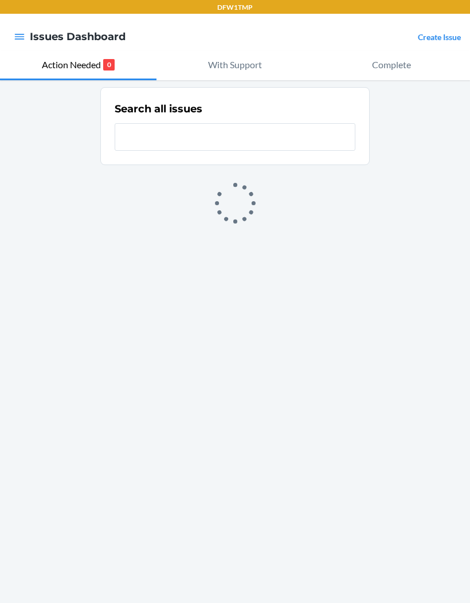
click at [11, 34] on div at bounding box center [19, 37] width 21 height 24
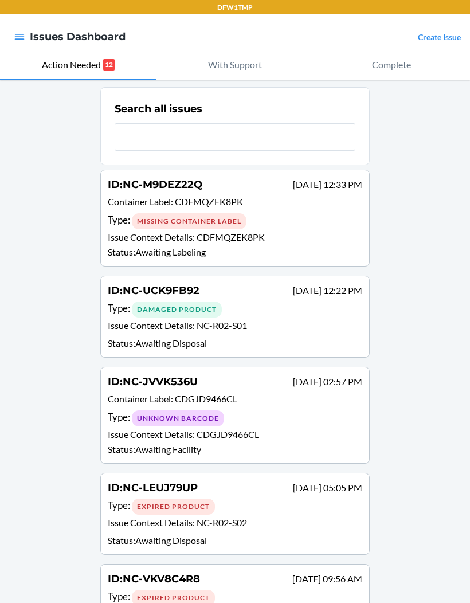
click at [19, 30] on button "button" at bounding box center [19, 36] width 11 height 15
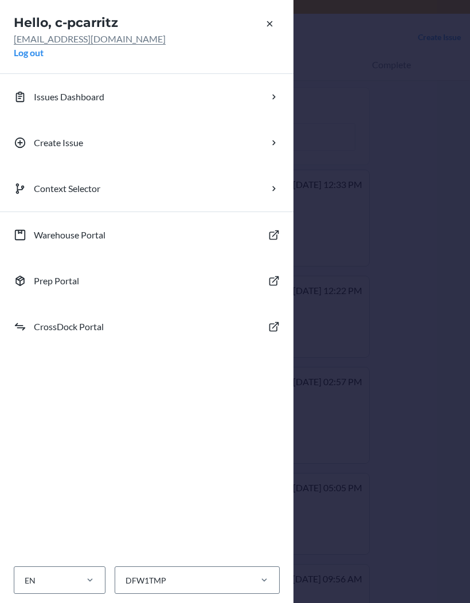
click at [56, 86] on button "Issues Dashboard" at bounding box center [146, 97] width 293 height 46
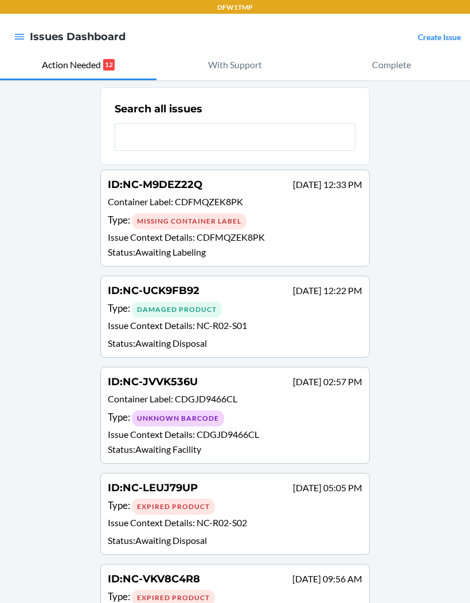
click at [293, 233] on p "Issue Context Details : CDFMQZEK8PK" at bounding box center [235, 237] width 254 height 14
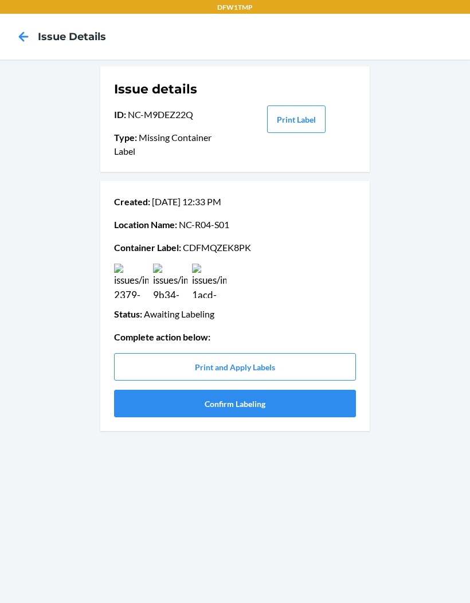
click at [24, 45] on icon at bounding box center [23, 36] width 19 height 19
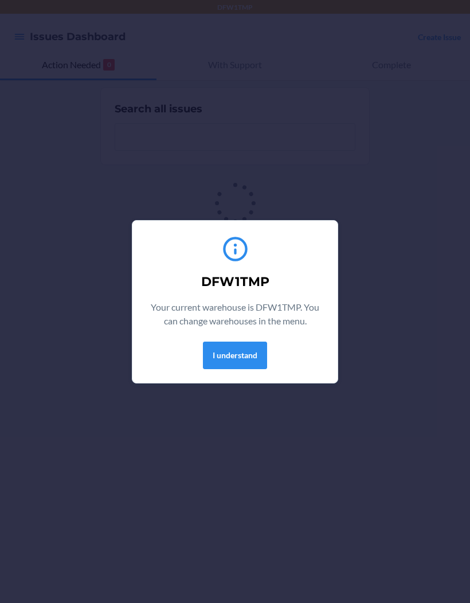
click at [210, 357] on button "I understand" at bounding box center [235, 354] width 64 height 27
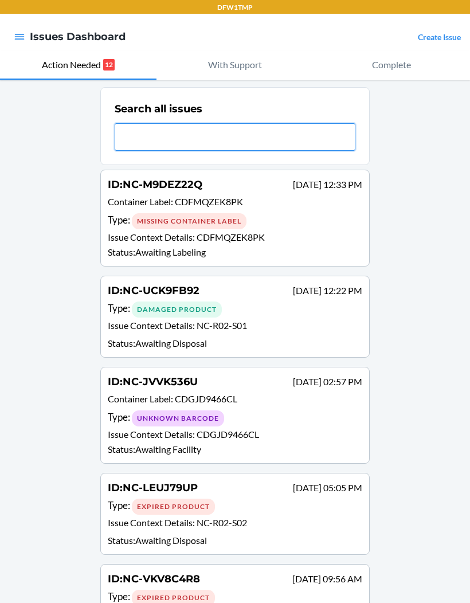
click at [133, 143] on input "text" at bounding box center [235, 136] width 241 height 27
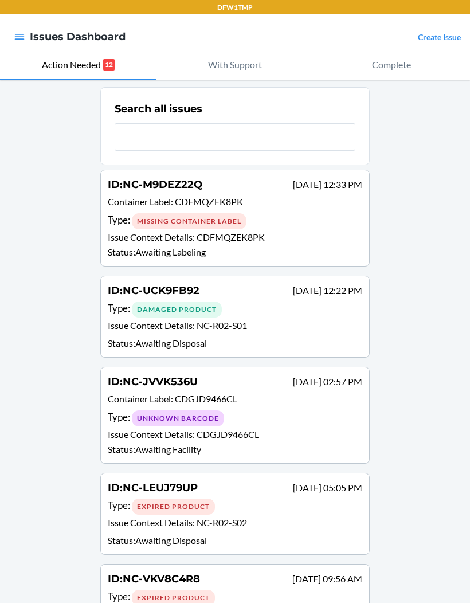
click at [227, 48] on nav "Issues Dashboard Create Issue" at bounding box center [235, 37] width 470 height 46
click at [225, 66] on p "With Support" at bounding box center [235, 65] width 54 height 14
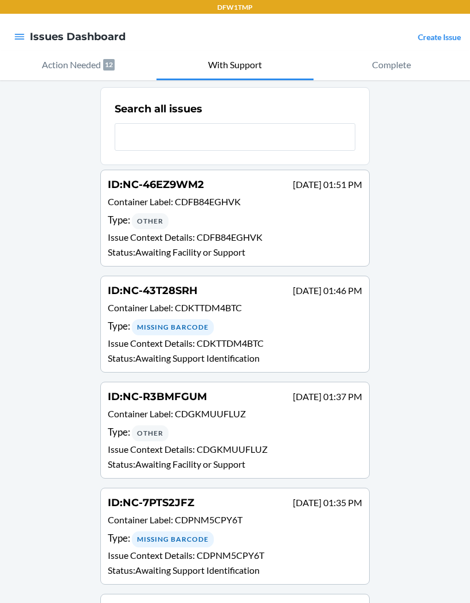
click at [431, 38] on link "Create Issue" at bounding box center [439, 37] width 43 height 10
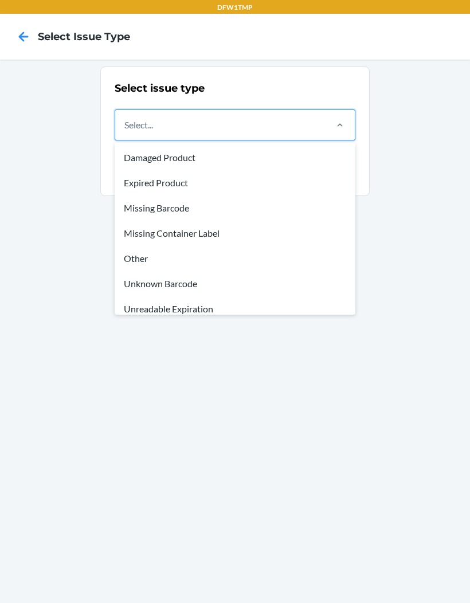
click at [147, 261] on div "Other" at bounding box center [235, 258] width 236 height 25
click at [125, 132] on input "option Damaged Product focused, 1 of 8. 8 results available. Use Up and Down to…" at bounding box center [124, 125] width 1 height 14
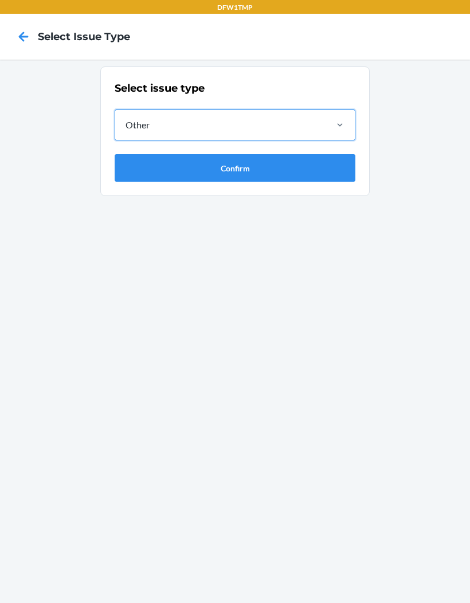
click at [293, 166] on button "Confirm" at bounding box center [235, 167] width 241 height 27
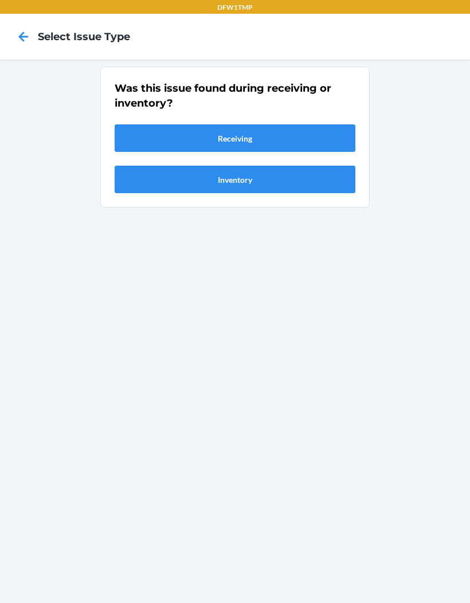
click at [164, 142] on button "Receiving" at bounding box center [235, 137] width 241 height 27
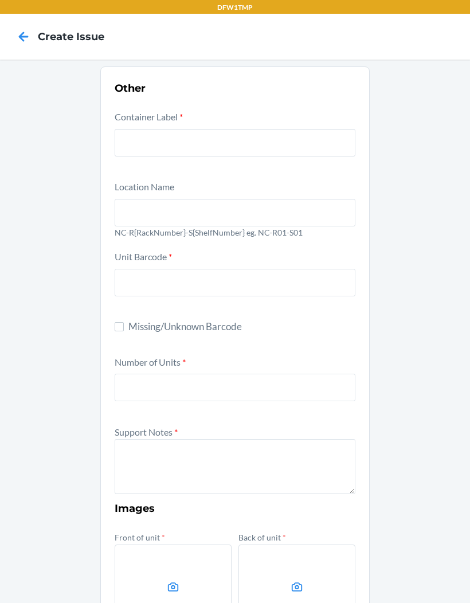
click at [331, 150] on input "text" at bounding box center [235, 142] width 241 height 27
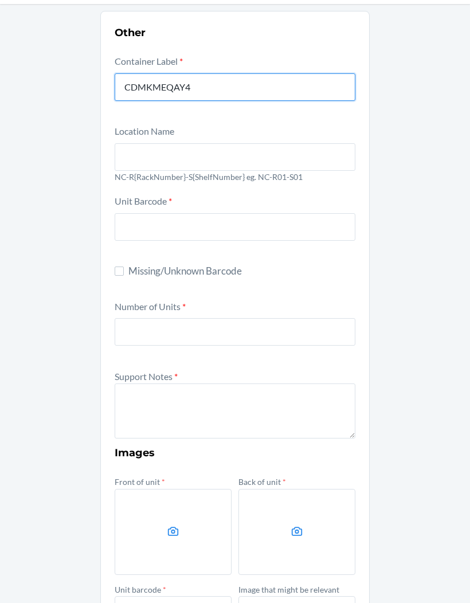
scroll to position [68, 0]
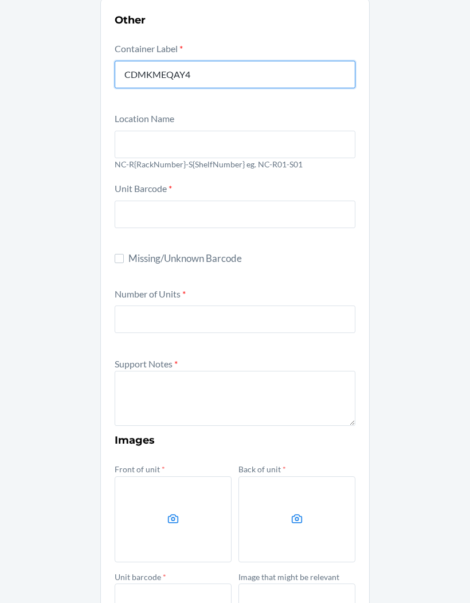
type input "CDMKMEQAY4"
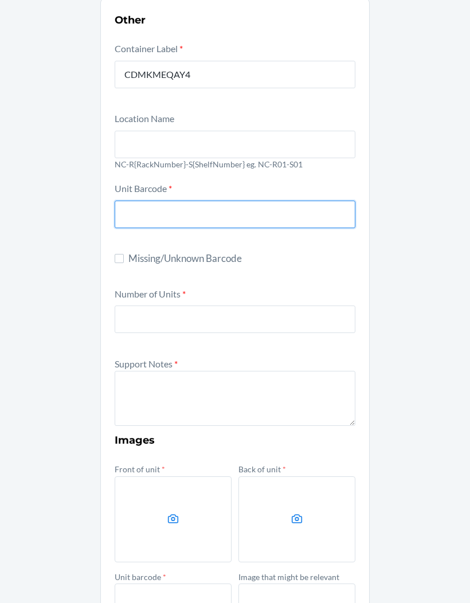
click at [335, 200] on input "text" at bounding box center [235, 213] width 241 height 27
click at [234, 226] on input "text" at bounding box center [235, 213] width 241 height 27
type input "768990015557"
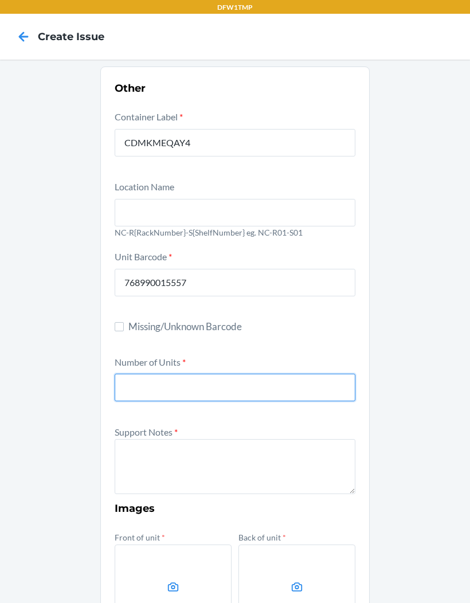
scroll to position [0, 0]
click at [155, 225] on input "text" at bounding box center [235, 212] width 241 height 27
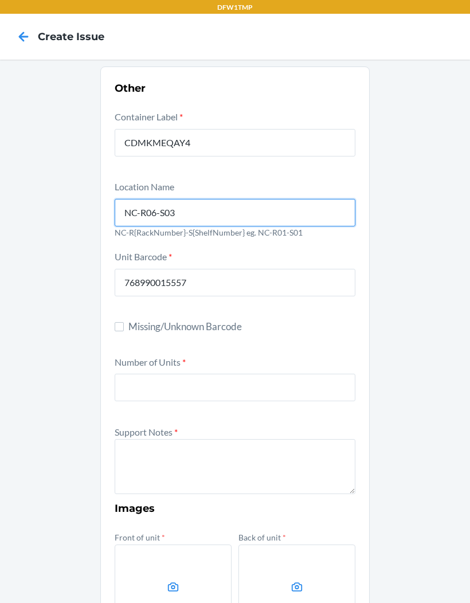
type input "NC-R06-S03"
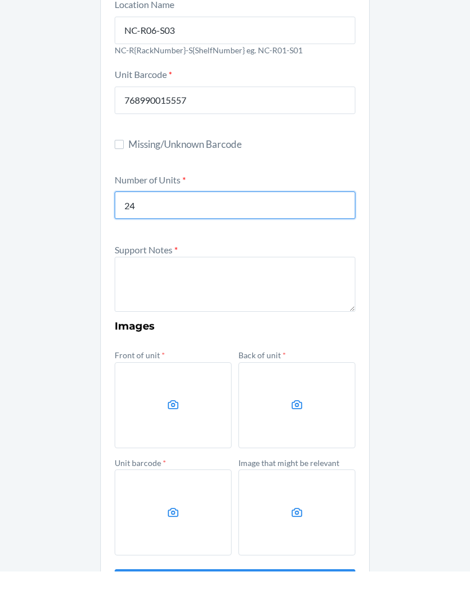
scroll to position [149, 0]
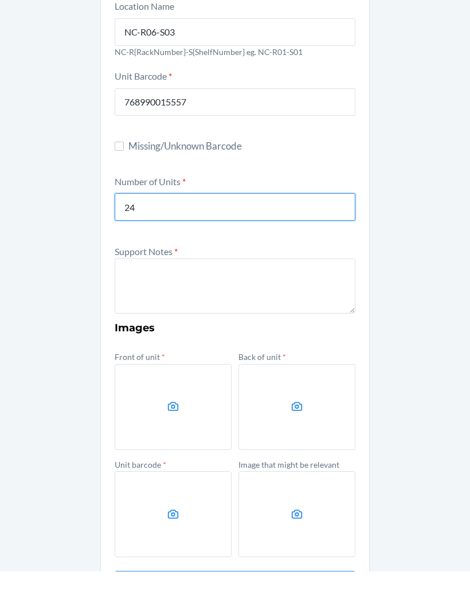
type input "24"
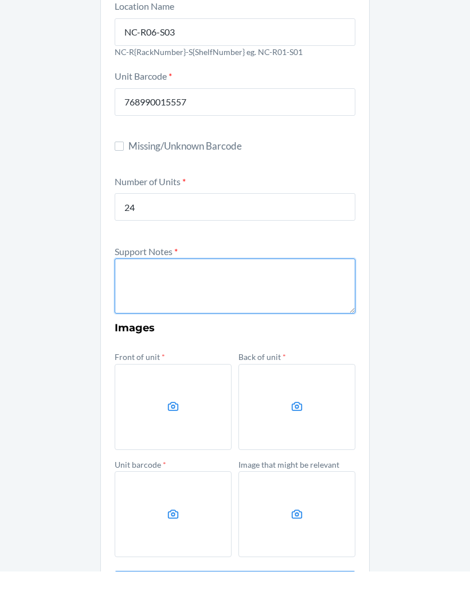
click at [268, 292] on textarea at bounding box center [235, 317] width 241 height 55
type textarea "Unknown"
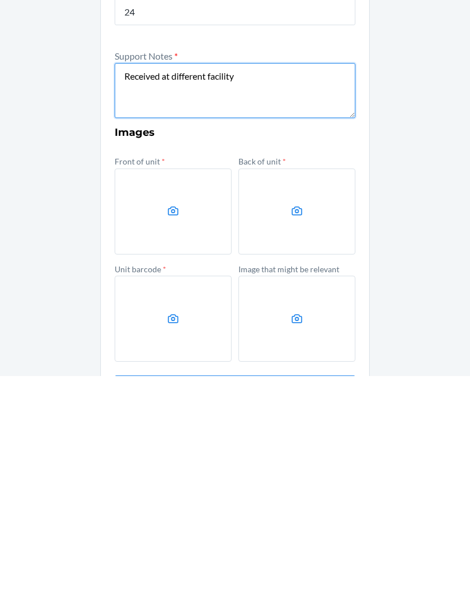
scroll to position [10, 0]
type textarea "Received at different facility"
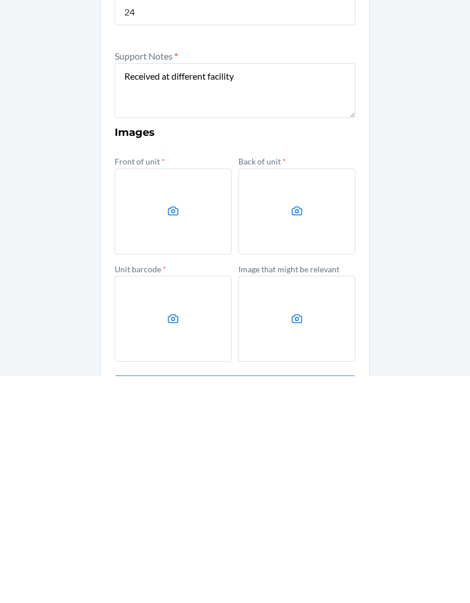
click at [301, 502] on label at bounding box center [296, 545] width 117 height 86
click at [0, 0] on input "file" at bounding box center [0, 0] width 0 height 0
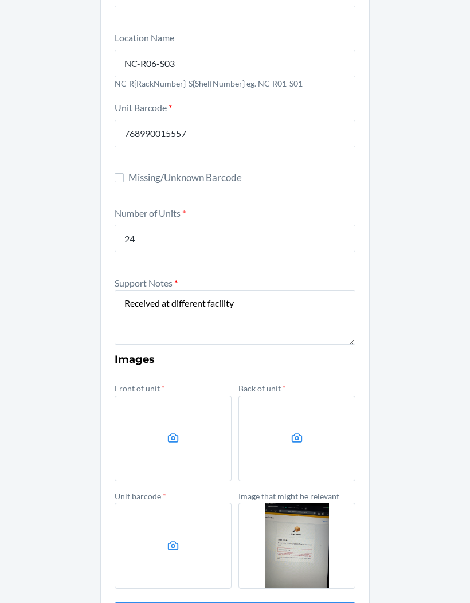
click at [184, 400] on label at bounding box center [173, 438] width 117 height 86
click at [0, 0] on input "file" at bounding box center [0, 0] width 0 height 0
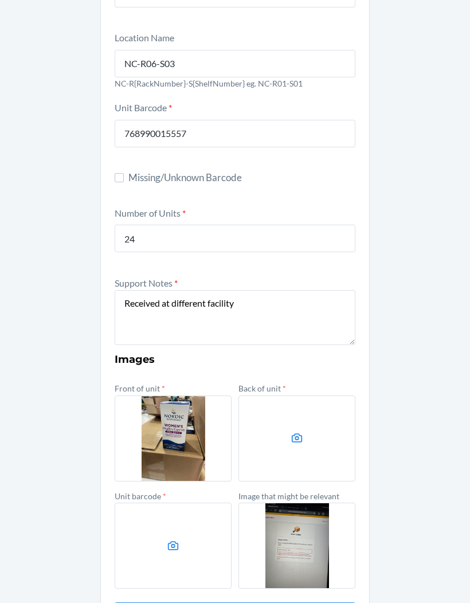
click at [283, 395] on label at bounding box center [296, 438] width 117 height 86
click at [0, 0] on input "file" at bounding box center [0, 0] width 0 height 0
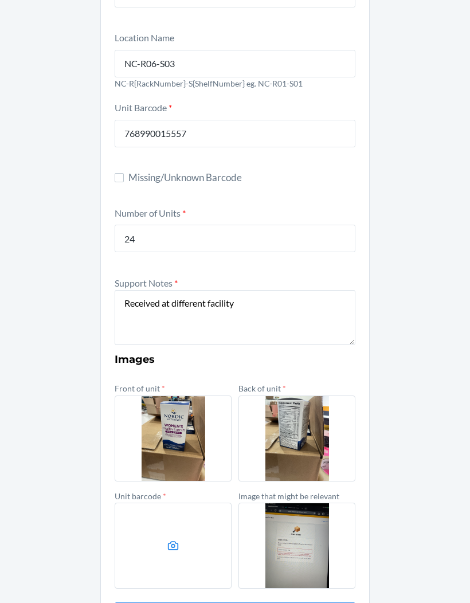
click at [169, 541] on icon at bounding box center [173, 545] width 11 height 9
click at [0, 0] on input "file" at bounding box center [0, 0] width 0 height 0
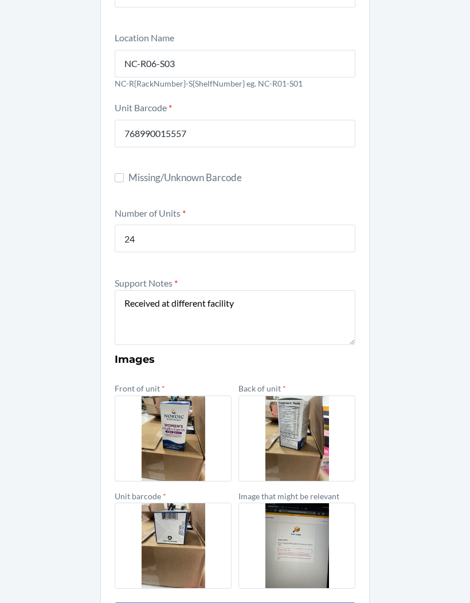
scroll to position [149, 0]
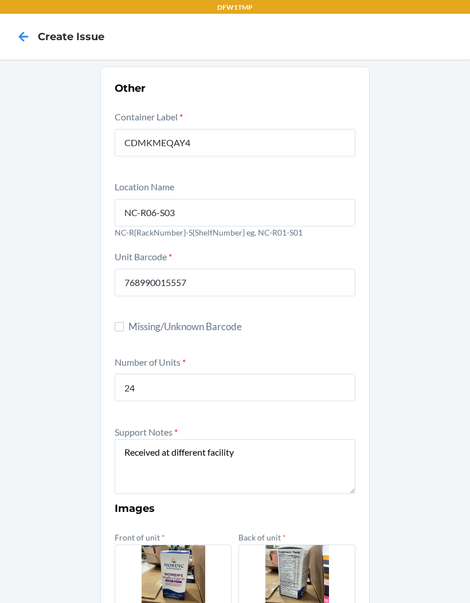
scroll to position [0, 0]
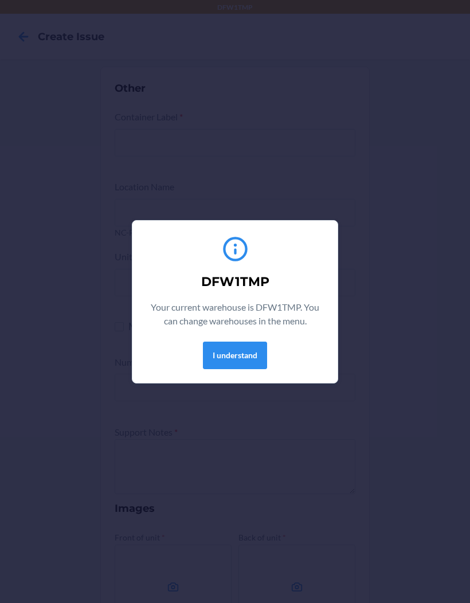
scroll to position [45, 0]
click at [250, 347] on button "I understand" at bounding box center [235, 354] width 64 height 27
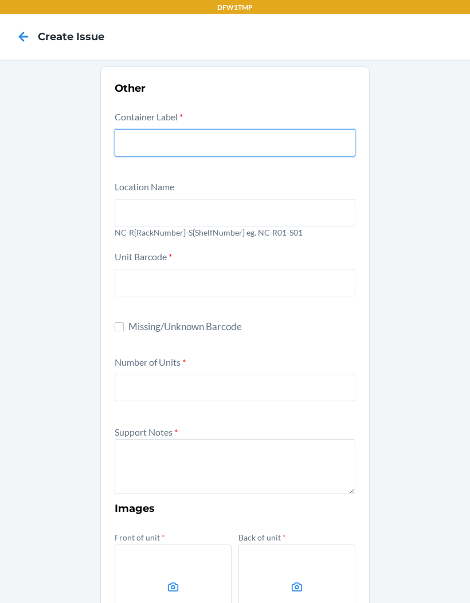
click at [132, 129] on input "text" at bounding box center [235, 142] width 241 height 27
type input "C"
click at [144, 129] on input "CMEQAY4" at bounding box center [235, 142] width 241 height 27
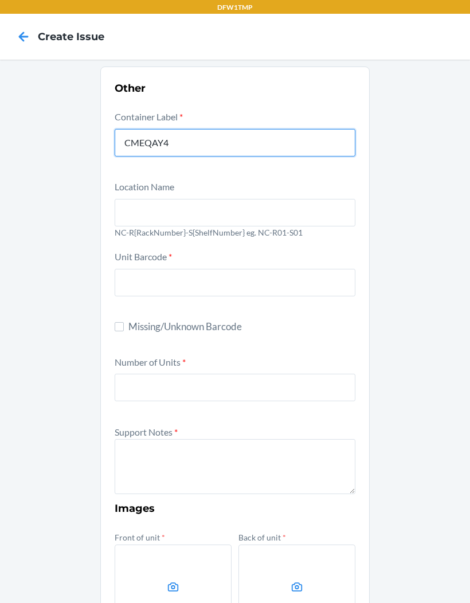
click at [157, 129] on input "CMEQAY4" at bounding box center [235, 142] width 241 height 27
click at [156, 129] on input "CMEQAY4" at bounding box center [235, 142] width 241 height 27
type input "CDMKXMEQAY4"
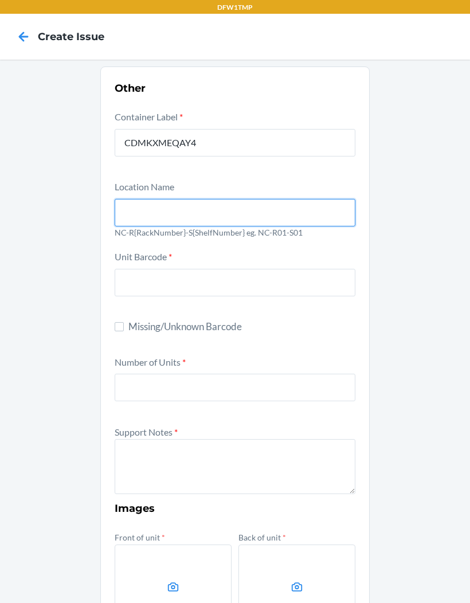
click at [124, 199] on input "text" at bounding box center [235, 212] width 241 height 27
type input "NC-R06-S02"
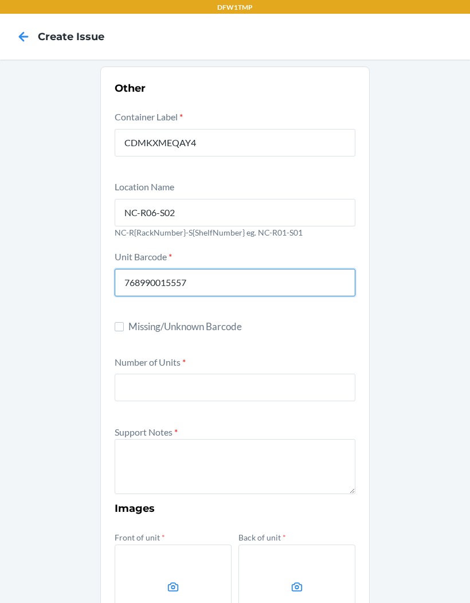
type input "768990015557"
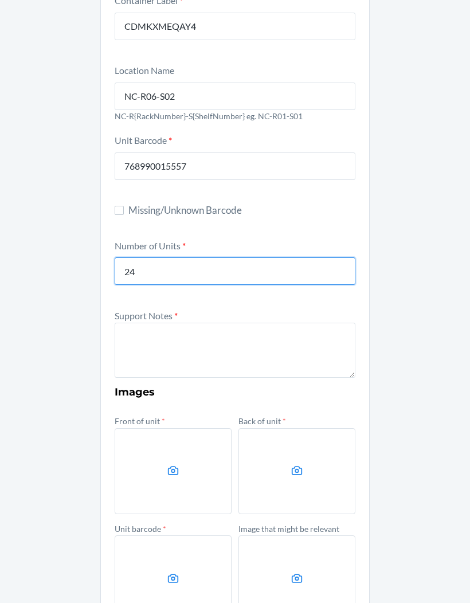
scroll to position [121, 0]
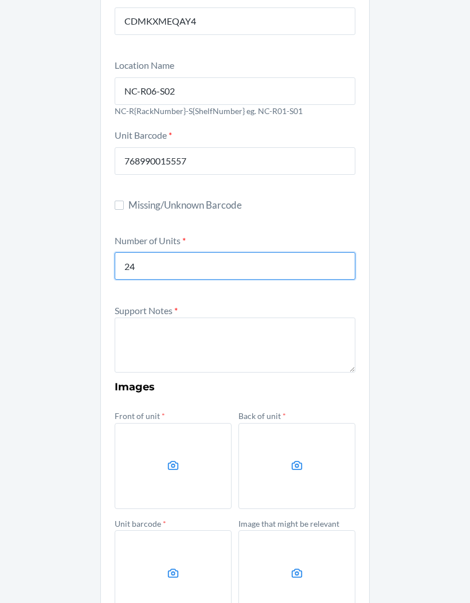
type input "24"
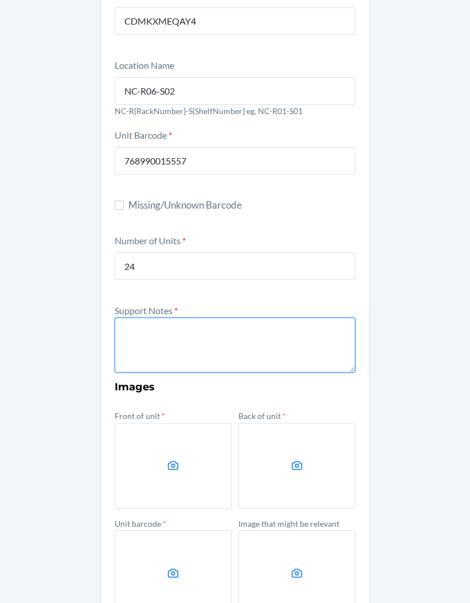
click at [143, 317] on textarea at bounding box center [235, 344] width 241 height 55
type textarea "O"
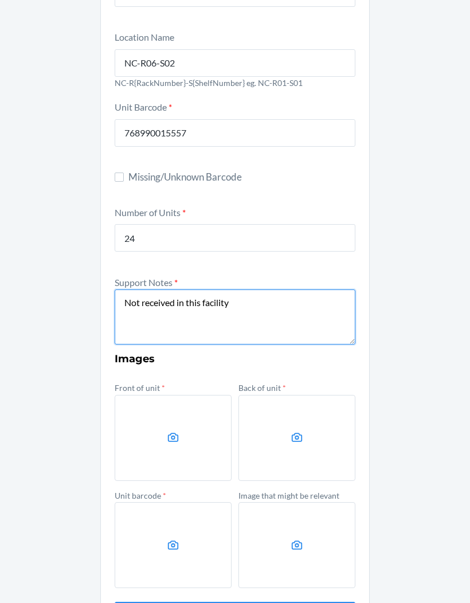
scroll to position [149, 0]
type textarea "Not received in this facility"
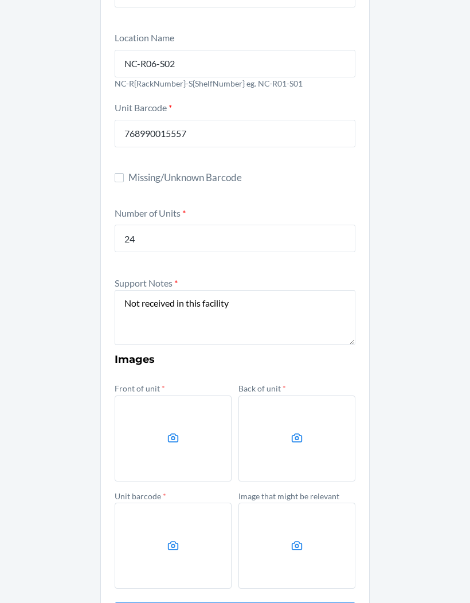
click at [423, 296] on div "Other Container Label * CDMKXMEQAY4 Location Name [GEOGRAPHIC_DATA]-R06-S02 NC-…" at bounding box center [235, 281] width 470 height 740
click at [314, 502] on label at bounding box center [296, 545] width 117 height 86
click at [0, 0] on input "file" at bounding box center [0, 0] width 0 height 0
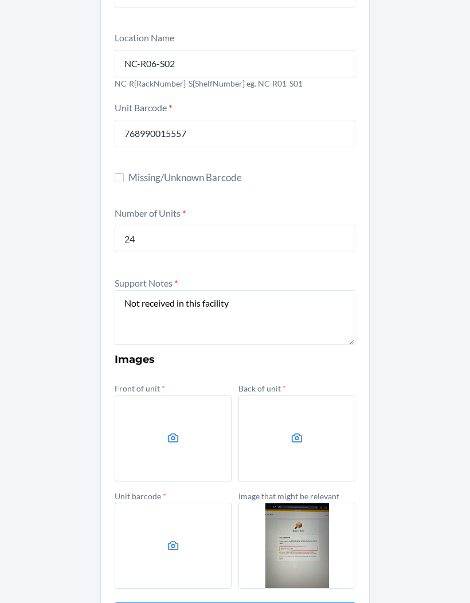
click at [194, 401] on label at bounding box center [173, 438] width 117 height 86
click at [0, 0] on input "file" at bounding box center [0, 0] width 0 height 0
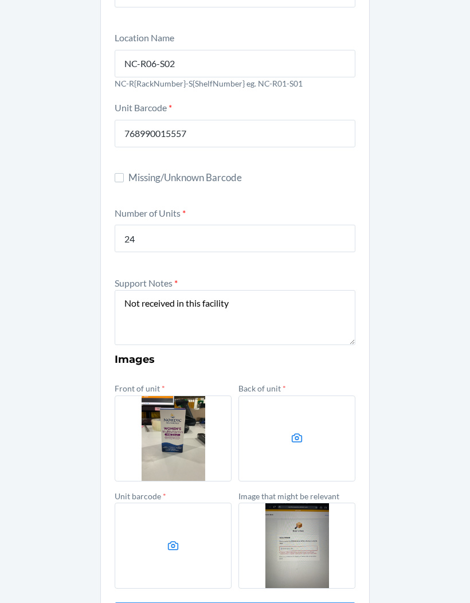
click at [287, 407] on label at bounding box center [296, 438] width 117 height 86
click at [0, 0] on input "file" at bounding box center [0, 0] width 0 height 0
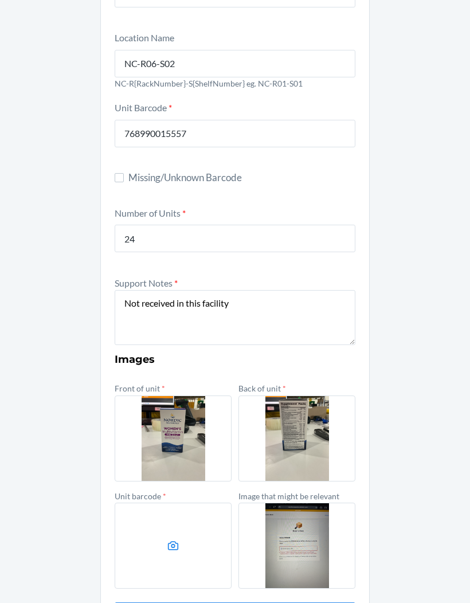
click at [171, 512] on label at bounding box center [173, 545] width 117 height 86
click at [0, 0] on input "file" at bounding box center [0, 0] width 0 height 0
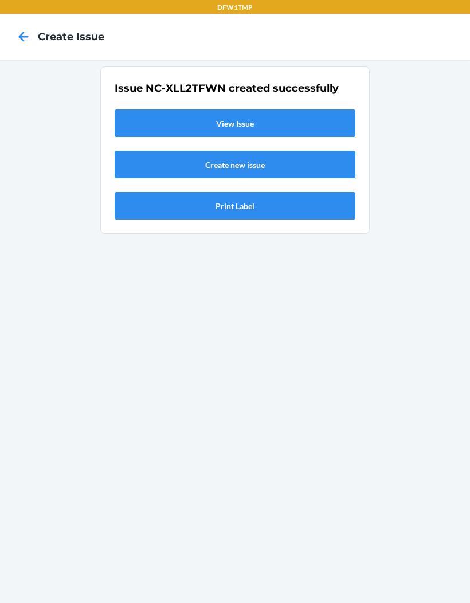
click at [181, 109] on link "View Issue" at bounding box center [235, 122] width 241 height 27
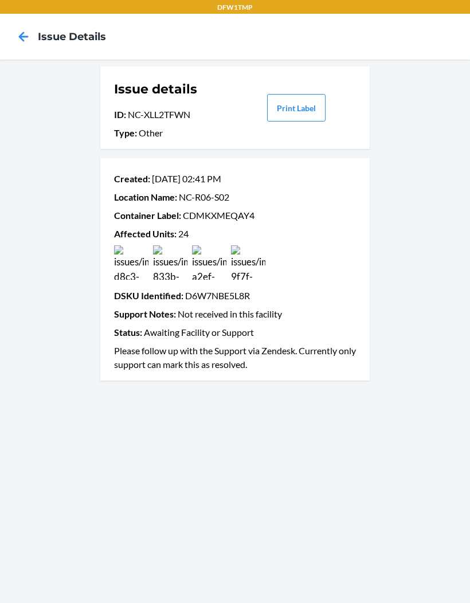
click at [21, 37] on icon at bounding box center [24, 37] width 10 height 10
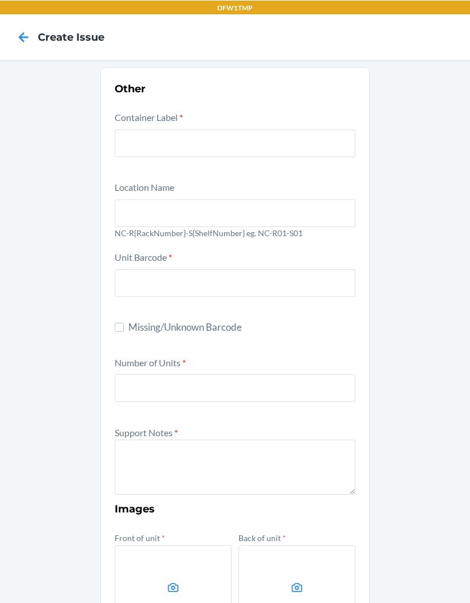
click at [15, 41] on icon at bounding box center [23, 36] width 19 height 19
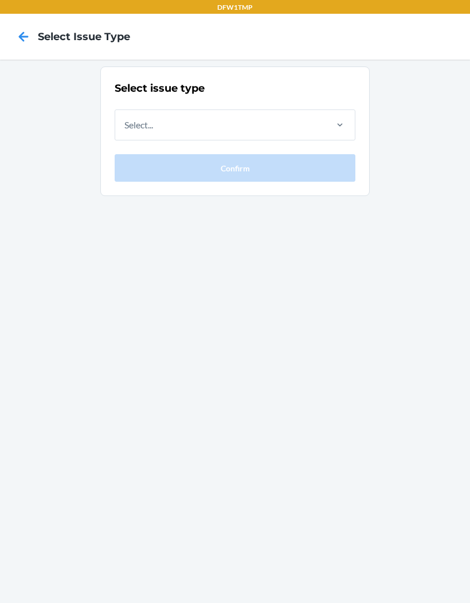
click at [59, 222] on div "Select issue type Select... Confirm" at bounding box center [235, 331] width 470 height 543
click at [17, 36] on icon at bounding box center [23, 36] width 19 height 19
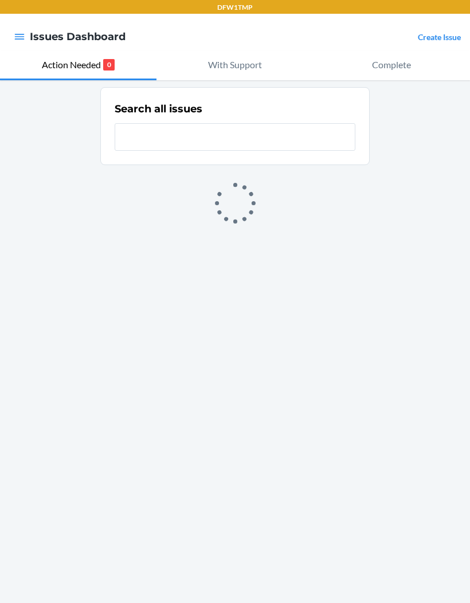
click at [225, 77] on button "With Support" at bounding box center [234, 65] width 156 height 30
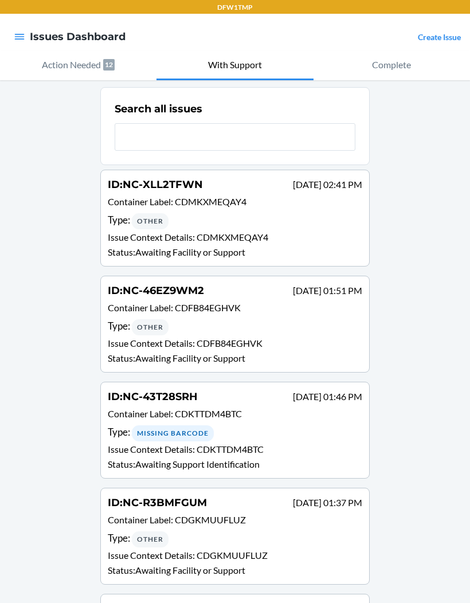
click at [426, 41] on link "Create Issue" at bounding box center [439, 37] width 43 height 10
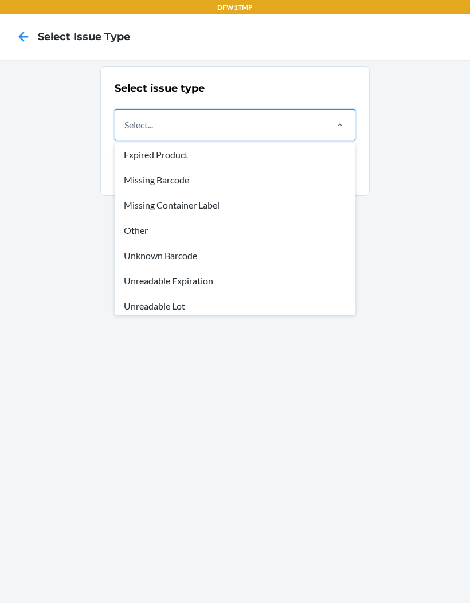
scroll to position [32, 0]
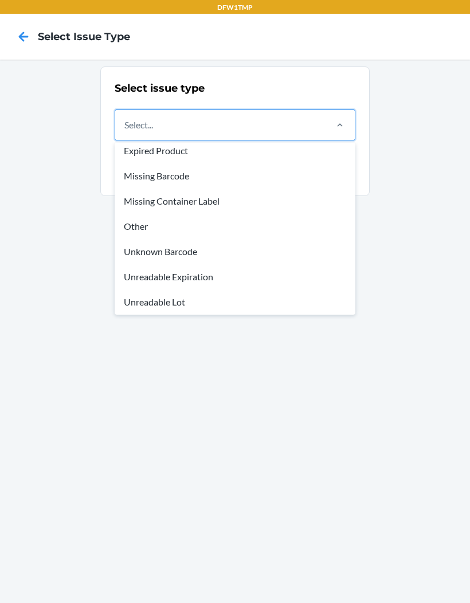
click at [127, 251] on div "Unknown Barcode" at bounding box center [235, 251] width 236 height 25
click at [125, 132] on input "option Damaged Product focused, 1 of 8. 8 results available. Use Up and Down to…" at bounding box center [124, 125] width 1 height 14
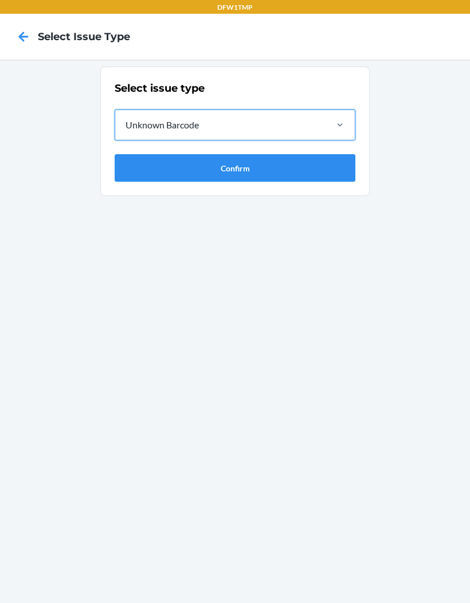
click at [127, 175] on button "Confirm" at bounding box center [235, 167] width 241 height 27
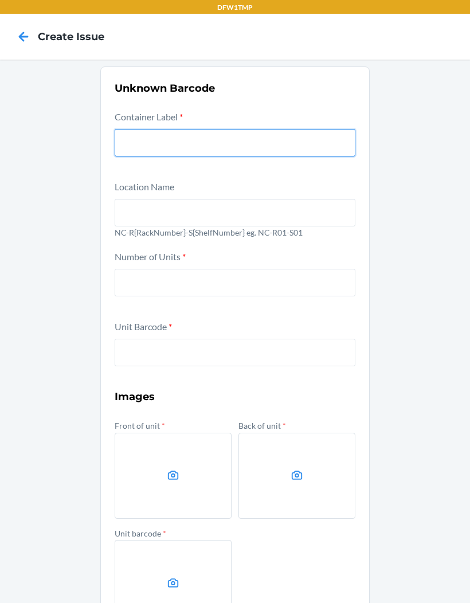
click at [121, 141] on input "text" at bounding box center [235, 142] width 241 height 27
type input "CDNVDU2SQCQ"
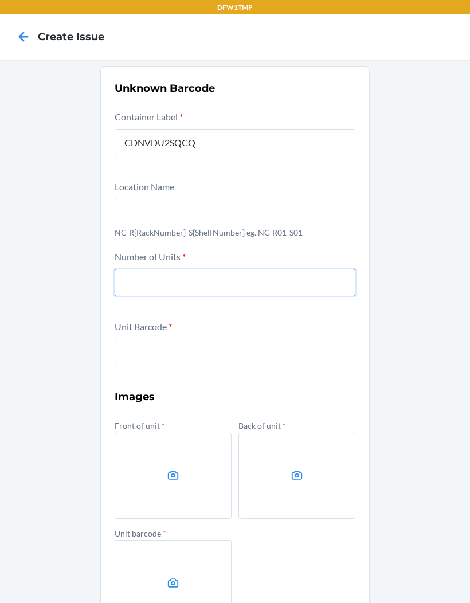
click at [120, 219] on input "text" at bounding box center [235, 212] width 241 height 27
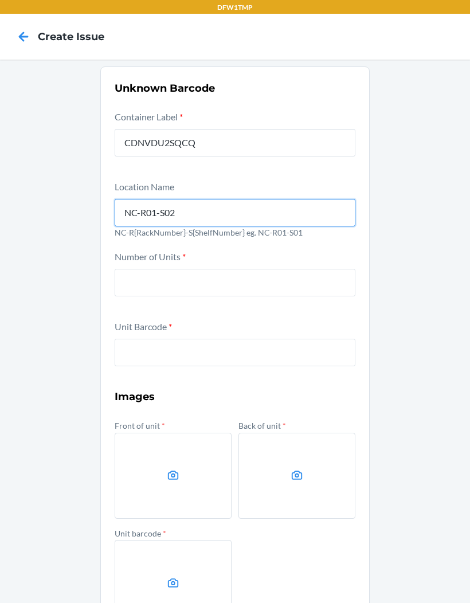
type input "NC-R01-S02"
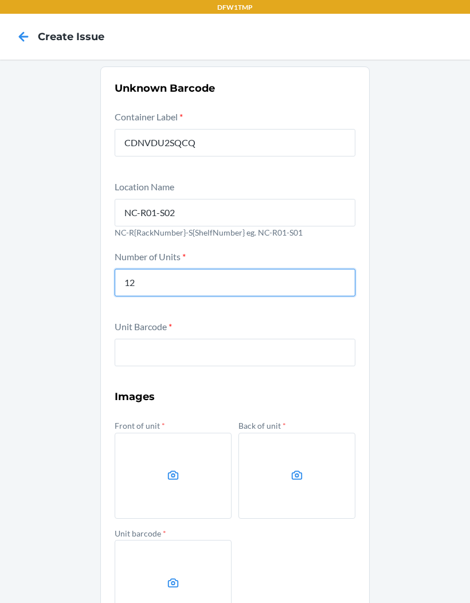
type input "12"
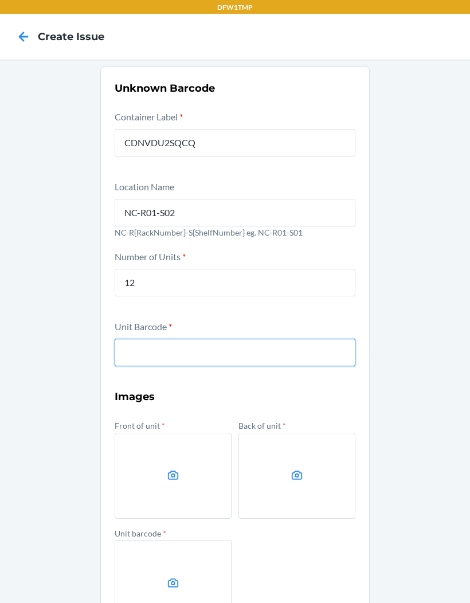
click at [125, 357] on input "text" at bounding box center [235, 352] width 241 height 27
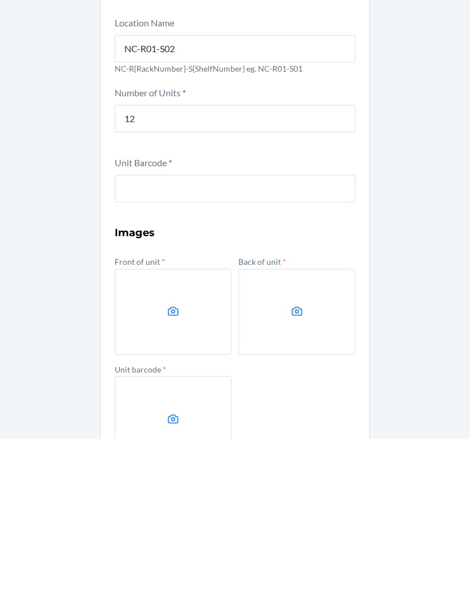
click at [141, 432] on label at bounding box center [173, 475] width 117 height 86
click at [0, 0] on input "file" at bounding box center [0, 0] width 0 height 0
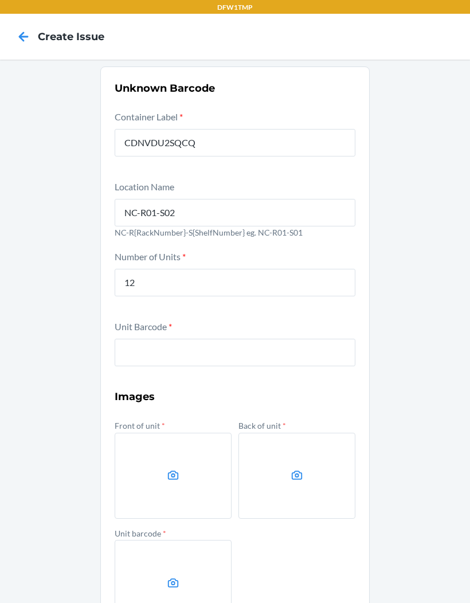
click at [160, 432] on label at bounding box center [173, 475] width 117 height 86
click at [0, 0] on input "file" at bounding box center [0, 0] width 0 height 0
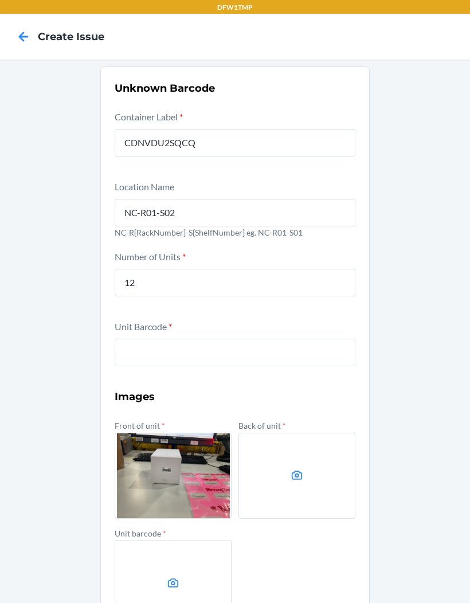
click at [301, 432] on label at bounding box center [296, 475] width 117 height 86
click at [0, 0] on input "file" at bounding box center [0, 0] width 0 height 0
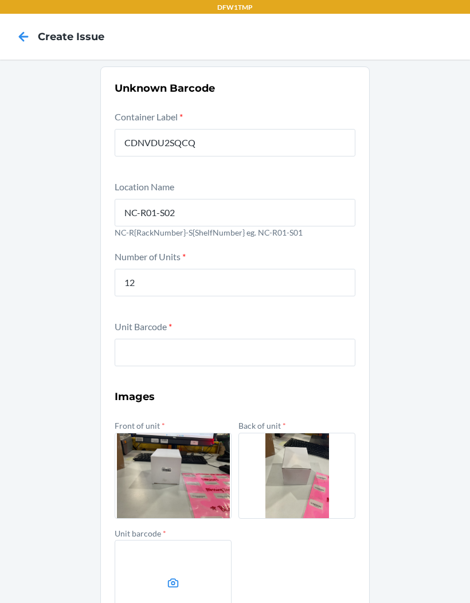
click at [282, 432] on label at bounding box center [296, 475] width 117 height 86
click at [0, 0] on input "file" at bounding box center [0, 0] width 0 height 0
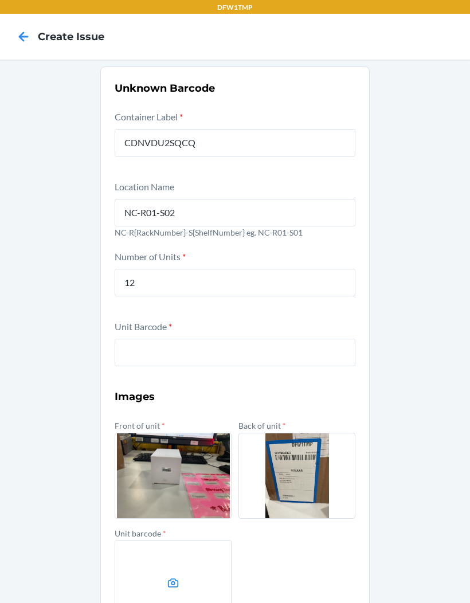
click at [170, 576] on icon at bounding box center [173, 582] width 13 height 13
click at [0, 0] on input "file" at bounding box center [0, 0] width 0 height 0
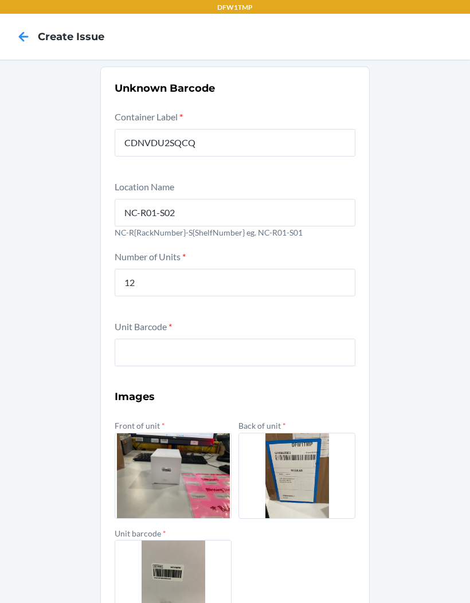
click at [158, 443] on label at bounding box center [173, 475] width 117 height 86
click at [0, 0] on input "file" at bounding box center [0, 0] width 0 height 0
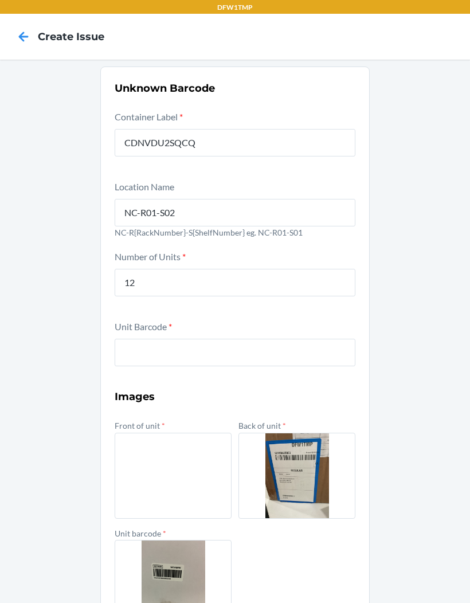
scroll to position [0, 0]
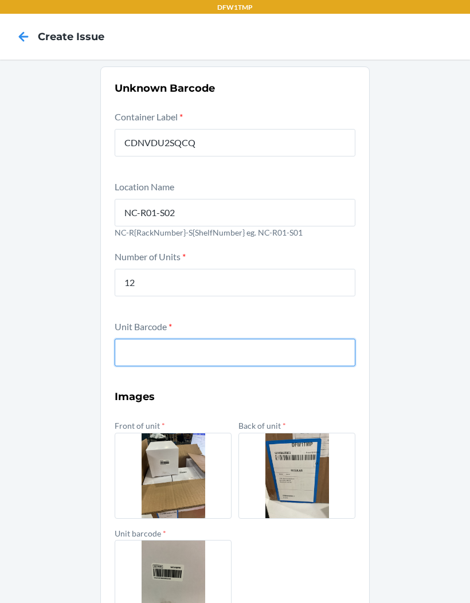
click at [139, 343] on input "text" at bounding box center [235, 352] width 241 height 27
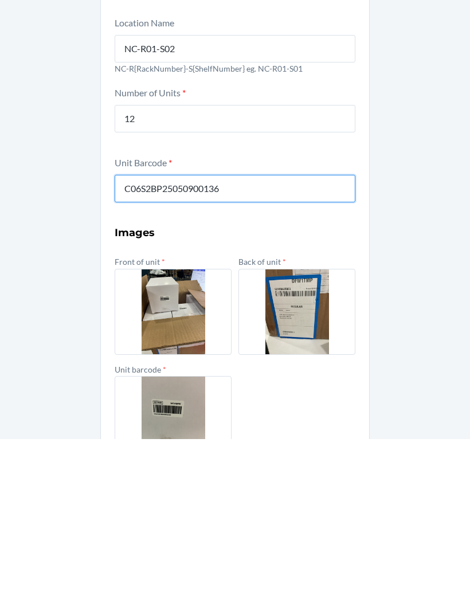
type input "C06S2BP25050900136"
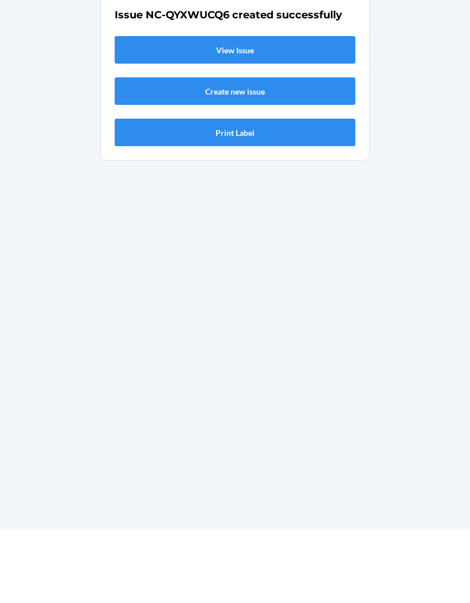
scroll to position [47, 0]
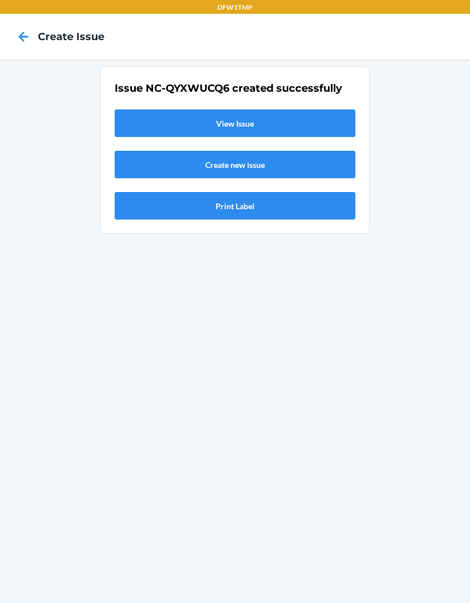
click at [137, 109] on link "View Issue" at bounding box center [235, 122] width 241 height 27
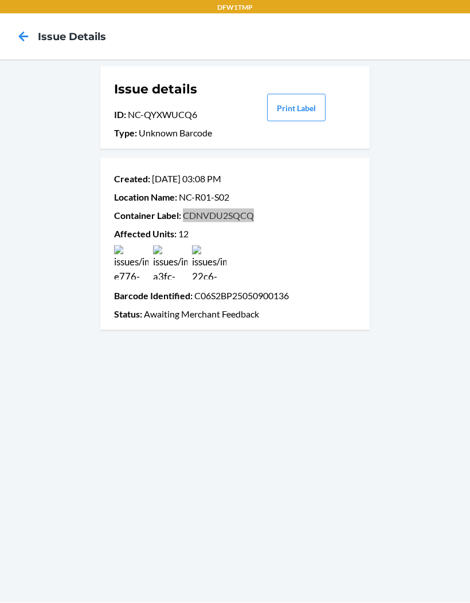
scroll to position [15, 0]
click at [25, 192] on div "Issue details ID : NC-QYXWUCQ6 Type : Unknown Barcode Print Label Created : Sep…" at bounding box center [235, 331] width 470 height 543
click at [165, 210] on span "Container Label :" at bounding box center [147, 215] width 67 height 11
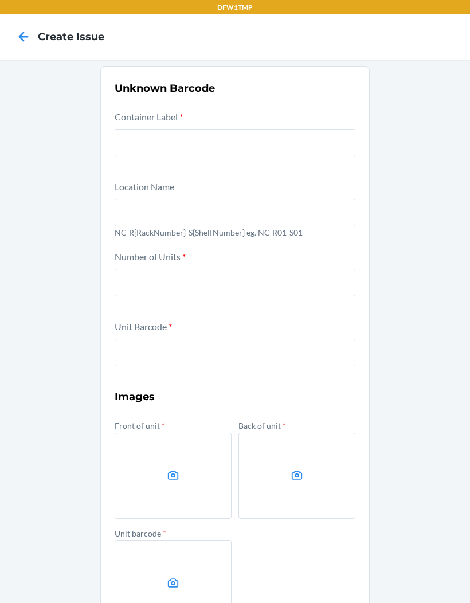
click at [18, 37] on icon at bounding box center [23, 36] width 19 height 19
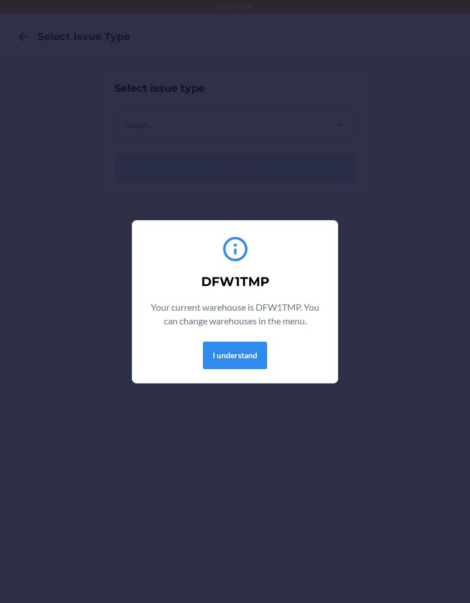
click at [214, 353] on button "I understand" at bounding box center [235, 354] width 64 height 27
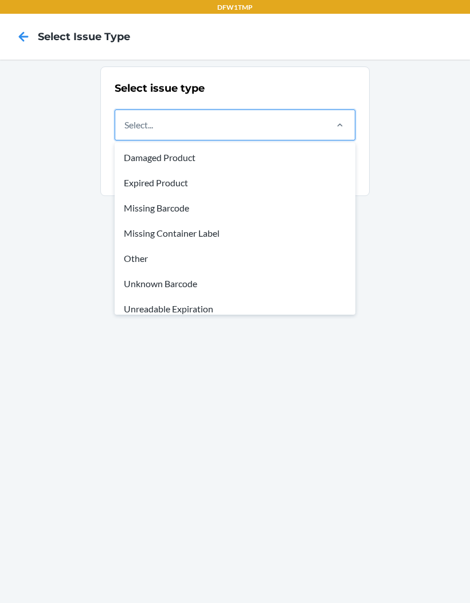
click at [16, 45] on icon at bounding box center [23, 36] width 19 height 19
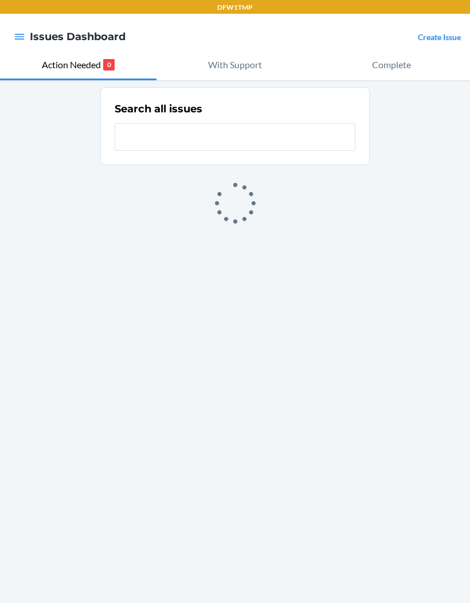
click at [14, 36] on icon "button" at bounding box center [19, 36] width 11 height 11
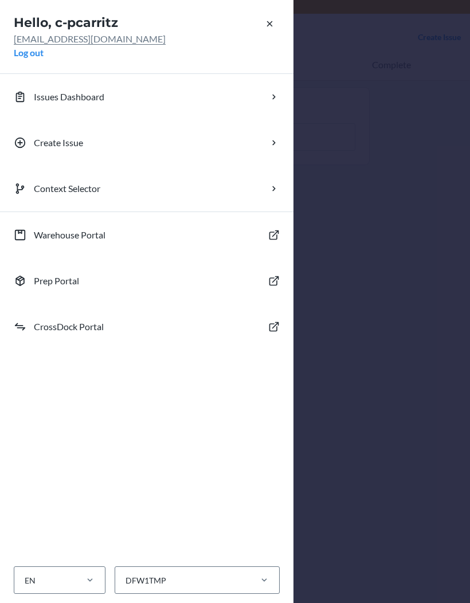
click at [77, 105] on button "Issues Dashboard" at bounding box center [146, 97] width 293 height 46
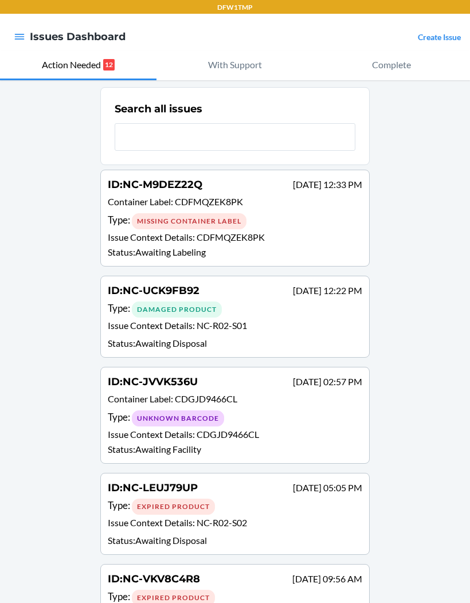
click at [9, 42] on div at bounding box center [19, 37] width 21 height 24
click at [7, 31] on nav "Issues Dashboard Create Issue" at bounding box center [235, 37] width 470 height 46
click at [17, 26] on div at bounding box center [19, 37] width 21 height 24
click at [8, 34] on nav "Issues Dashboard Create Issue" at bounding box center [235, 37] width 470 height 46
click at [7, 33] on nav "Issues Dashboard Create Issue" at bounding box center [235, 37] width 470 height 46
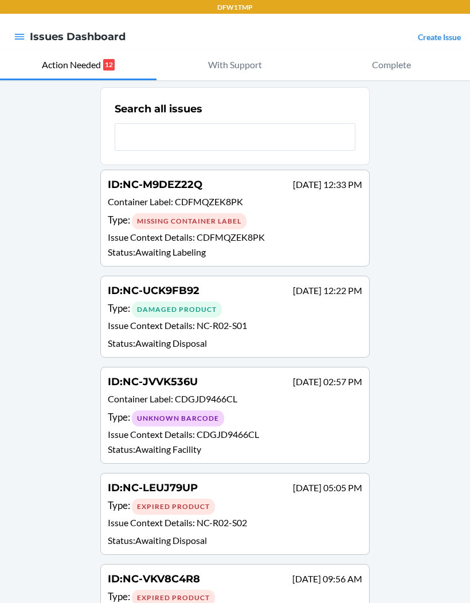
click at [14, 36] on icon "button" at bounding box center [19, 36] width 11 height 11
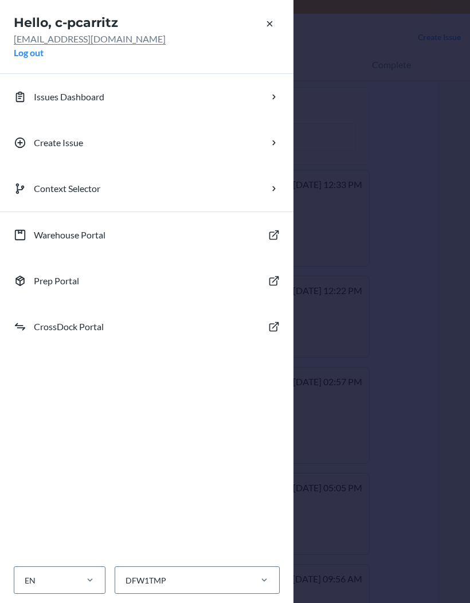
click at [65, 261] on button "Prep Portal" at bounding box center [146, 281] width 293 height 46
click at [48, 239] on p "Warehouse Portal" at bounding box center [70, 235] width 72 height 14
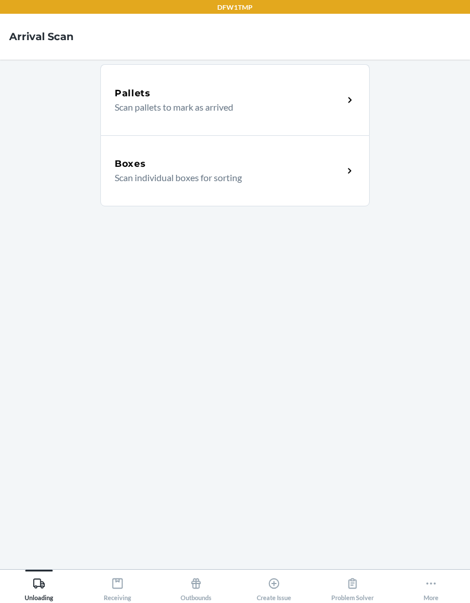
scroll to position [47, 0]
click at [109, 588] on div "Receiving" at bounding box center [117, 586] width 27 height 29
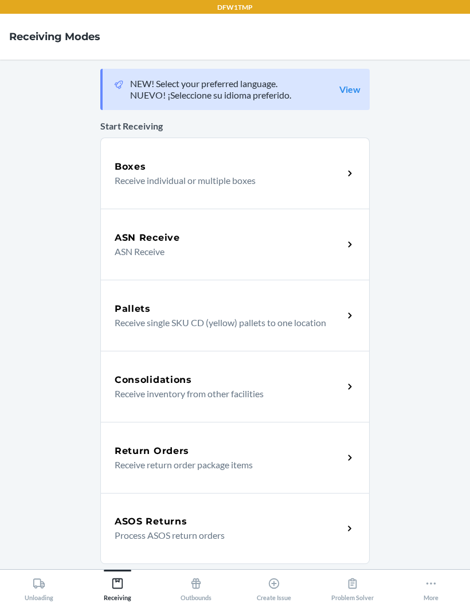
click at [125, 160] on h5 "Boxes" at bounding box center [131, 167] width 32 height 14
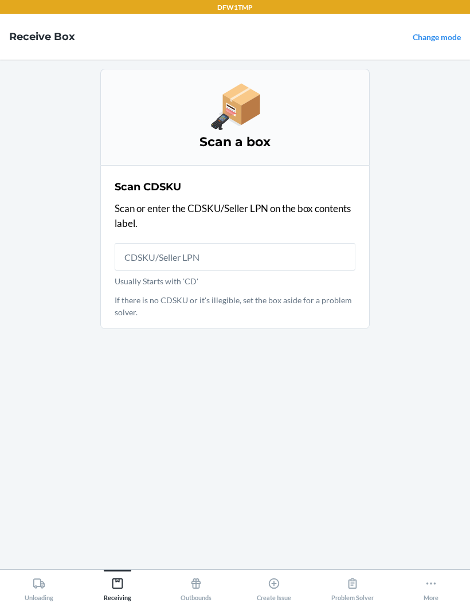
click at [143, 243] on input "Usually Starts with 'CD'" at bounding box center [235, 256] width 241 height 27
click at [133, 243] on input "Usually Starts with 'CD'" at bounding box center [235, 256] width 241 height 27
type input "CDNVDU2SQCQ"
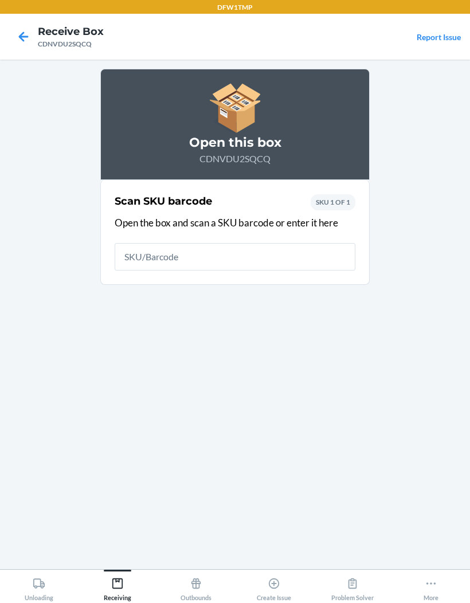
click at [297, 243] on input "text" at bounding box center [235, 256] width 241 height 27
click at [138, 243] on input "text" at bounding box center [235, 256] width 241 height 27
type input "[US_VEHICLE_IDENTIFICATION_NUMBER]"
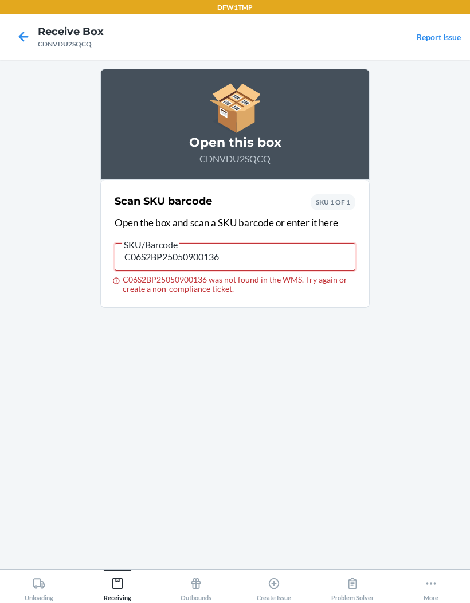
click at [191, 243] on input "C06S2BP25050900136" at bounding box center [235, 256] width 241 height 27
click at [202, 243] on input "C06S2BP25050900136" at bounding box center [235, 256] width 241 height 27
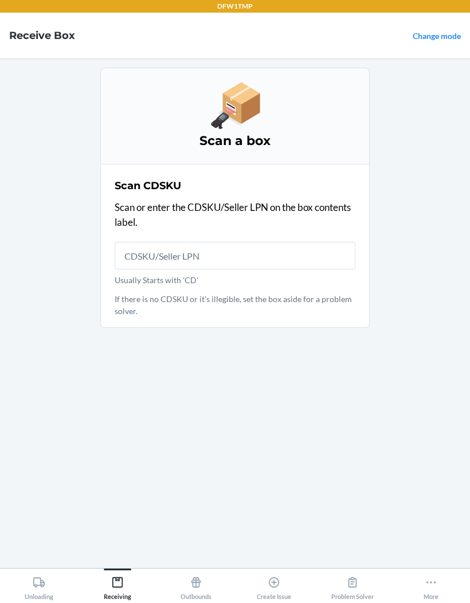
scroll to position [36, 0]
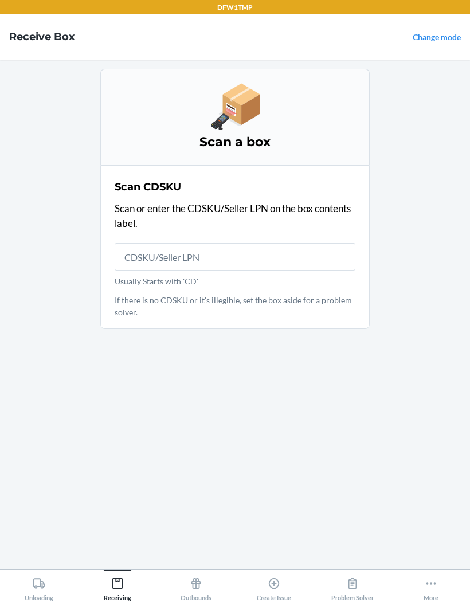
click at [138, 275] on p "Usually Starts with 'CD'" at bounding box center [235, 281] width 241 height 12
click at [138, 245] on input "Usually Starts with 'CD'" at bounding box center [235, 256] width 241 height 27
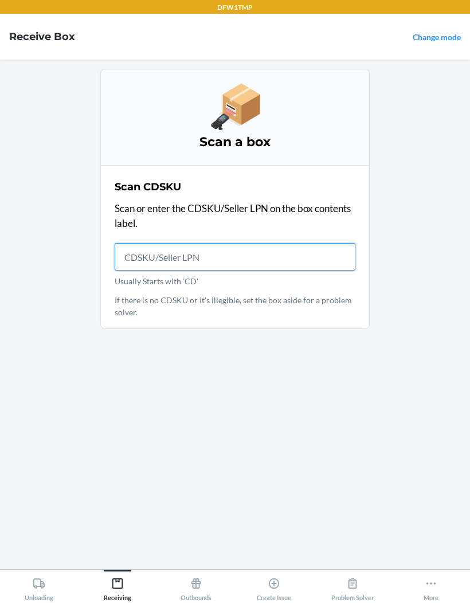
click at [140, 243] on input "Usually Starts with 'CD'" at bounding box center [235, 256] width 241 height 27
type input "CD8V9KATTCB"
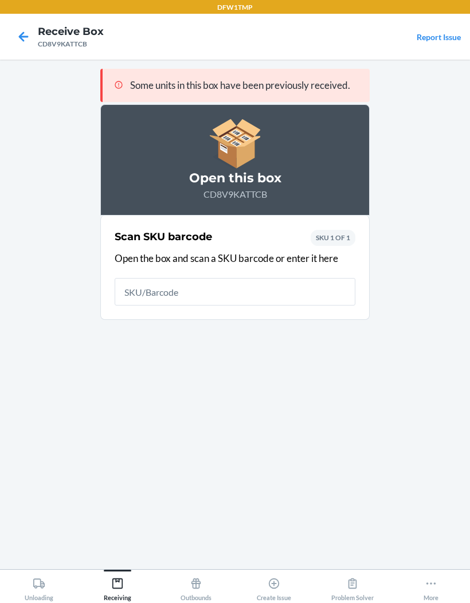
click at [260, 278] on input "text" at bounding box center [235, 291] width 241 height 27
click at [310, 278] on input "text" at bounding box center [235, 291] width 241 height 27
type input "76899002155"
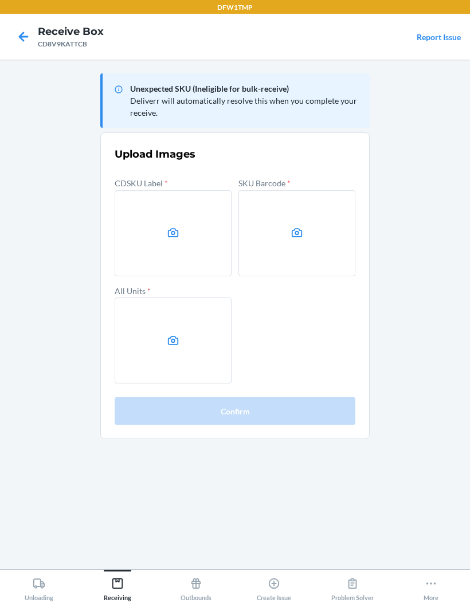
click at [177, 207] on label at bounding box center [173, 233] width 117 height 86
click at [0, 0] on input "file" at bounding box center [0, 0] width 0 height 0
click at [42, 77] on main "Unexpected SKU (Ineligible for bulk-receive) Deliverr will automatically resolv…" at bounding box center [235, 314] width 470 height 509
click at [27, 37] on icon at bounding box center [24, 37] width 10 height 10
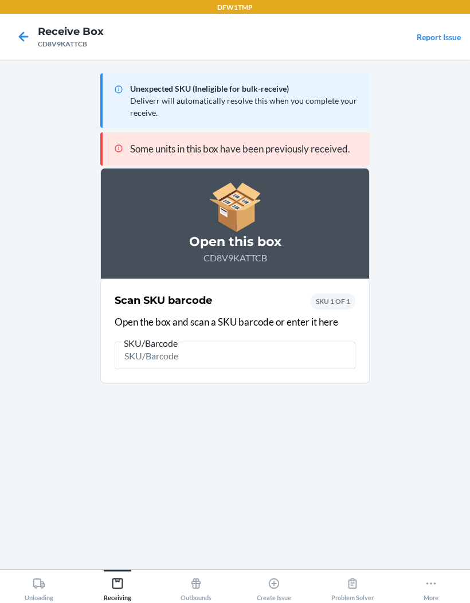
scroll to position [36, 0]
click at [23, 60] on main "Unexpected SKU (Ineligible for bulk-receive) Deliverr will automatically resolv…" at bounding box center [235, 314] width 470 height 509
click at [18, 29] on icon at bounding box center [23, 36] width 19 height 19
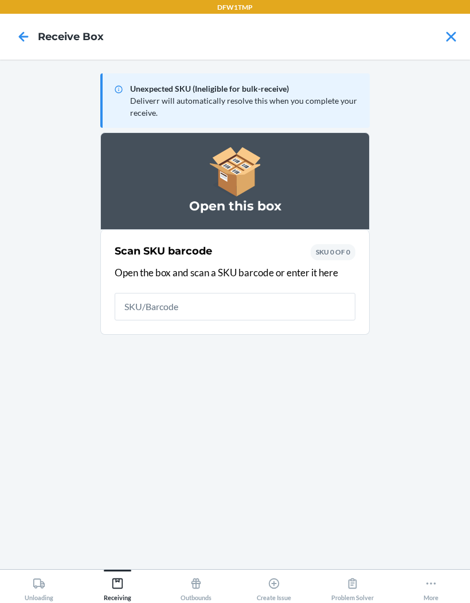
click at [269, 305] on input "text" at bounding box center [235, 306] width 241 height 27
click at [180, 293] on input "text" at bounding box center [235, 306] width 241 height 27
type input "CD46ZW2XW6"
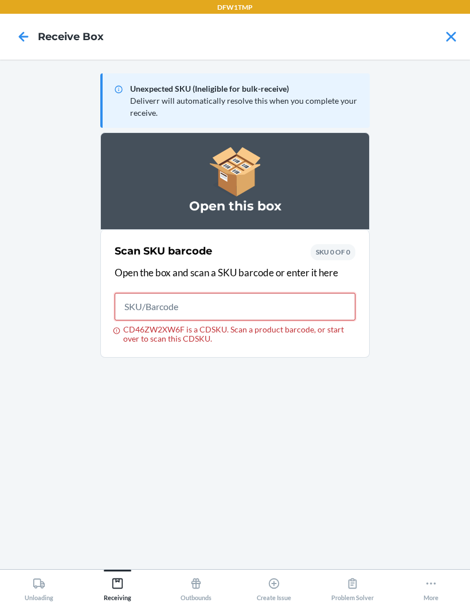
scroll to position [1, 0]
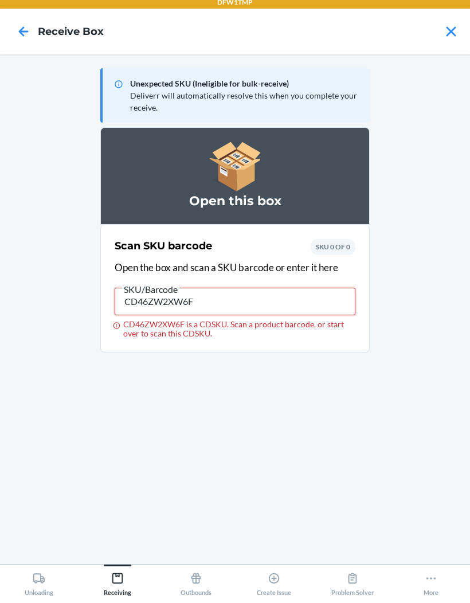
type input "CD46ZW2XW6F"
click at [19, 37] on icon at bounding box center [23, 36] width 19 height 19
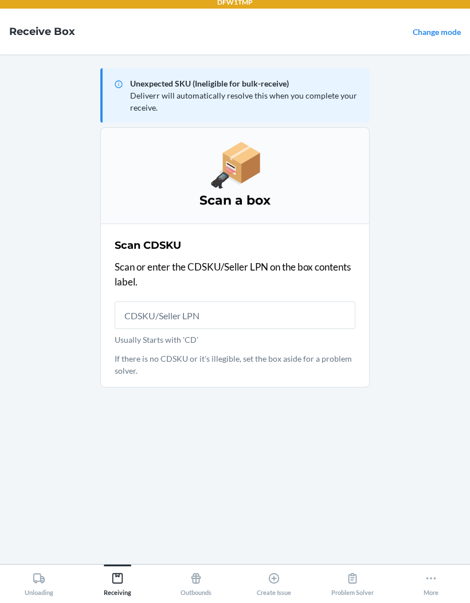
scroll to position [6, 0]
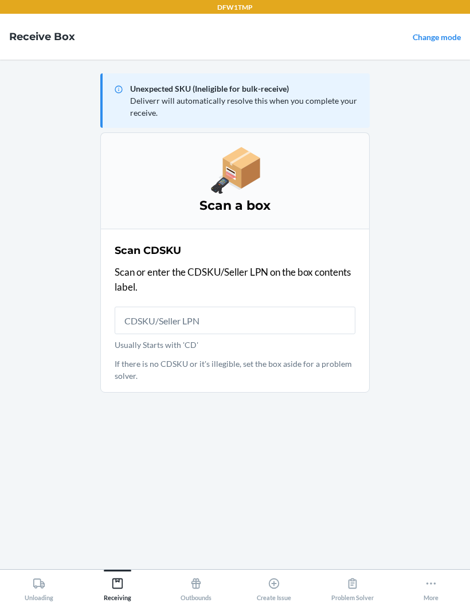
click at [195, 312] on input "Usually Starts with 'CD'" at bounding box center [235, 319] width 241 height 27
type input "CD46ZW2XW6"
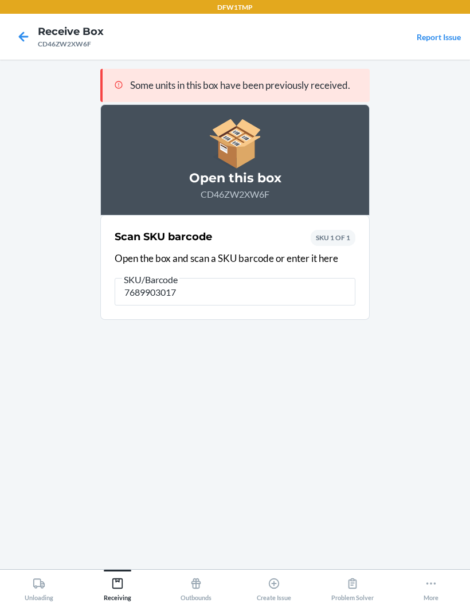
type input "76899030170"
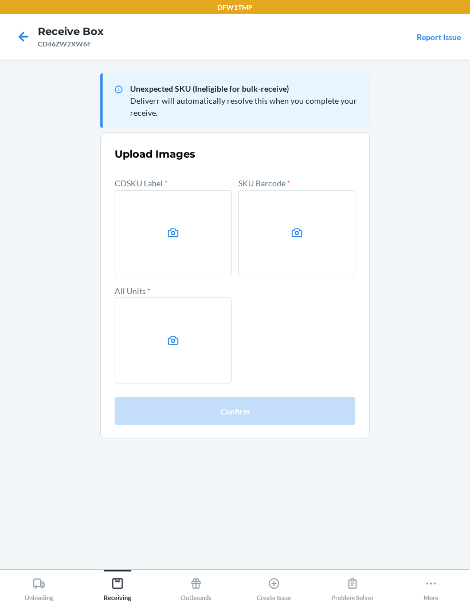
click at [14, 36] on icon at bounding box center [23, 36] width 19 height 19
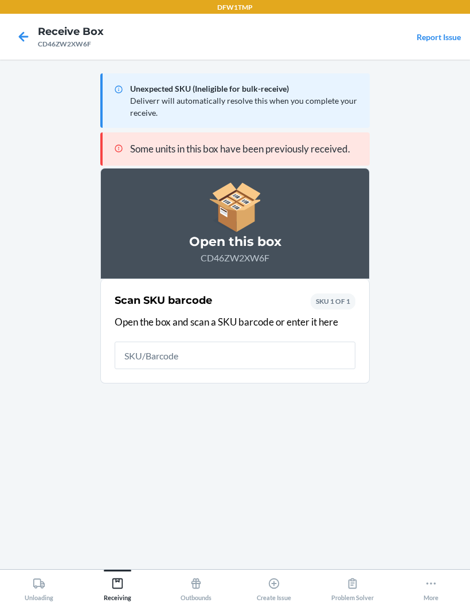
click at [22, 32] on icon at bounding box center [24, 37] width 10 height 10
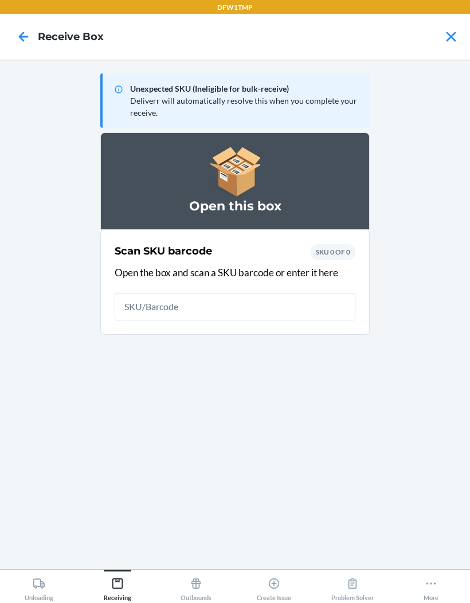
click at [312, 295] on input "text" at bounding box center [235, 306] width 241 height 27
click at [292, 307] on input "text" at bounding box center [235, 306] width 241 height 27
click at [249, 300] on input "text" at bounding box center [235, 306] width 241 height 27
click at [309, 293] on input "text" at bounding box center [235, 306] width 241 height 27
click at [309, 311] on input "text" at bounding box center [235, 306] width 241 height 27
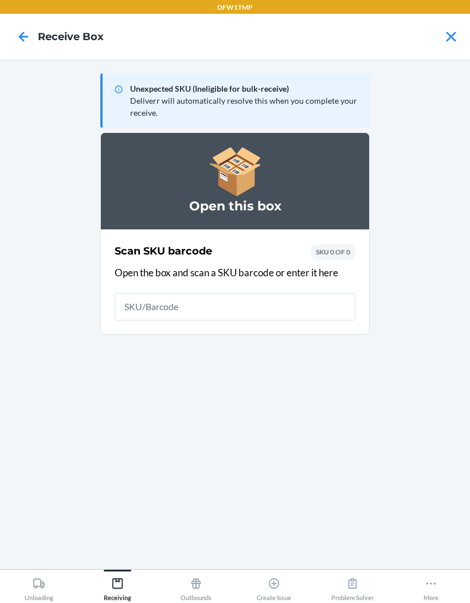
click at [251, 293] on input "text" at bounding box center [235, 306] width 241 height 27
click at [305, 300] on input "text" at bounding box center [235, 306] width 241 height 27
click at [325, 301] on input "text" at bounding box center [235, 306] width 241 height 27
click at [133, 300] on input "text" at bounding box center [235, 306] width 241 height 27
click at [331, 298] on input "text" at bounding box center [235, 306] width 241 height 27
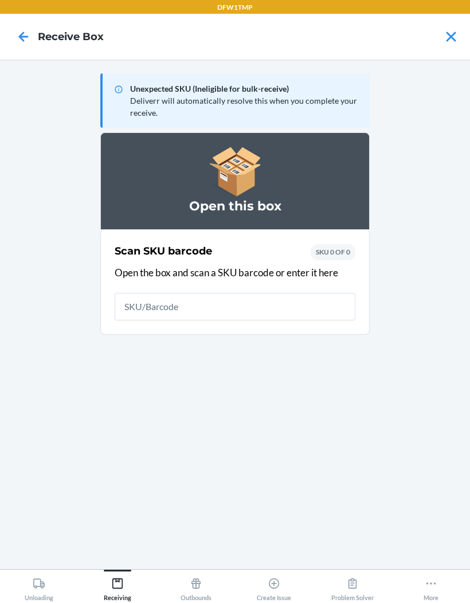
click at [141, 306] on input "text" at bounding box center [235, 306] width 241 height 27
click at [315, 297] on input "text" at bounding box center [235, 306] width 241 height 27
click at [310, 298] on input "text" at bounding box center [235, 306] width 241 height 27
type input "CDX4Q8FR46L"
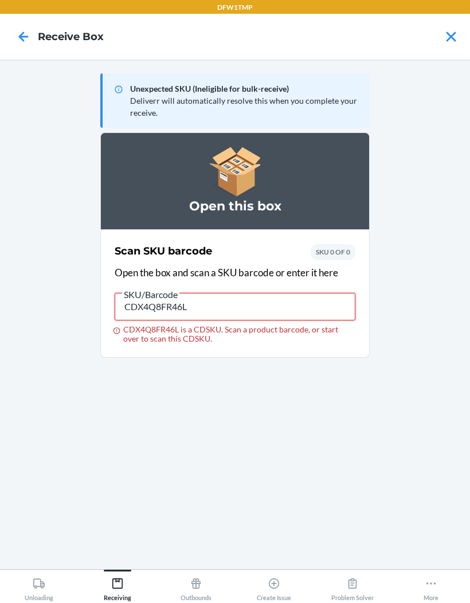
type input "CDX4Q8FR46L"
type input "195710965678"
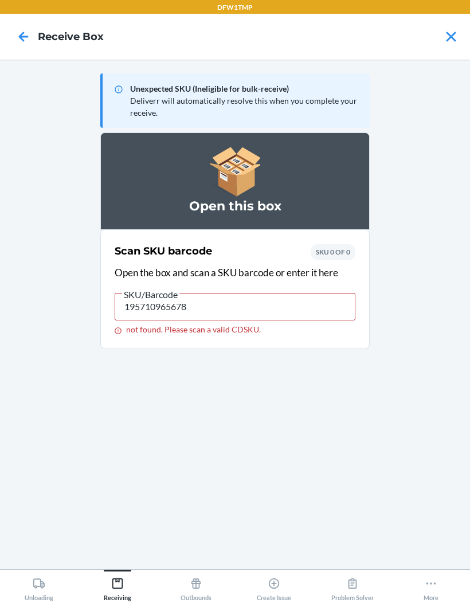
click at [15, 32] on icon at bounding box center [23, 36] width 19 height 19
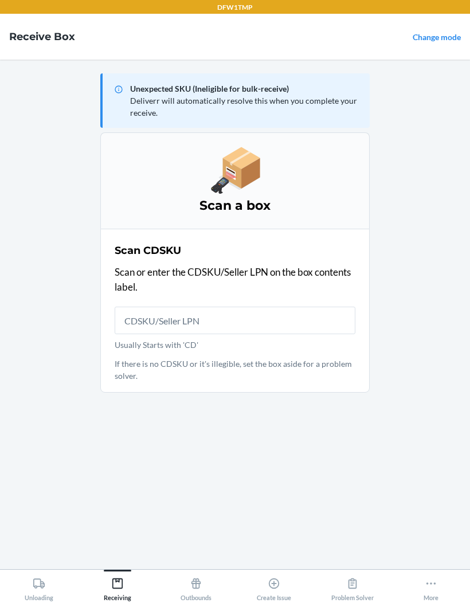
click at [139, 312] on input "Usually Starts with 'CD'" at bounding box center [235, 319] width 241 height 27
type input "CDX4Q8FR46"
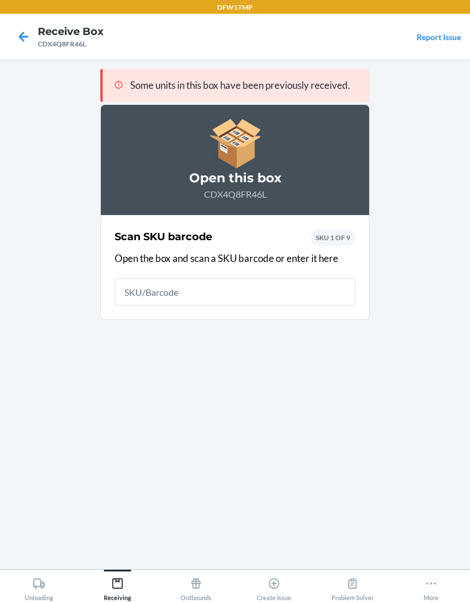
click at [186, 289] on input "text" at bounding box center [235, 291] width 241 height 27
type input "1957109656"
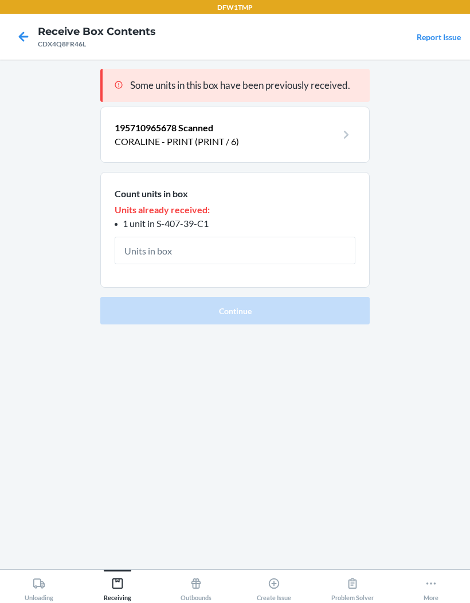
click at [40, 217] on main "Some units in this box have been previously received. 195710965678 Scanned CORA…" at bounding box center [235, 314] width 470 height 509
